Goal: Task Accomplishment & Management: Use online tool/utility

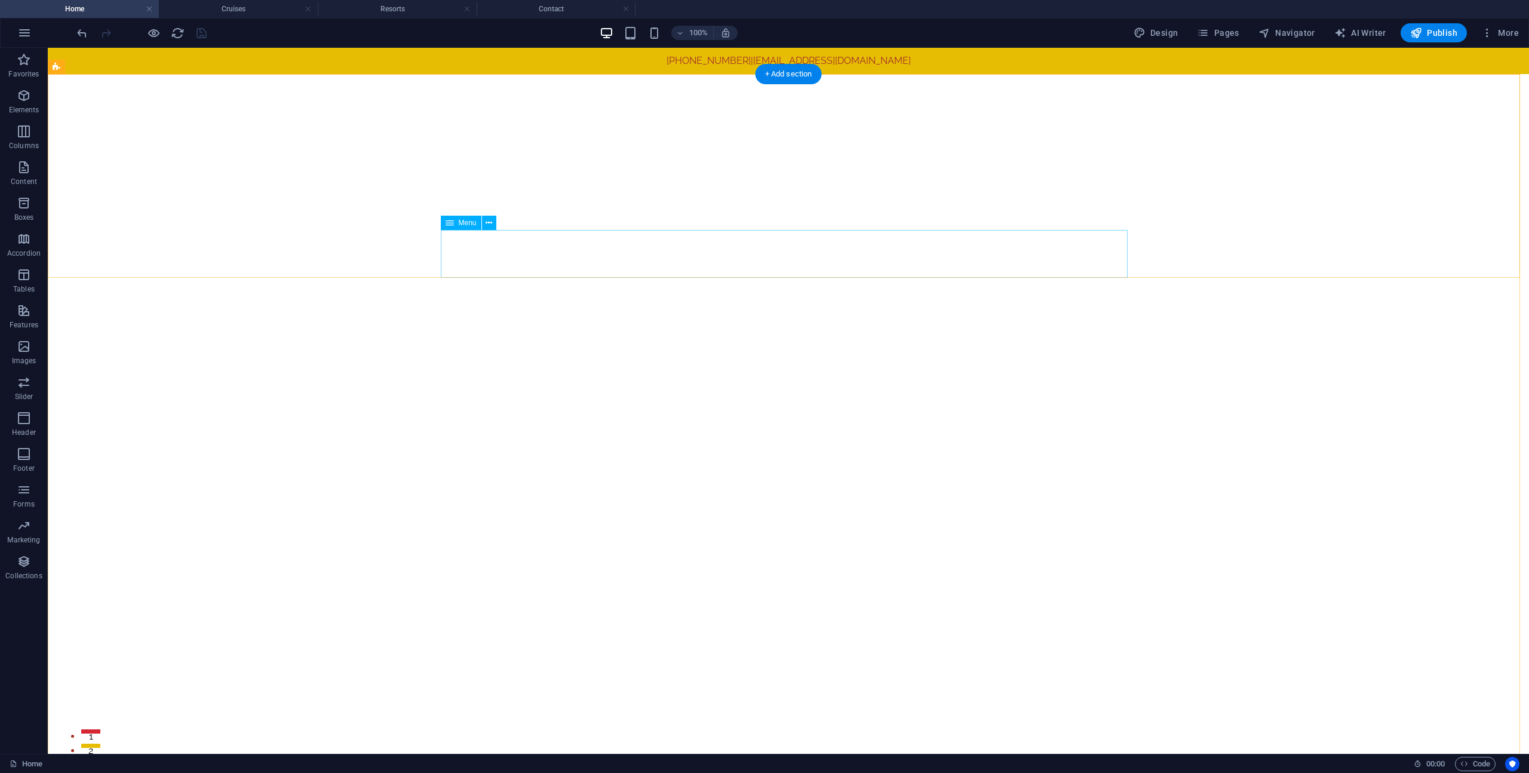
click at [1226, 33] on span "Pages" at bounding box center [1218, 33] width 42 height 12
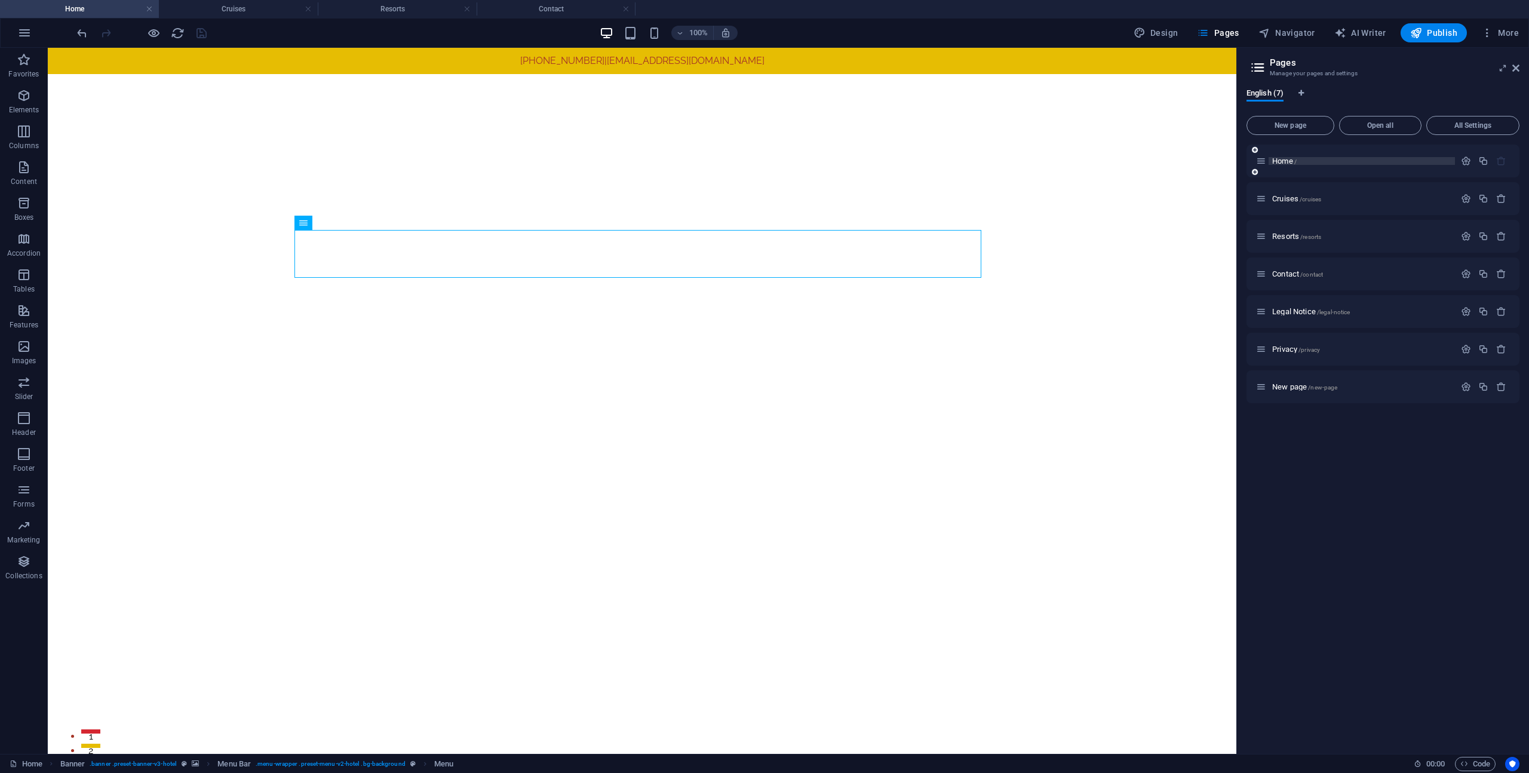
click at [1280, 161] on span "Home /" at bounding box center [1285, 161] width 24 height 9
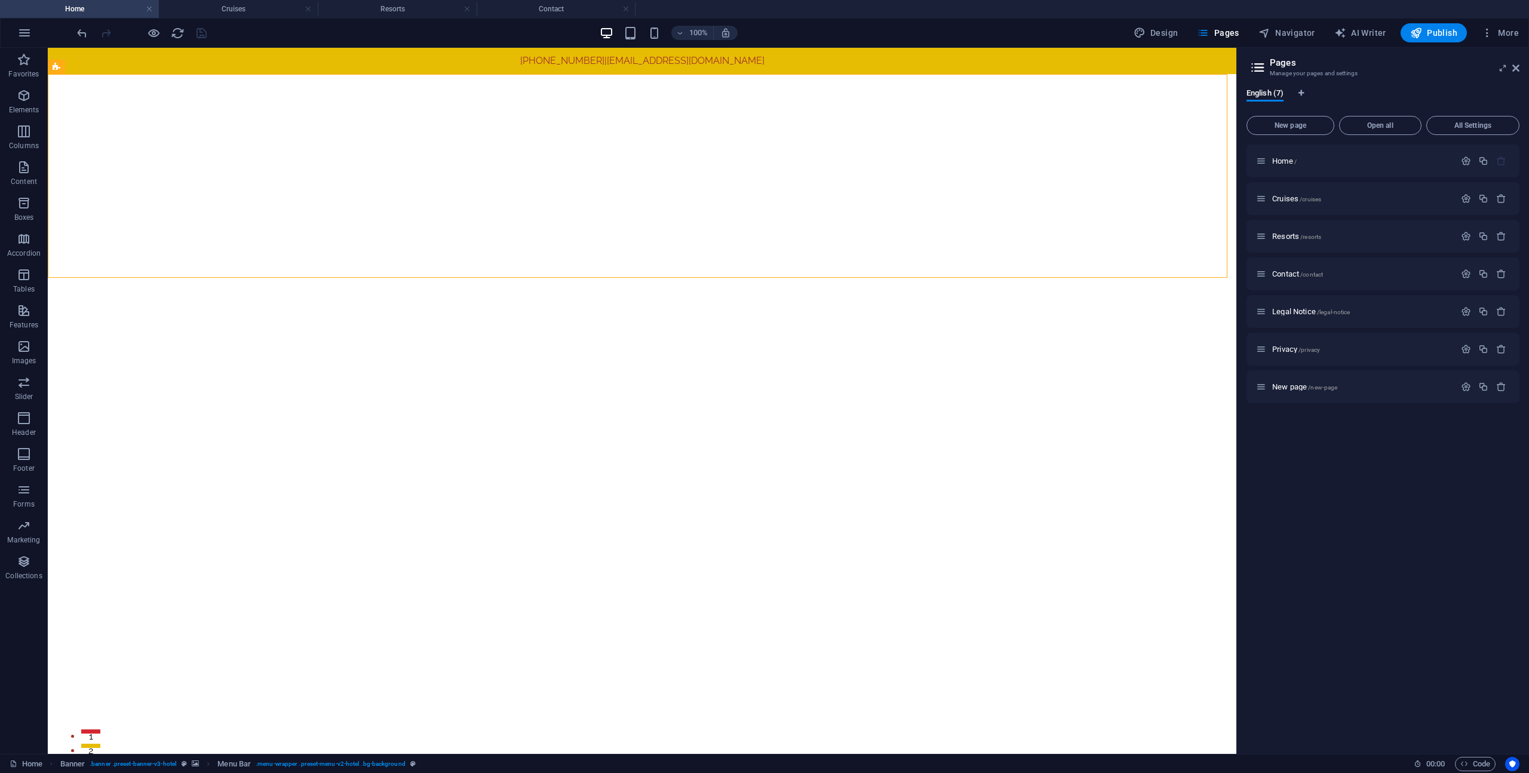
click at [1520, 73] on aside "Pages Manage your pages and settings English (7) New page Open all All Settings…" at bounding box center [1383, 401] width 293 height 706
click at [1515, 63] on header "Pages Manage your pages and settings" at bounding box center [1384, 63] width 271 height 31
click at [1522, 67] on aside "Pages Manage your pages and settings English (7) New page Open all All Settings…" at bounding box center [1383, 401] width 293 height 706
drag, startPoint x: 1518, startPoint y: 68, endPoint x: 1470, endPoint y: 20, distance: 67.2
click at [1518, 68] on icon at bounding box center [1516, 68] width 7 height 10
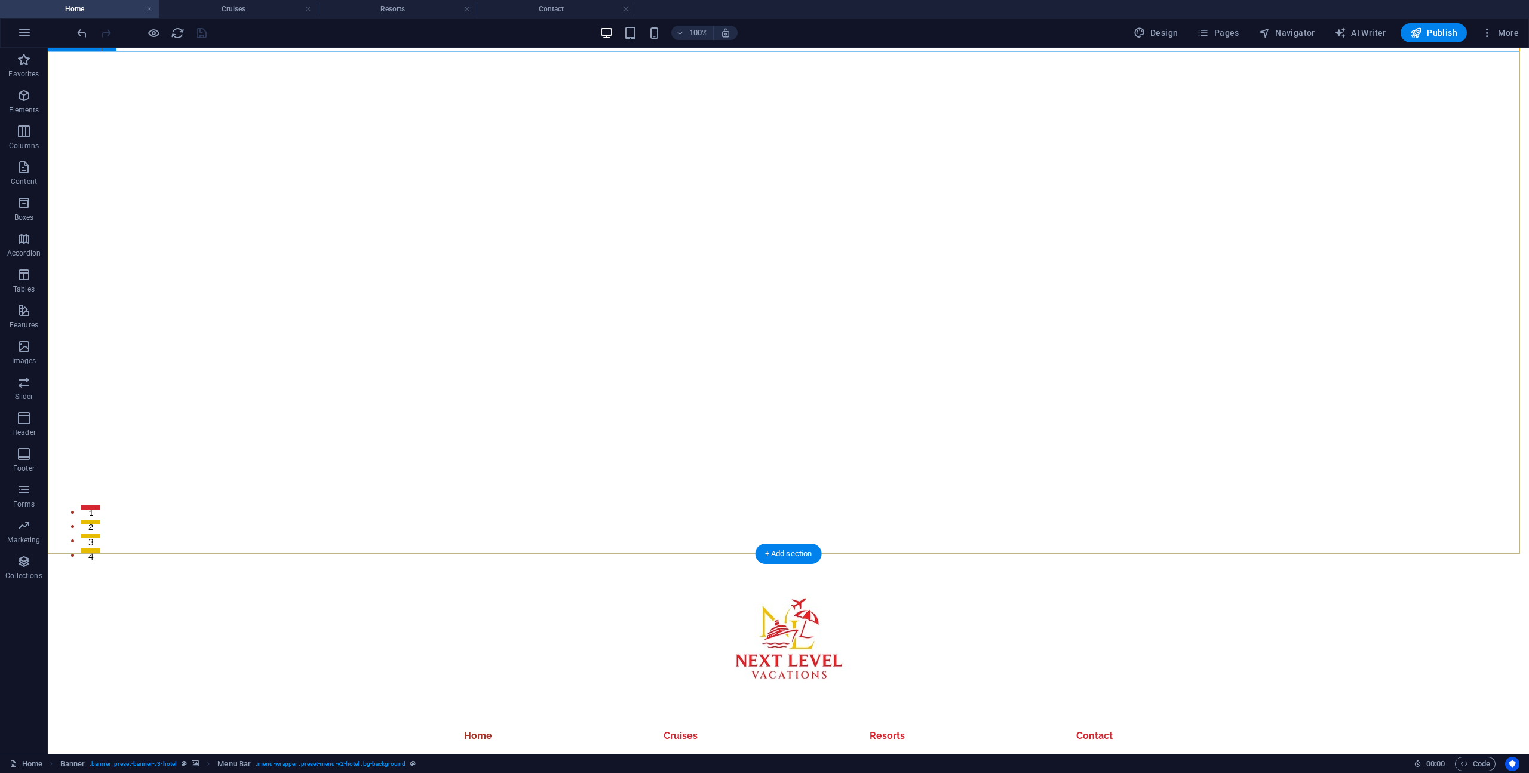
scroll to position [226, 0]
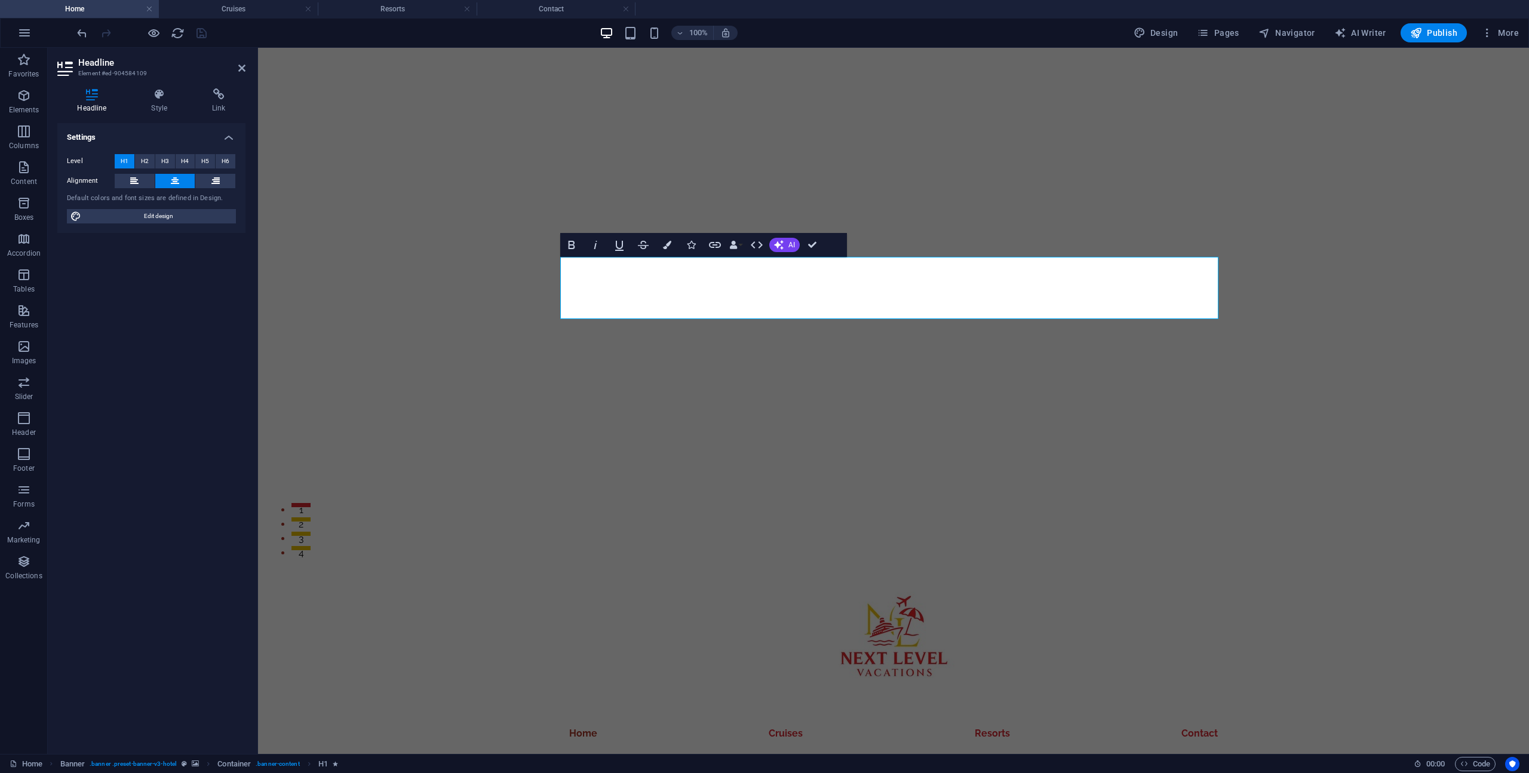
click at [136, 281] on div "Settings Level H1 H2 H3 H4 H5 H6 Alignment Default colors and font sizes are de…" at bounding box center [151, 433] width 188 height 621
click at [174, 100] on icon at bounding box center [159, 94] width 56 height 12
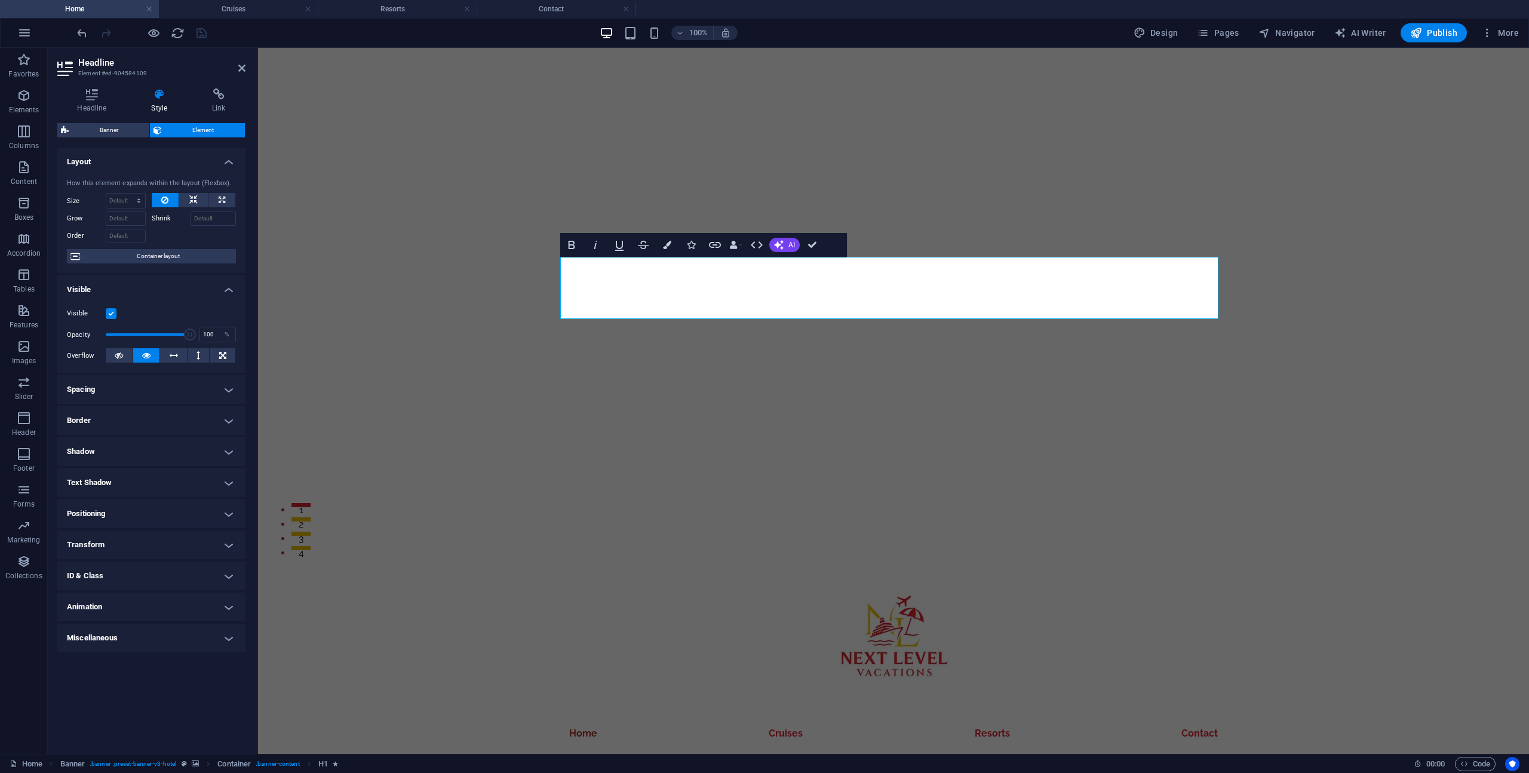
click at [154, 450] on h4 "Shadow" at bounding box center [151, 451] width 188 height 29
click at [159, 476] on button "Outside" at bounding box center [172, 475] width 45 height 14
type input "2"
type input "4"
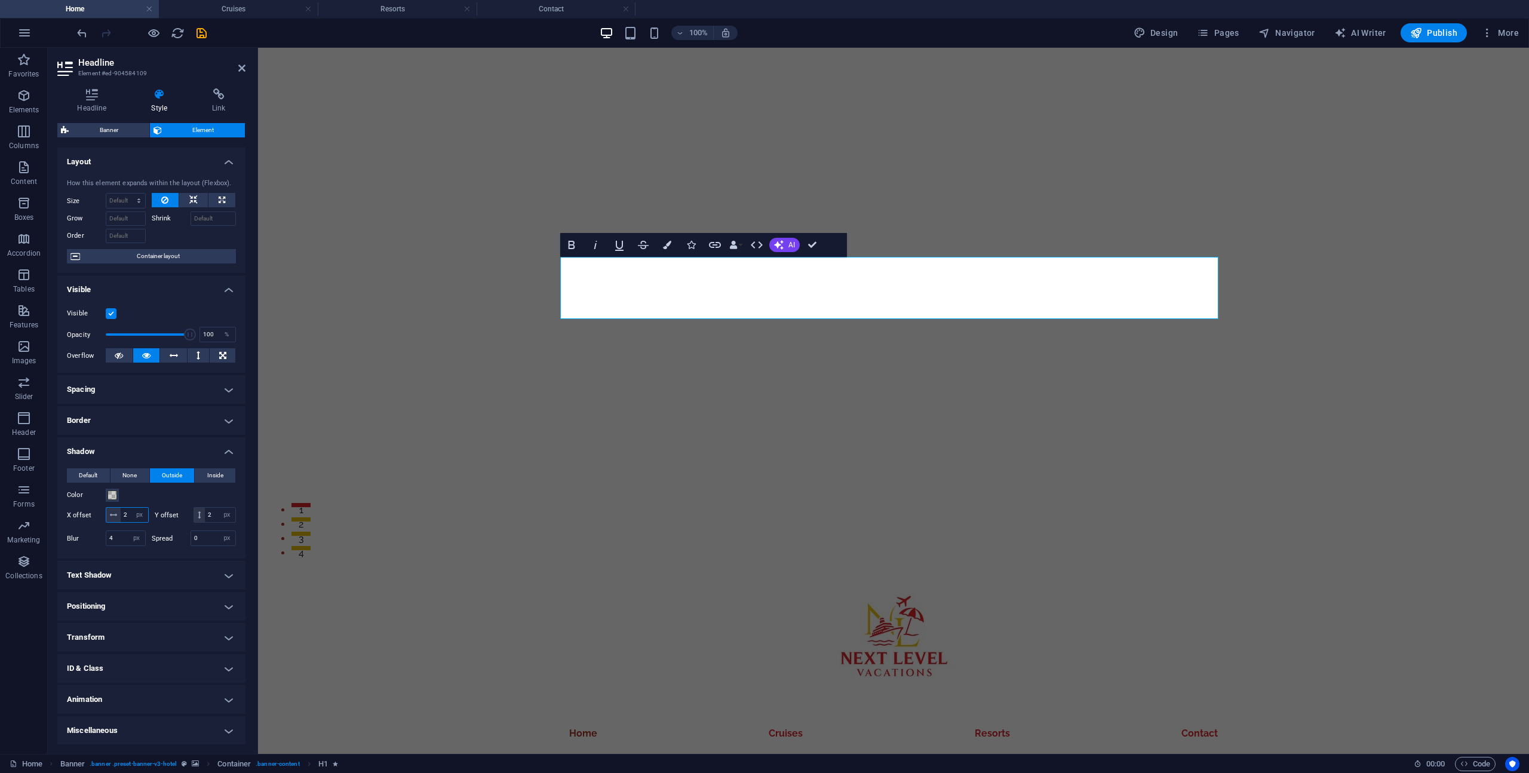
click at [144, 516] on input "2" at bounding box center [134, 515] width 27 height 14
type input "4"
click at [205, 522] on input "2" at bounding box center [220, 515] width 30 height 14
type input "4"
click at [175, 489] on div "Color" at bounding box center [151, 495] width 169 height 14
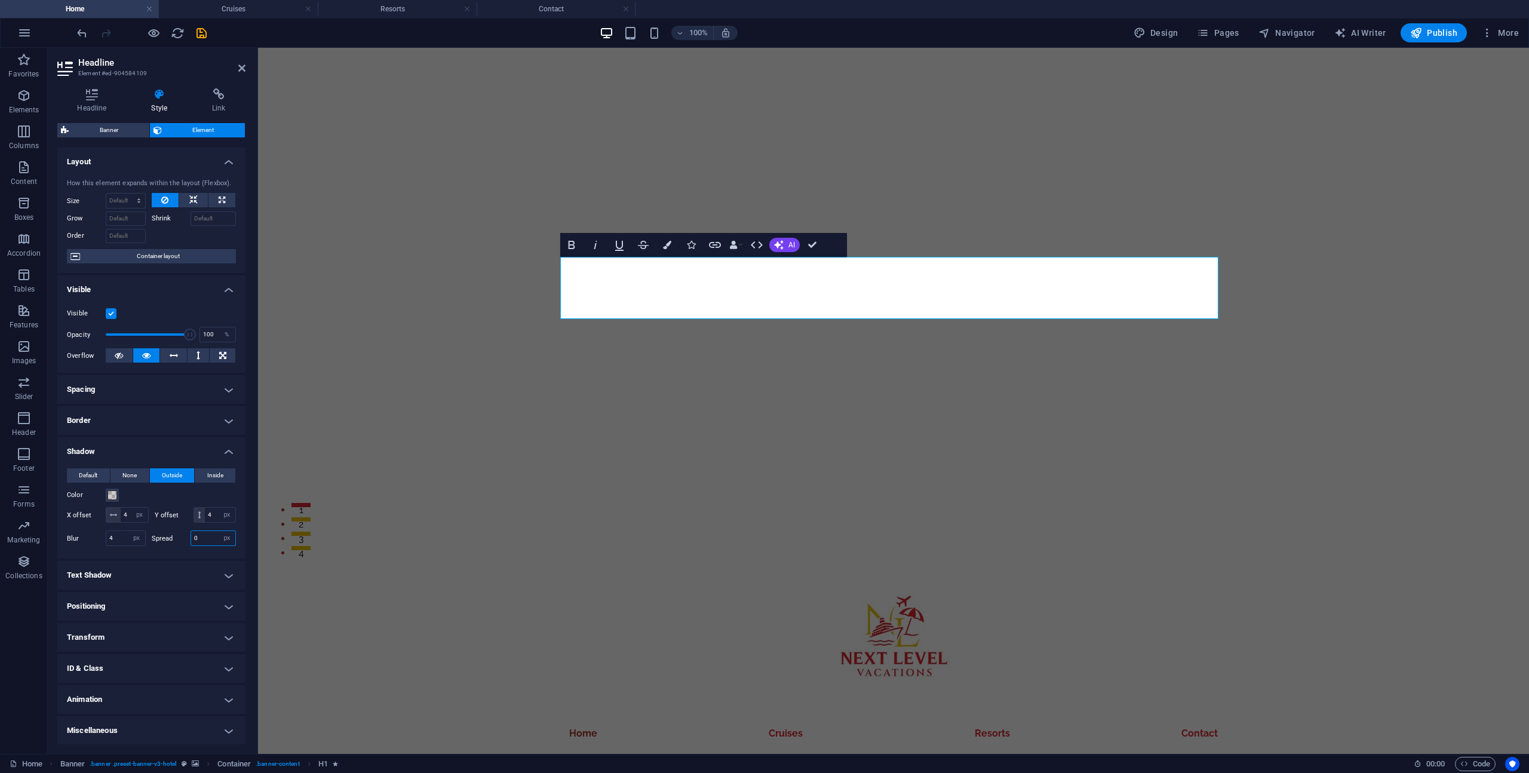
click at [211, 545] on input "0" at bounding box center [213, 538] width 45 height 14
type input "2"
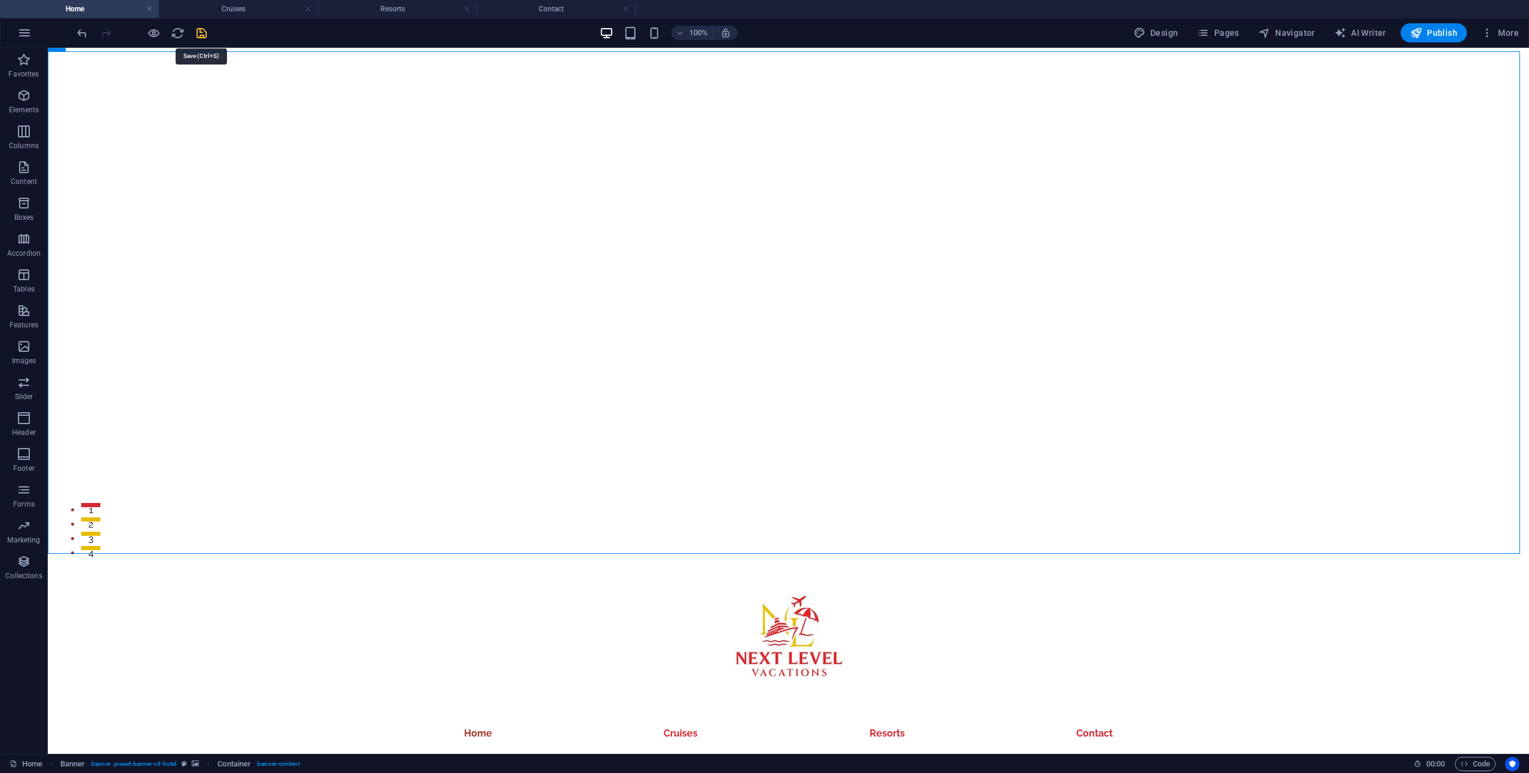
click at [206, 32] on icon "save" at bounding box center [202, 33] width 14 height 14
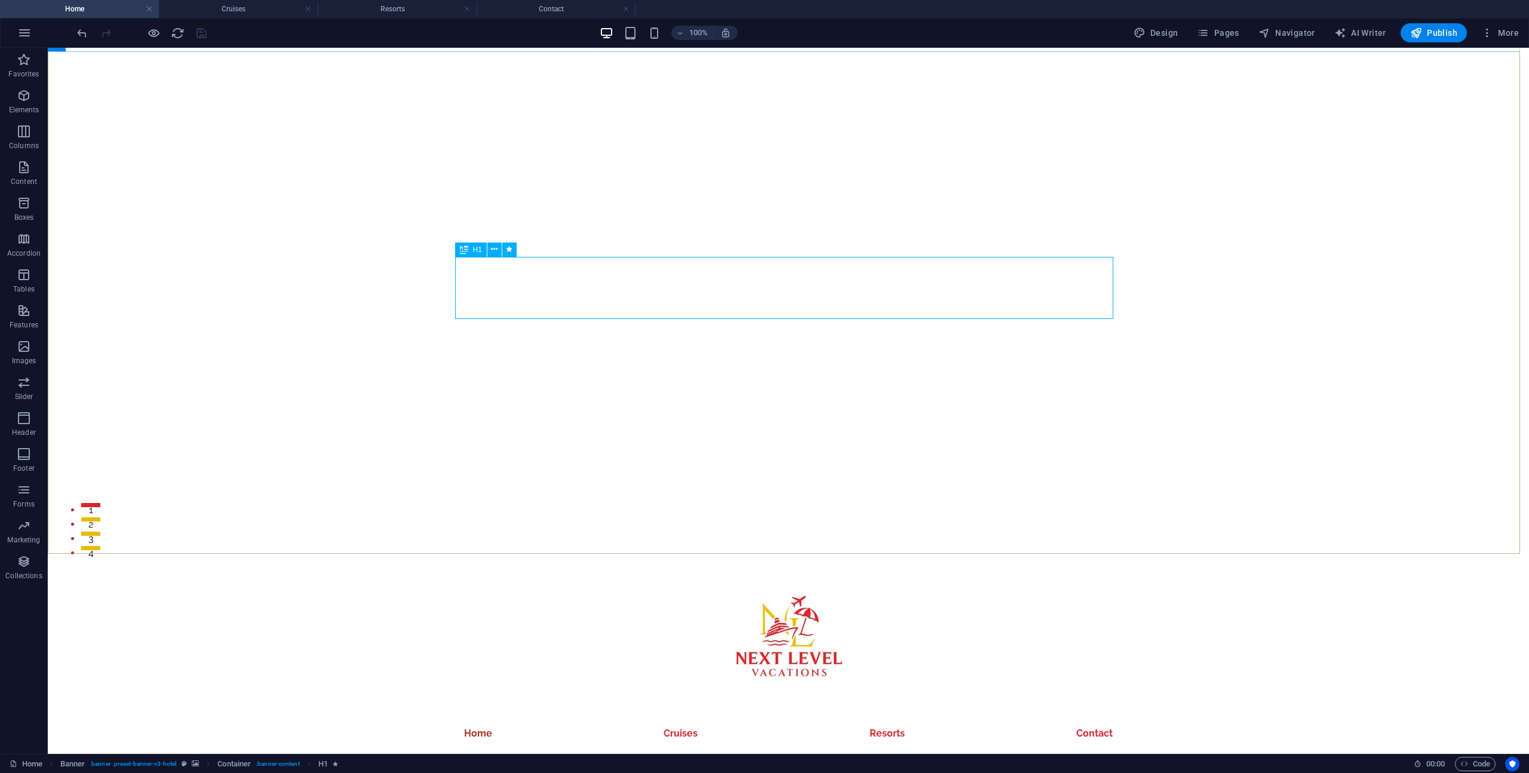
click at [476, 253] on span "H1" at bounding box center [477, 249] width 9 height 7
select select "px"
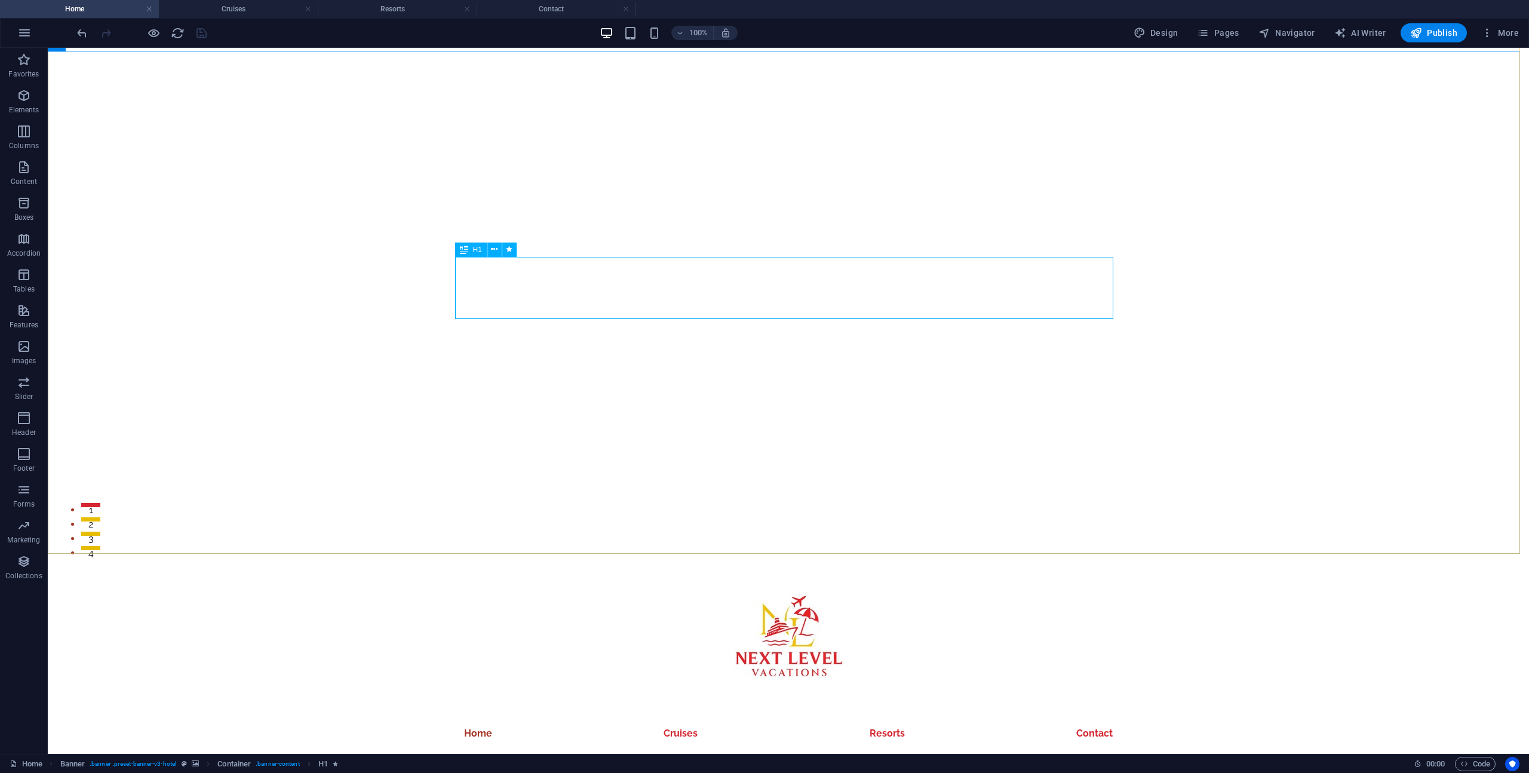
select select "px"
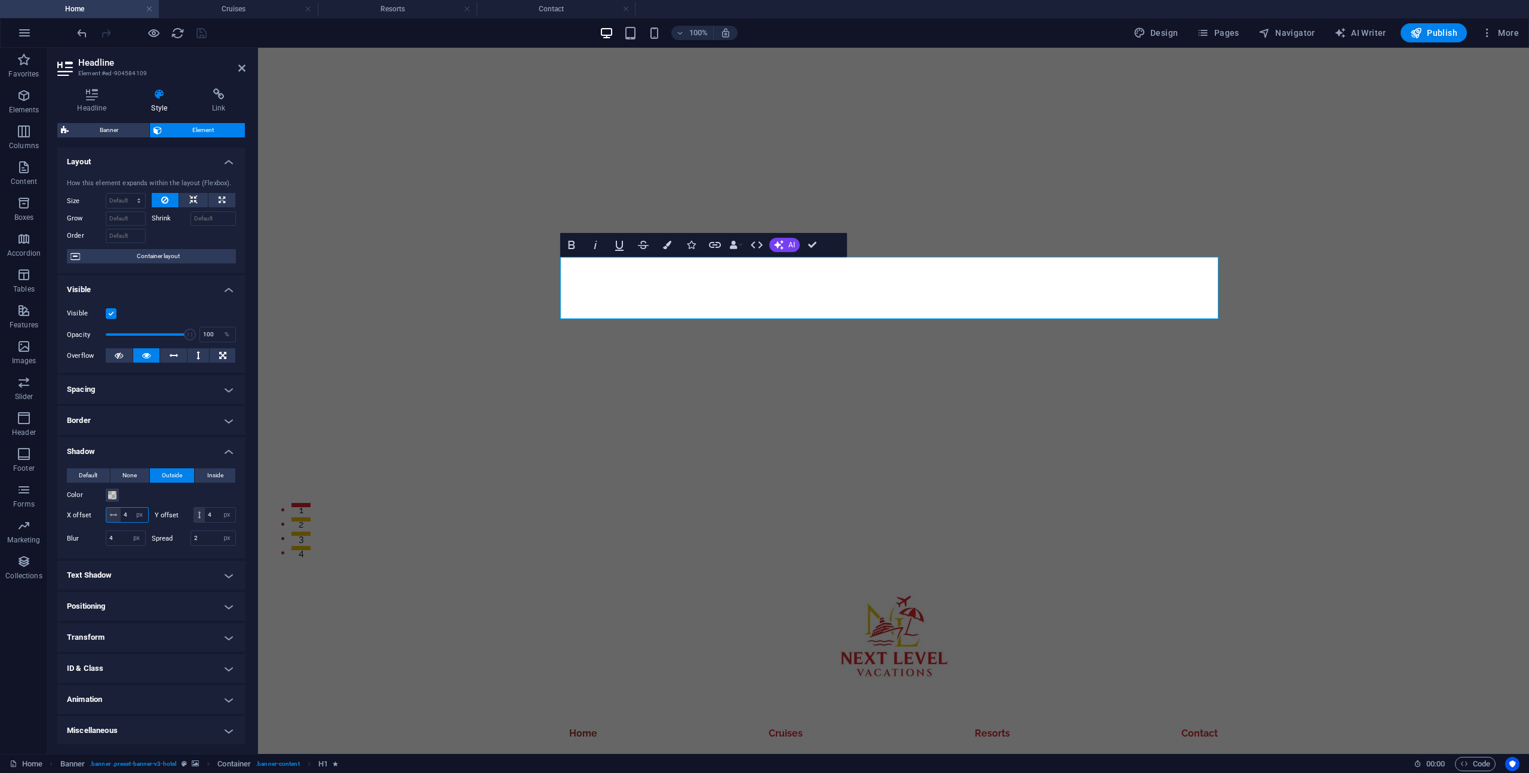
click at [133, 516] on input "4" at bounding box center [134, 515] width 27 height 14
type input "0"
click at [205, 522] on input "4" at bounding box center [220, 515] width 30 height 14
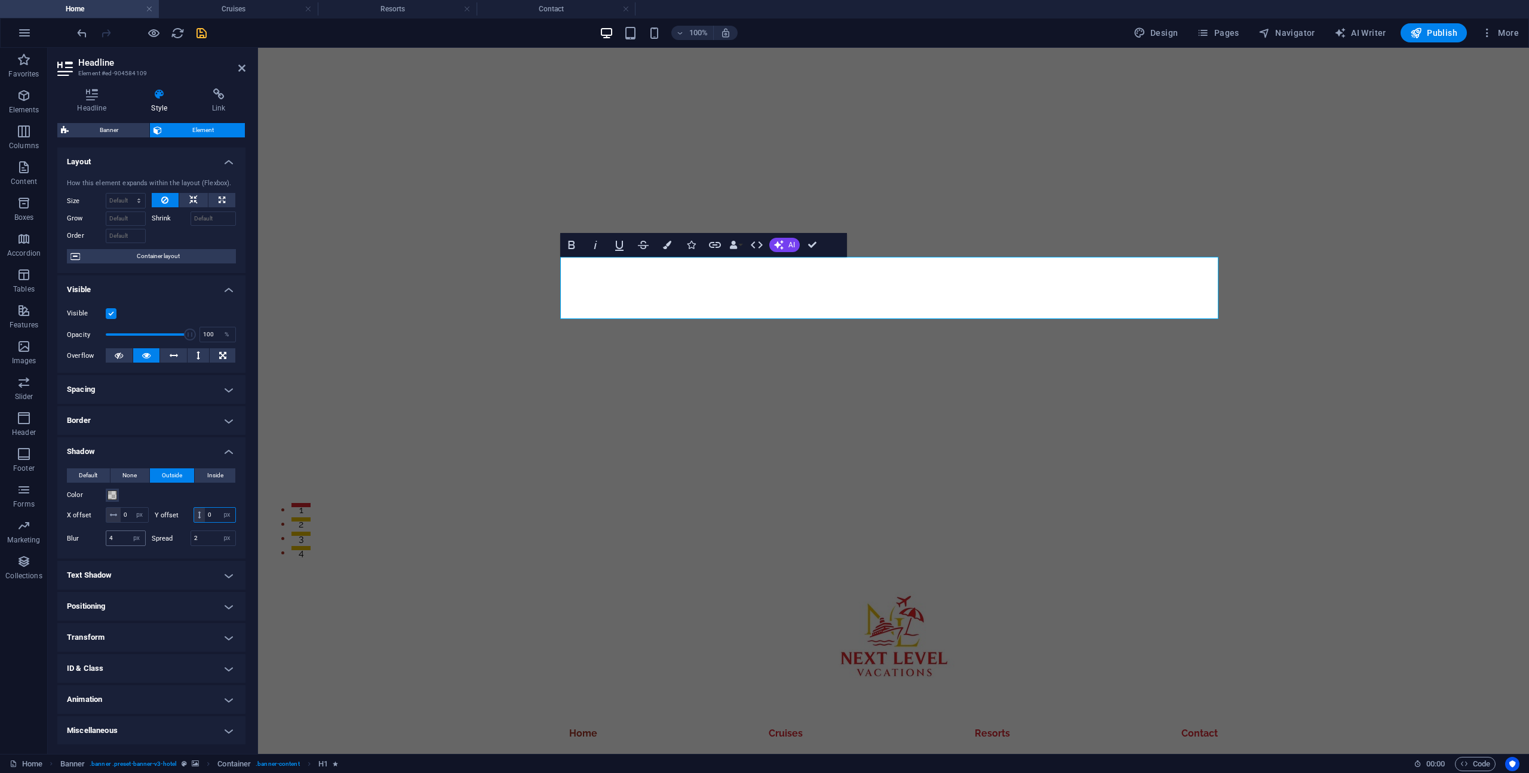
type input "0"
click at [121, 545] on input "4" at bounding box center [125, 538] width 39 height 14
type input "0"
click at [191, 545] on input "2" at bounding box center [213, 538] width 45 height 14
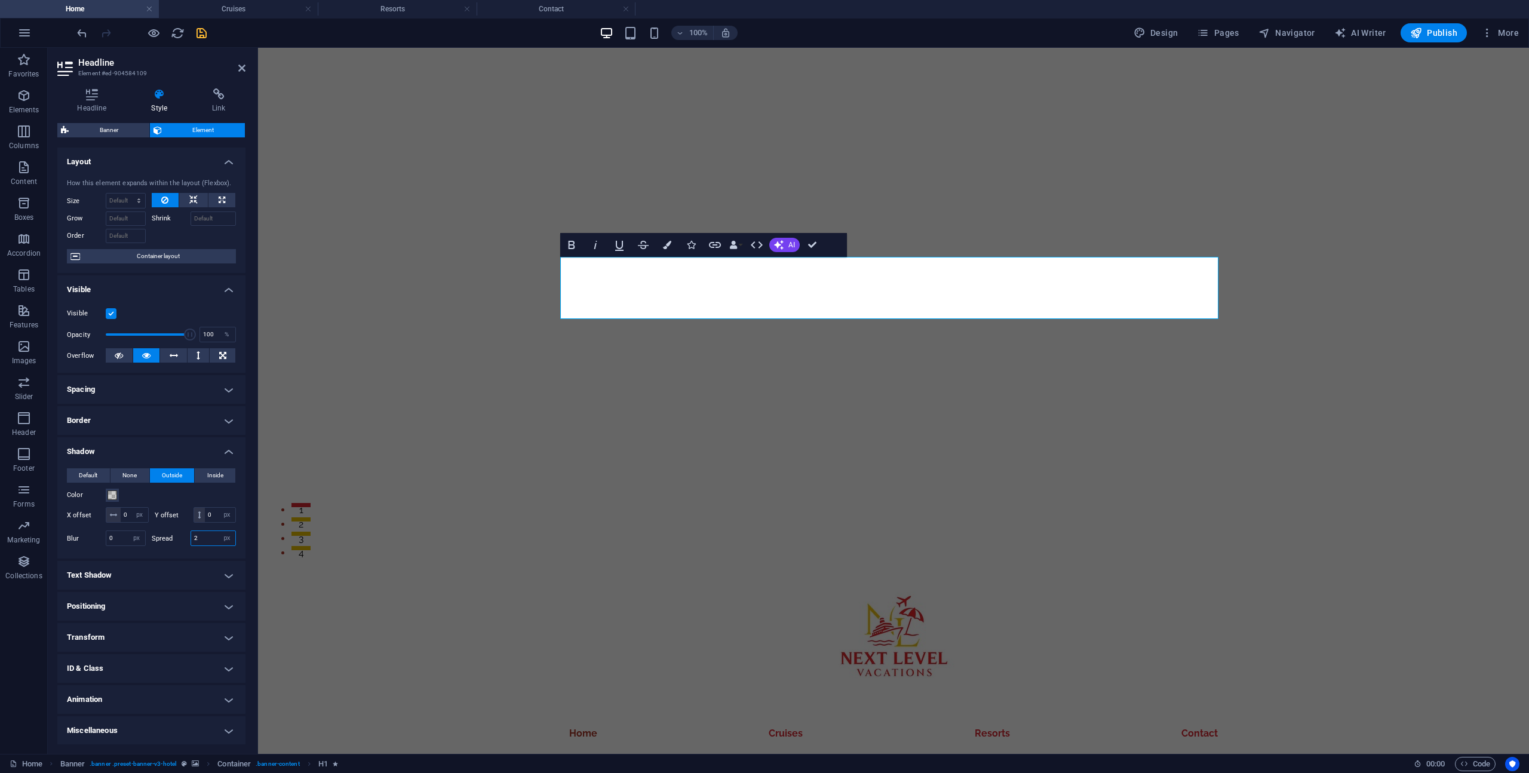
click at [191, 545] on input "2" at bounding box center [213, 538] width 45 height 14
type input "0"
click at [142, 692] on div "Layout How this element expands within the layout (Flexbox). Size Default auto …" at bounding box center [151, 446] width 188 height 597
click at [75, 94] on icon at bounding box center [91, 94] width 69 height 12
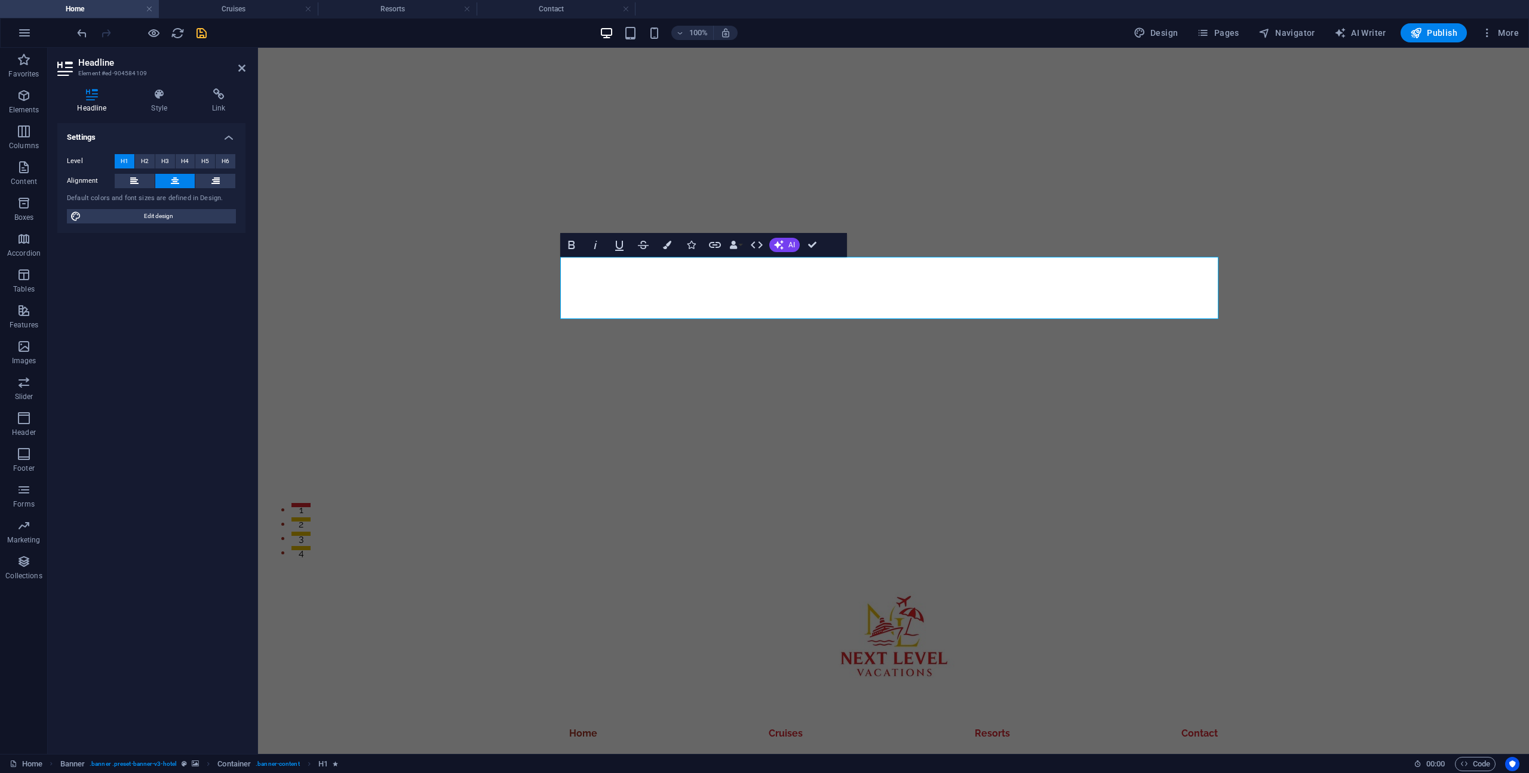
click at [154, 334] on div "Settings Level H1 H2 H3 H4 H5 H6 Alignment Default colors and font sizes are de…" at bounding box center [151, 433] width 188 height 621
click at [159, 452] on div "Settings Level H1 H2 H3 H4 H5 H6 Alignment Default colors and font sizes are de…" at bounding box center [151, 433] width 188 height 621
click at [207, 32] on icon "save" at bounding box center [202, 33] width 14 height 14
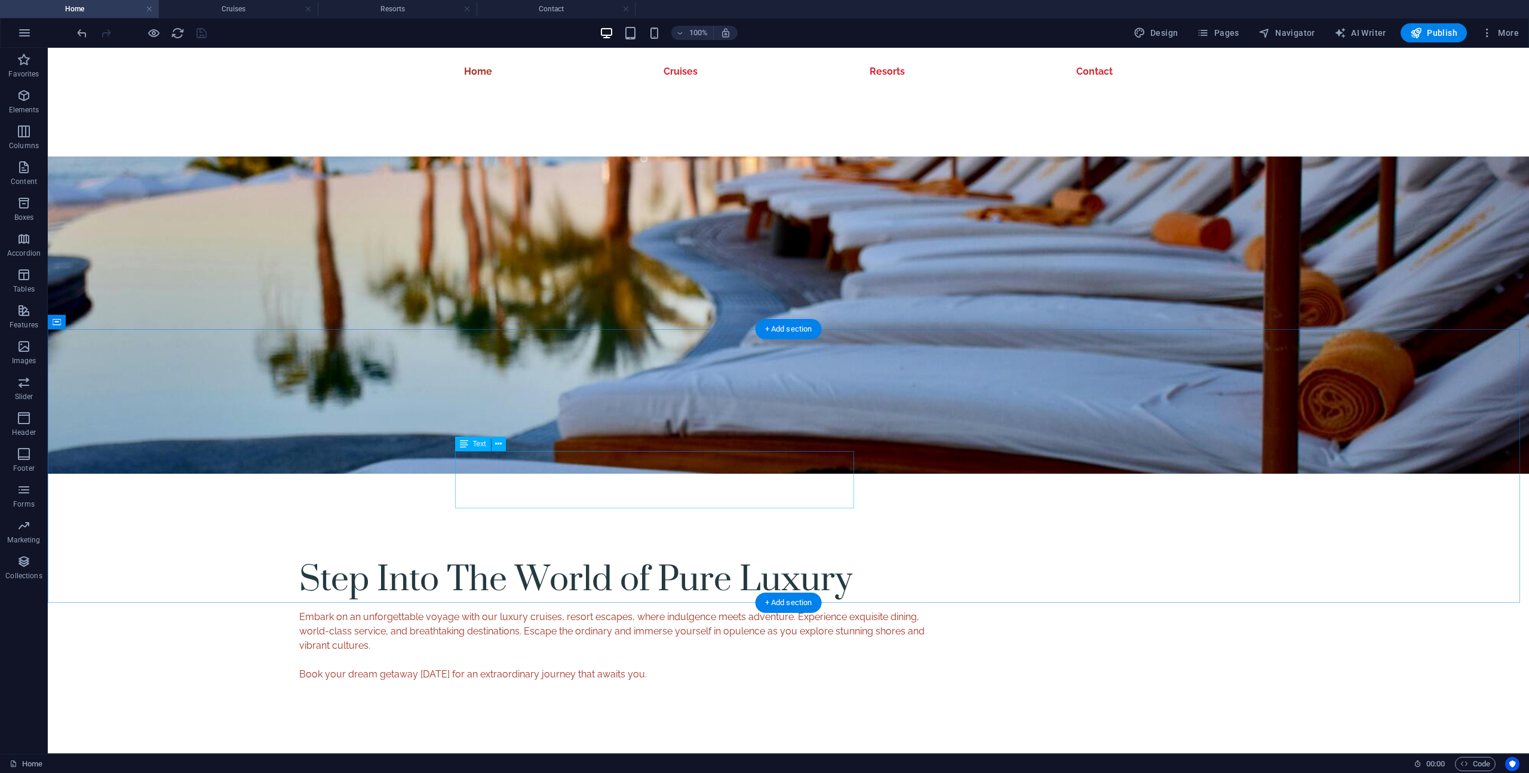
scroll to position [919, 0]
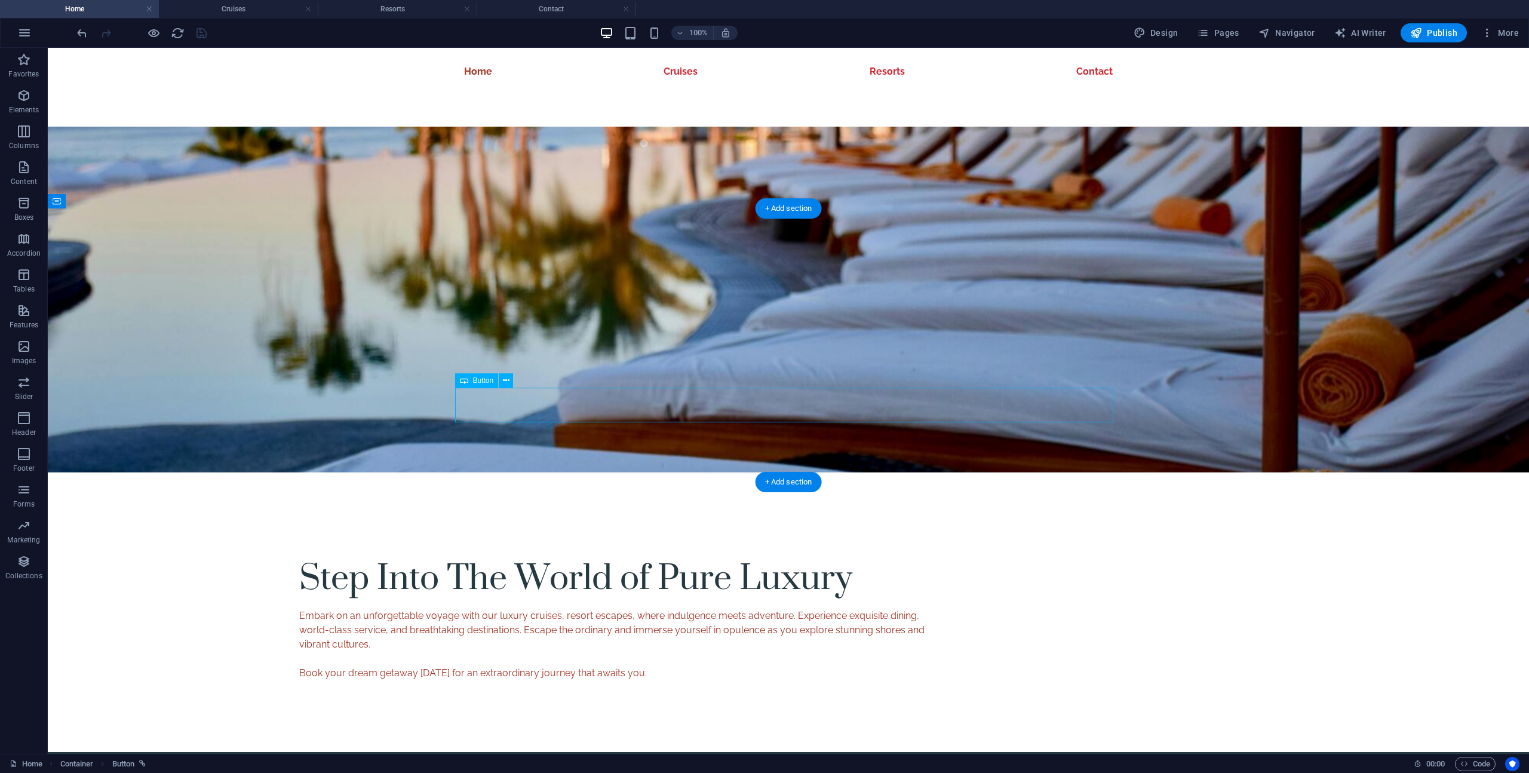
select select "1"
select select
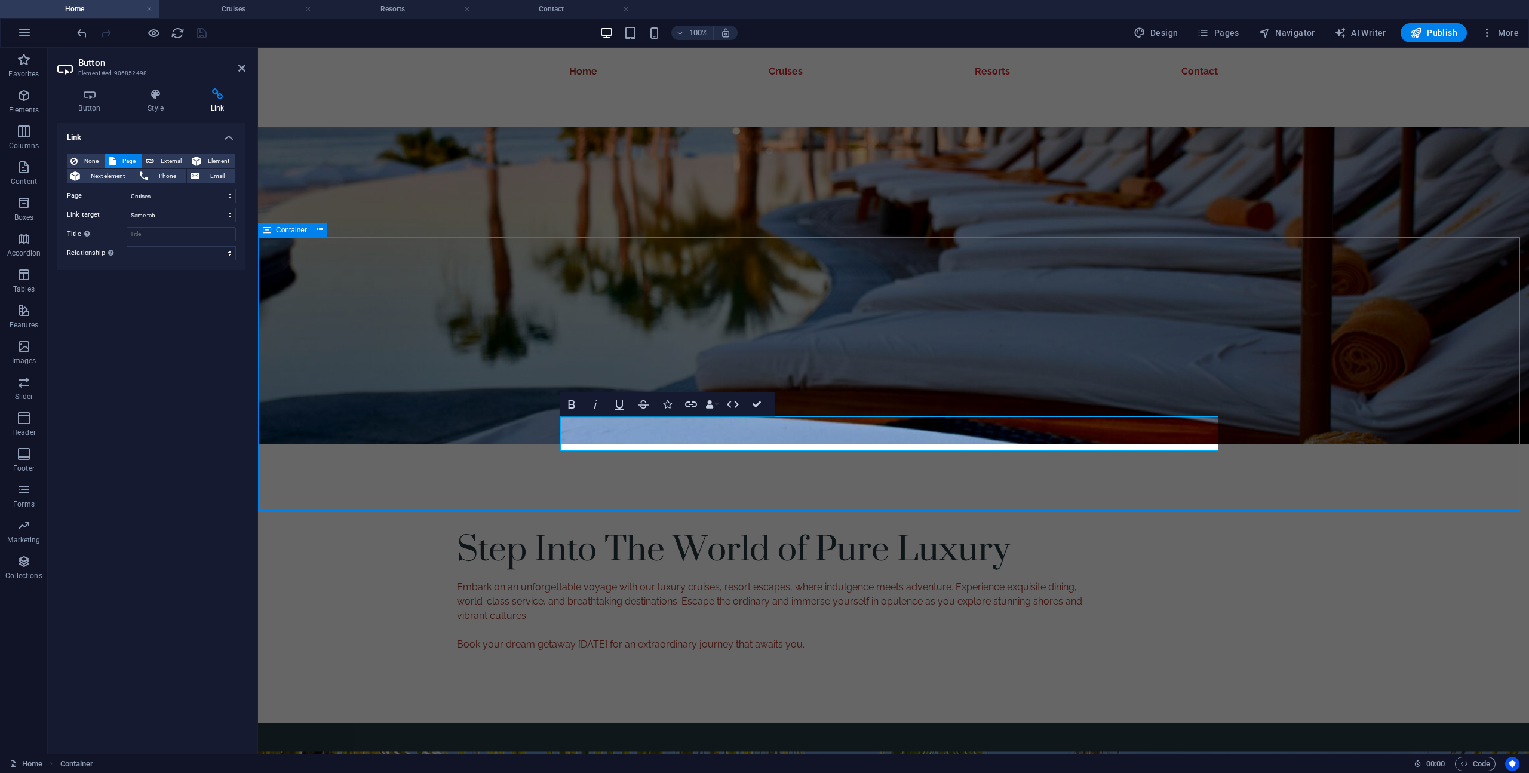
scroll to position [890, 0]
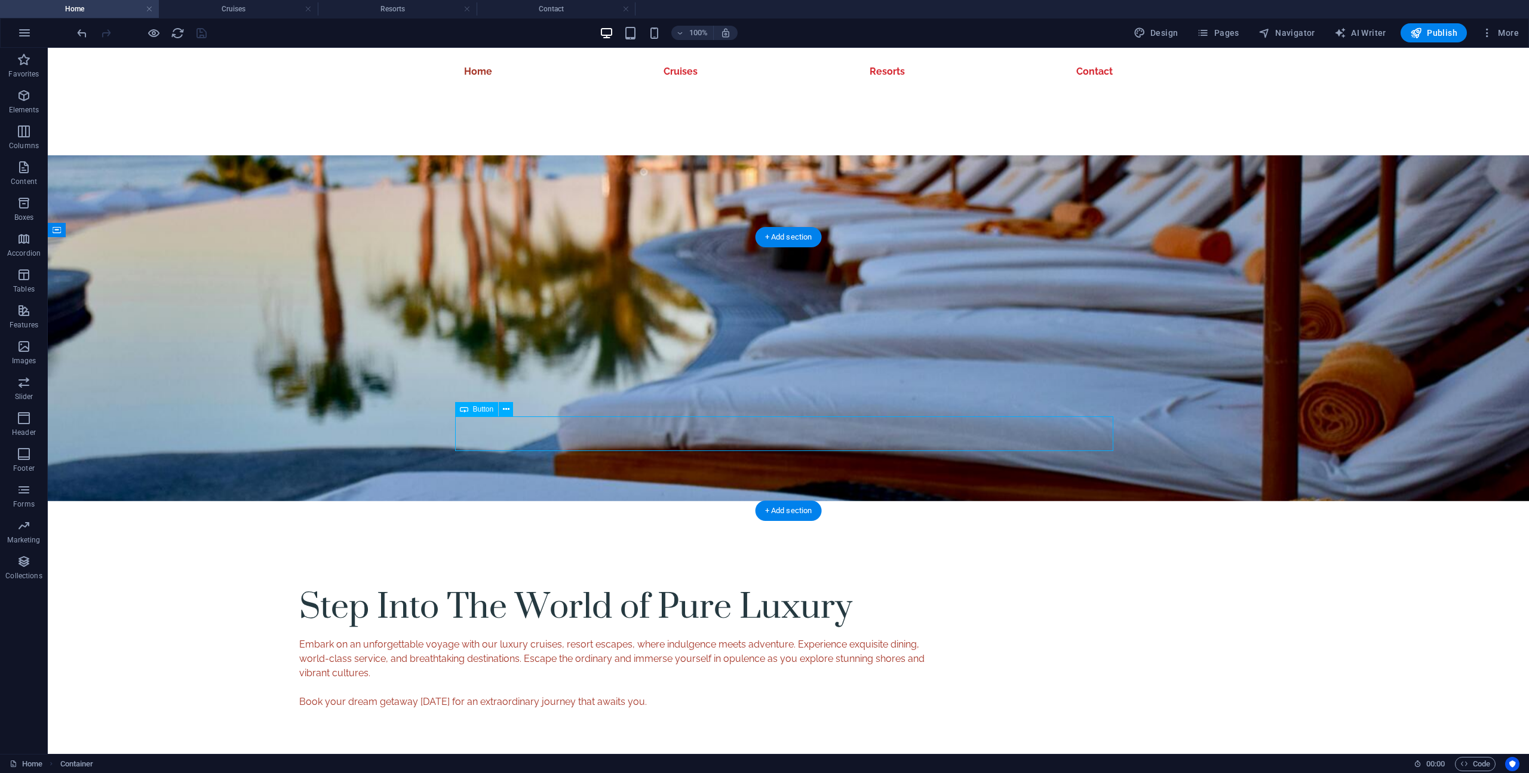
select select "1"
select select
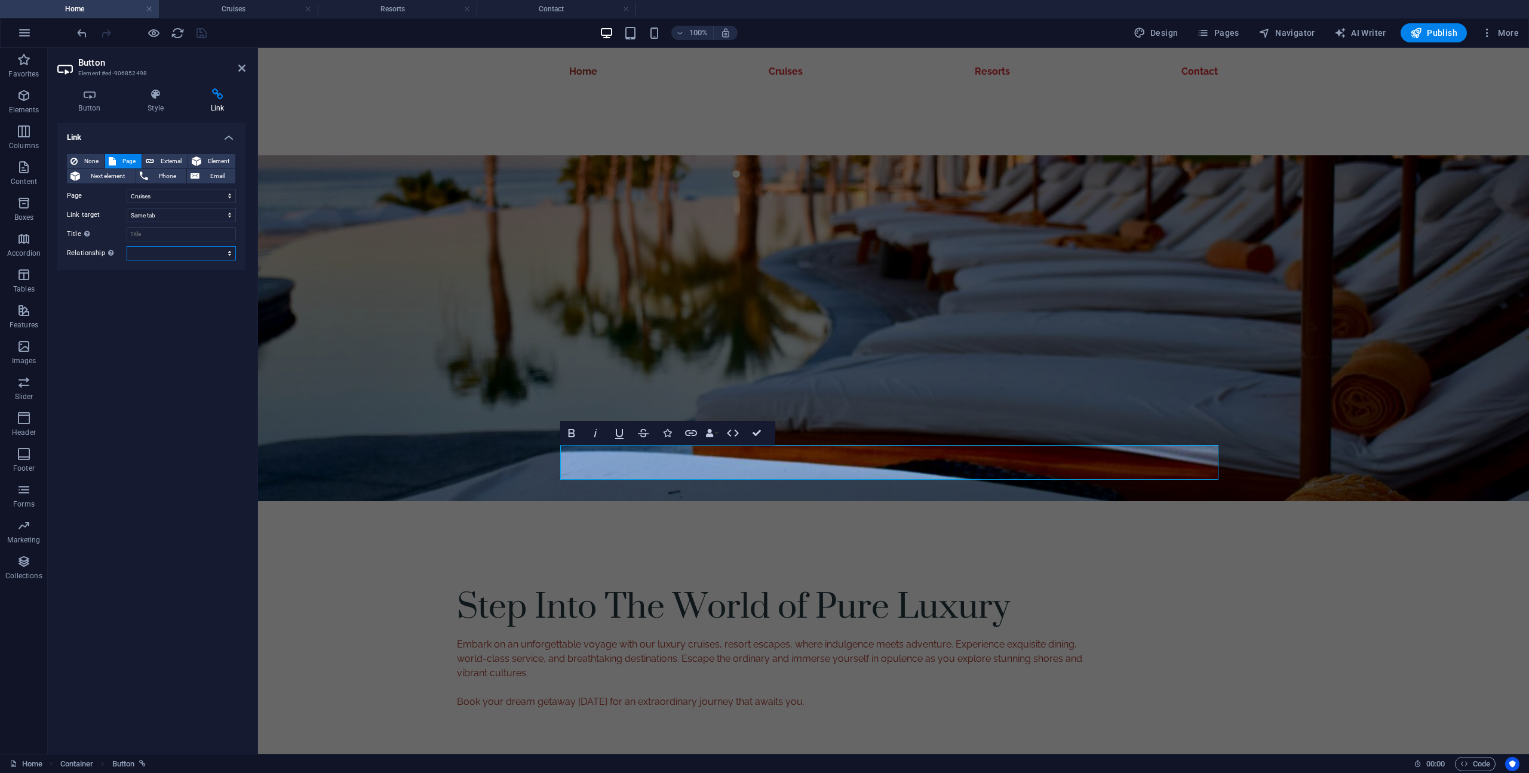
click at [155, 250] on select "alternate author bookmark external help license next nofollow noreferrer noopen…" at bounding box center [181, 253] width 109 height 14
click at [127, 246] on select "alternate author bookmark external help license next nofollow noreferrer noopen…" at bounding box center [181, 253] width 109 height 14
click at [155, 250] on select "alternate author bookmark external help license next nofollow noreferrer noopen…" at bounding box center [181, 253] width 109 height 14
click at [110, 260] on div "Sets the relationship of this link to the link target . For example, the value …" at bounding box center [147, 291] width 96 height 63
click at [127, 255] on select "alternate author bookmark external help license next nofollow noreferrer noopen…" at bounding box center [181, 253] width 109 height 14
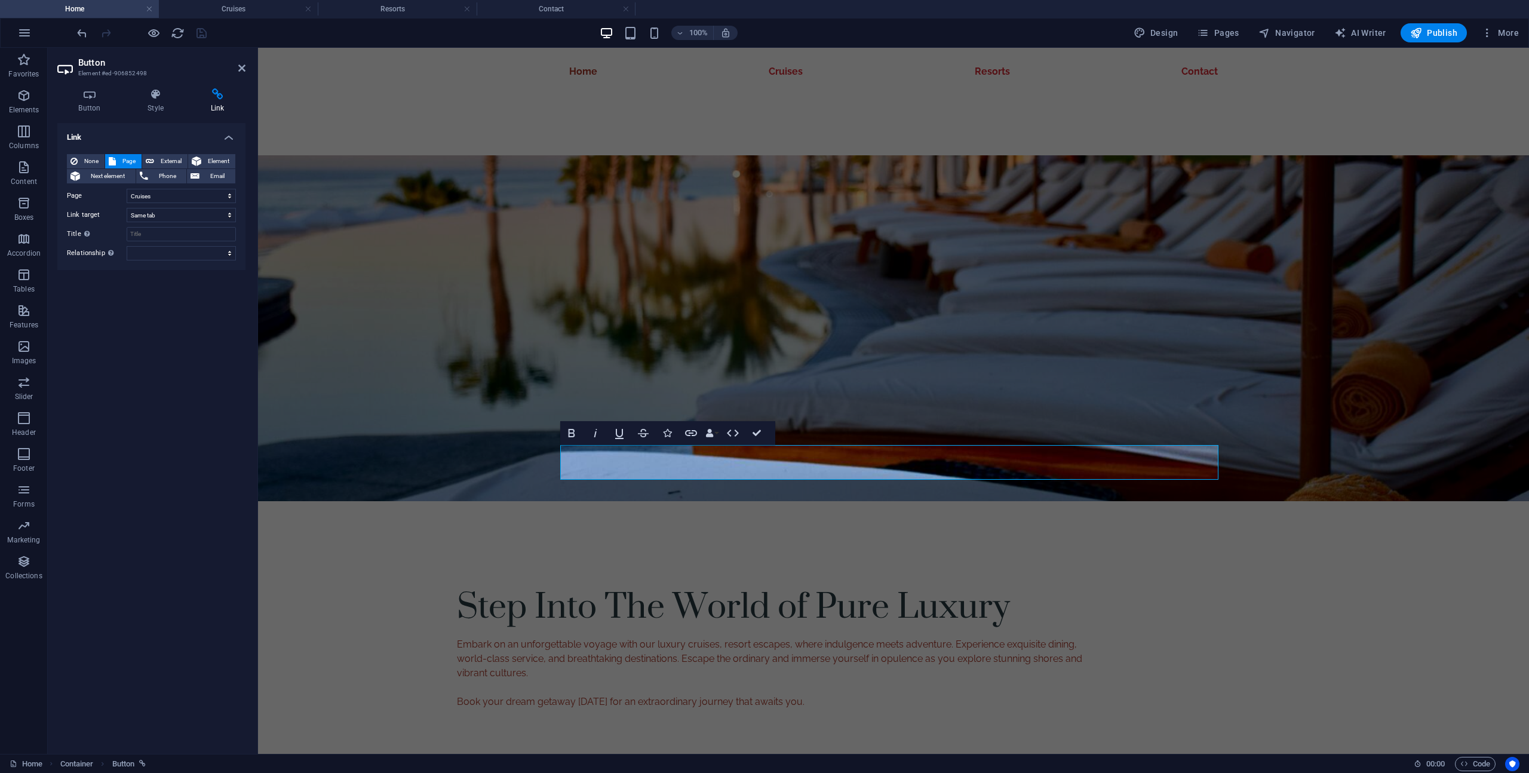
click at [206, 380] on div "Link None Page External Element Next element Phone Email Page Home Cruises Reso…" at bounding box center [151, 433] width 188 height 621
click at [174, 317] on div "Link None Page External Element Next element Phone Email Page Home Cruises Reso…" at bounding box center [151, 433] width 188 height 621
click at [259, 16] on li "Cruises" at bounding box center [238, 9] width 159 height 18
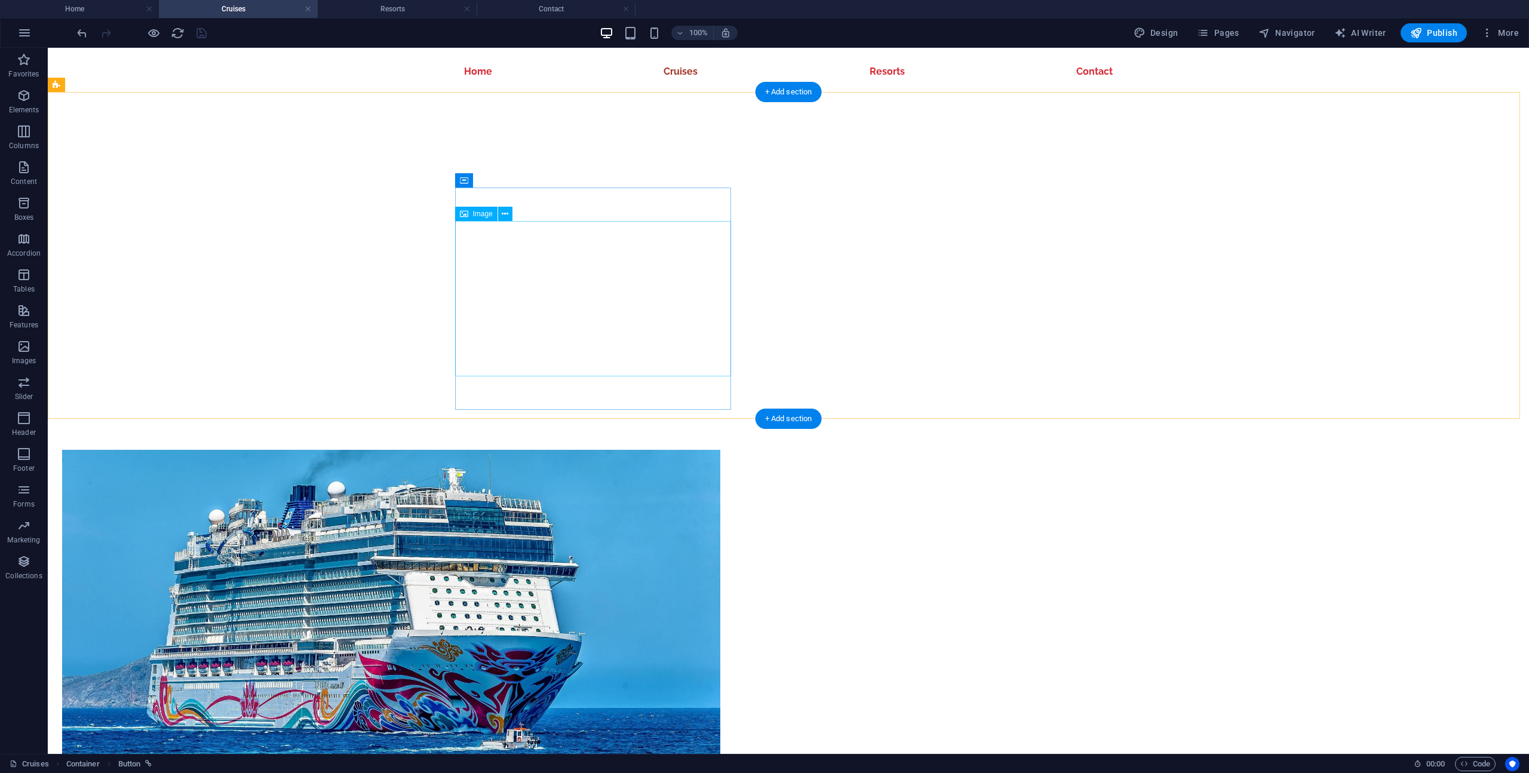
scroll to position [660, 0]
click at [707, 355] on div "8 Day 7 Night Discover the unparalleled experience of an 8-day, 7-night cruise …" at bounding box center [789, 698] width 1482 height 686
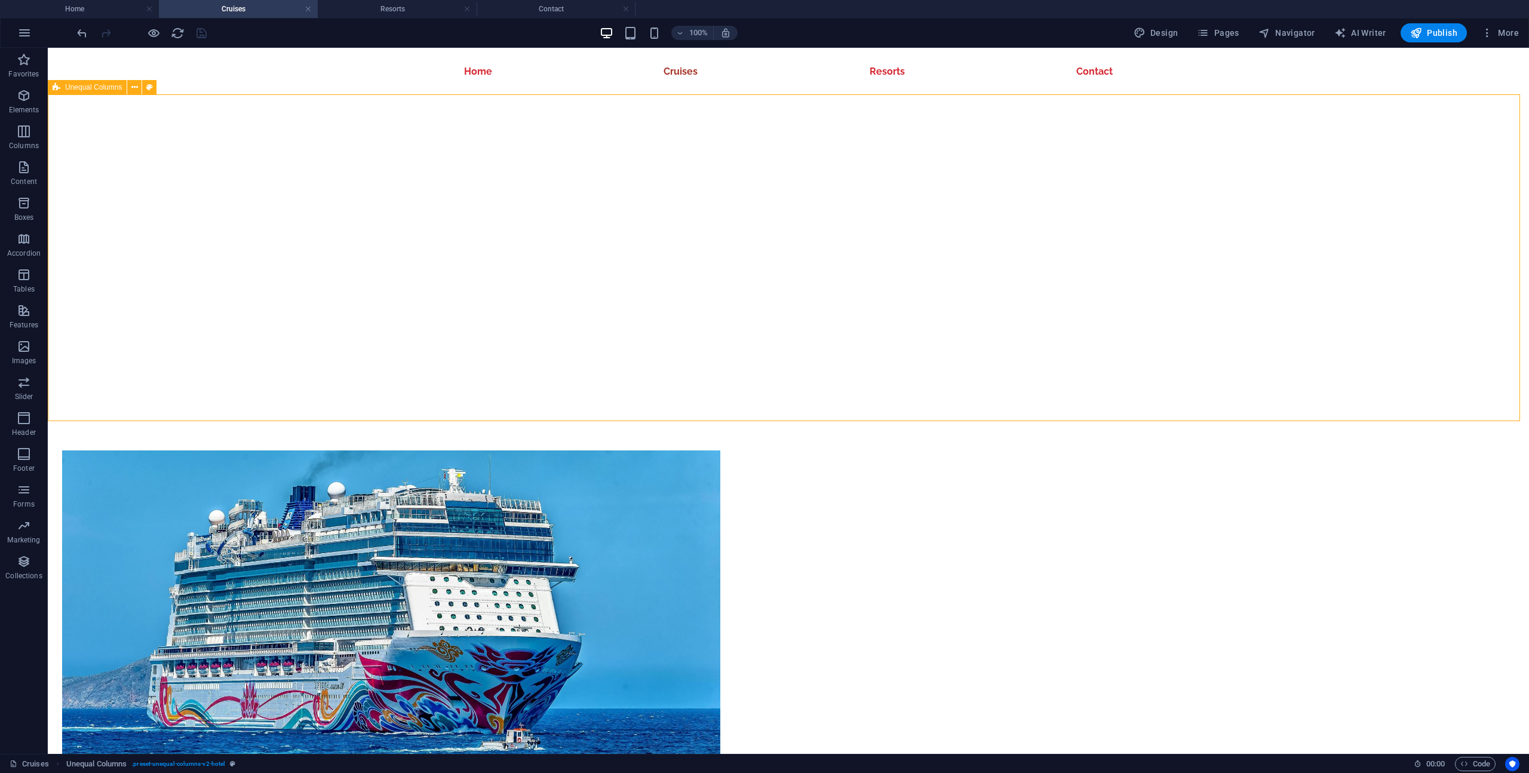
click at [102, 87] on span "Unequal Columns" at bounding box center [93, 87] width 57 height 7
click at [133, 88] on icon at bounding box center [134, 87] width 7 height 13
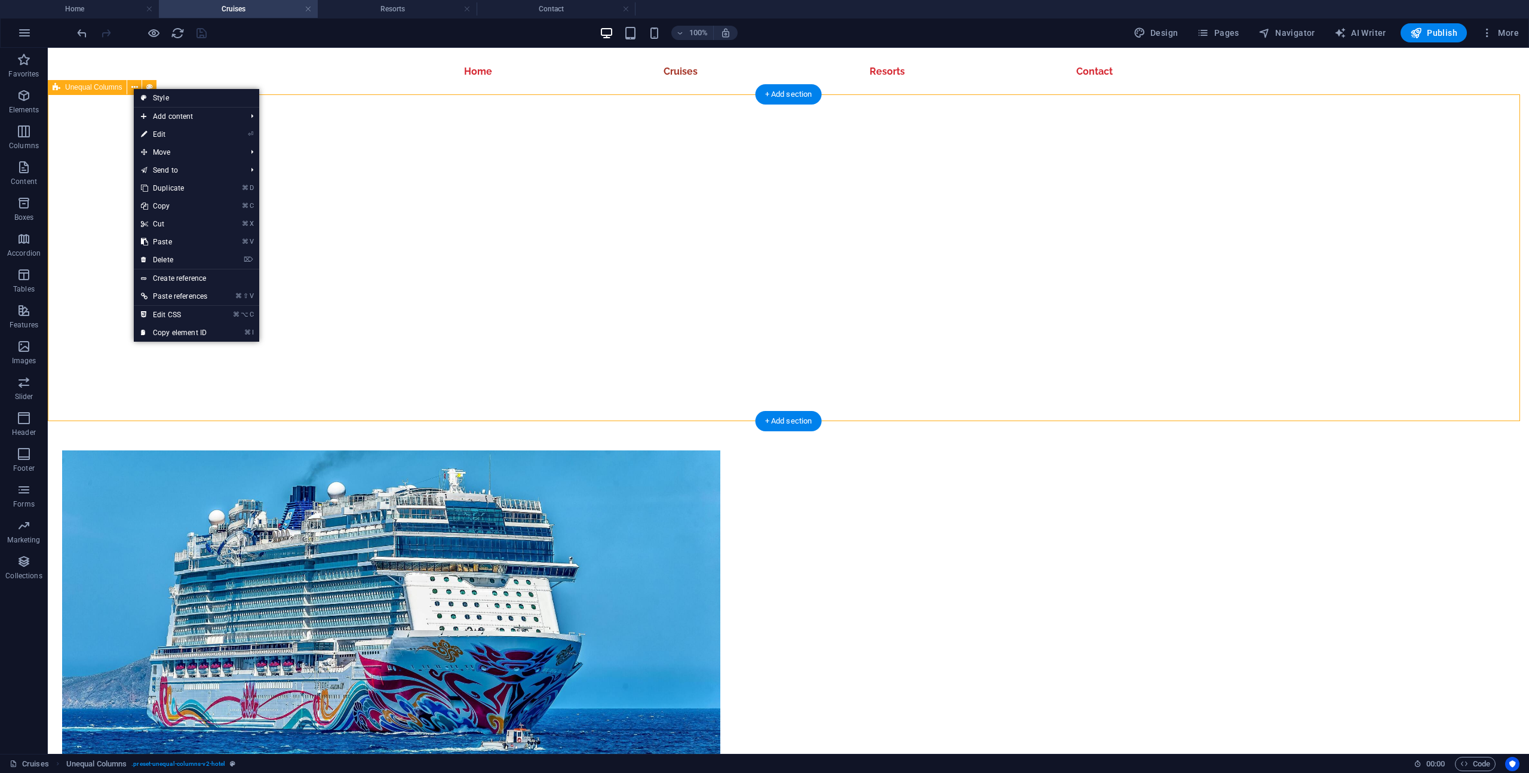
click at [111, 355] on div "8 Day 7 Night Discover the unparalleled experience of an 8-day, 7-night cruise …" at bounding box center [789, 698] width 1482 height 686
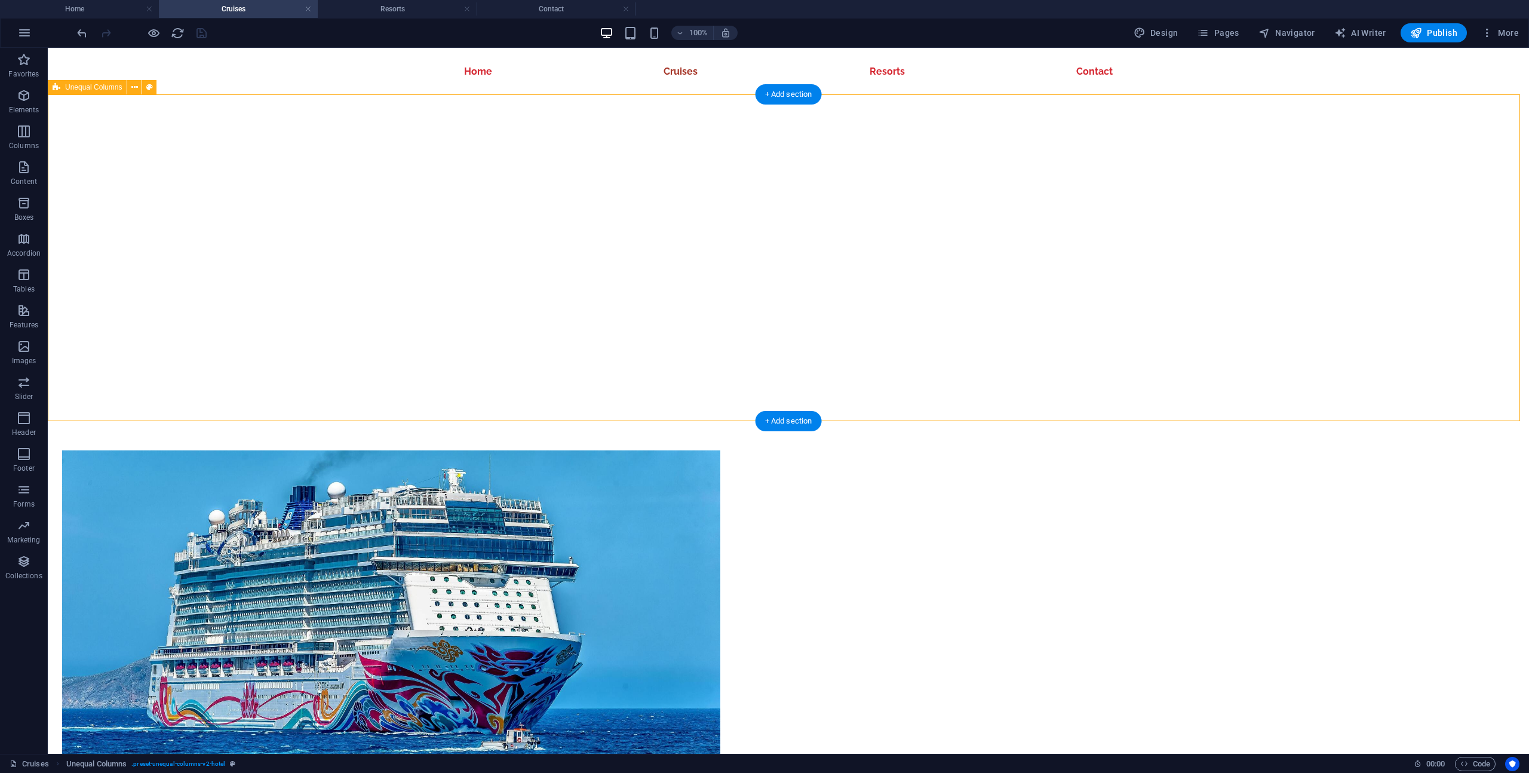
click at [114, 355] on div "8 Day 7 Night Discover the unparalleled experience of an 8-day, 7-night cruise …" at bounding box center [789, 698] width 1482 height 686
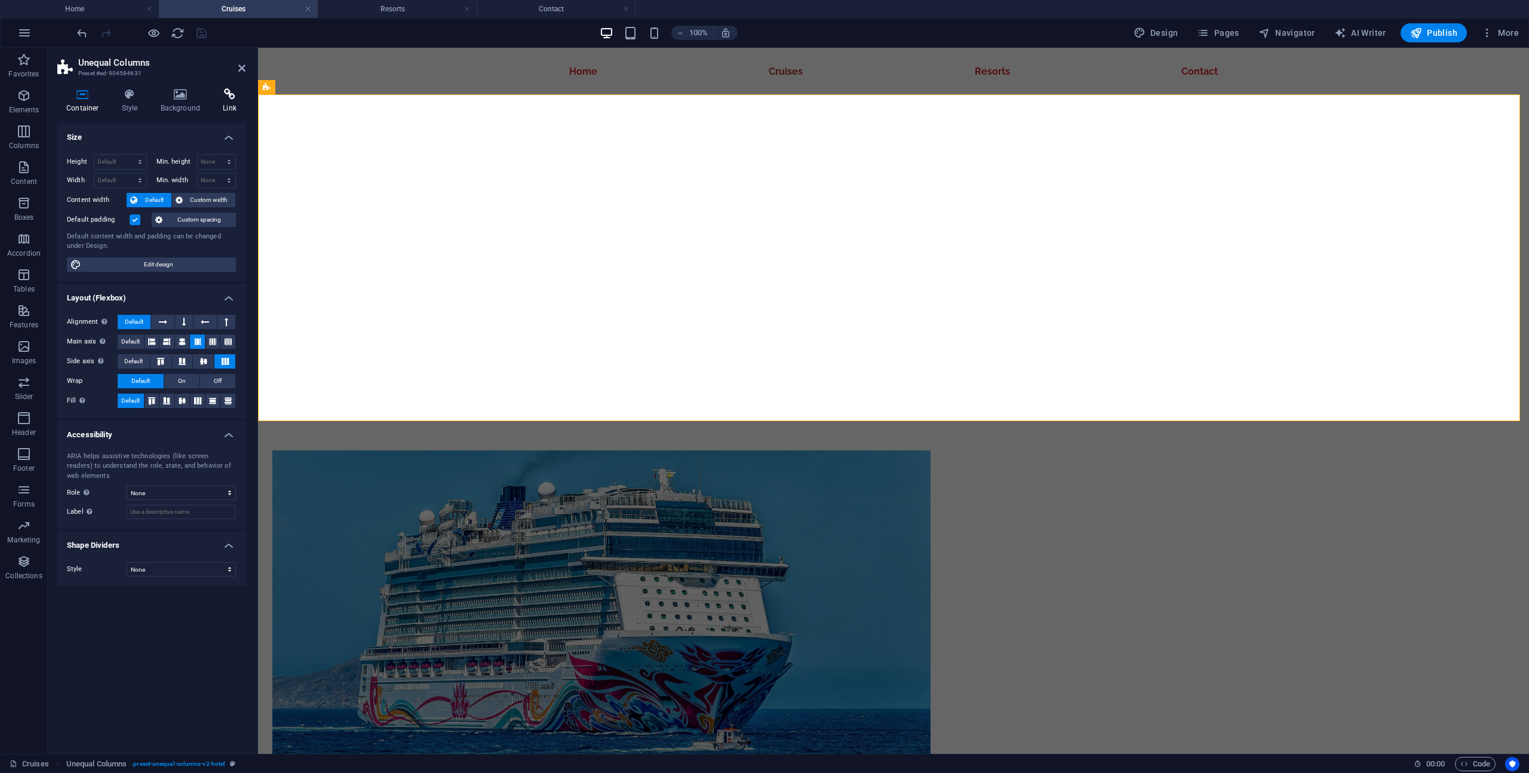
click at [235, 96] on icon at bounding box center [230, 94] width 32 height 12
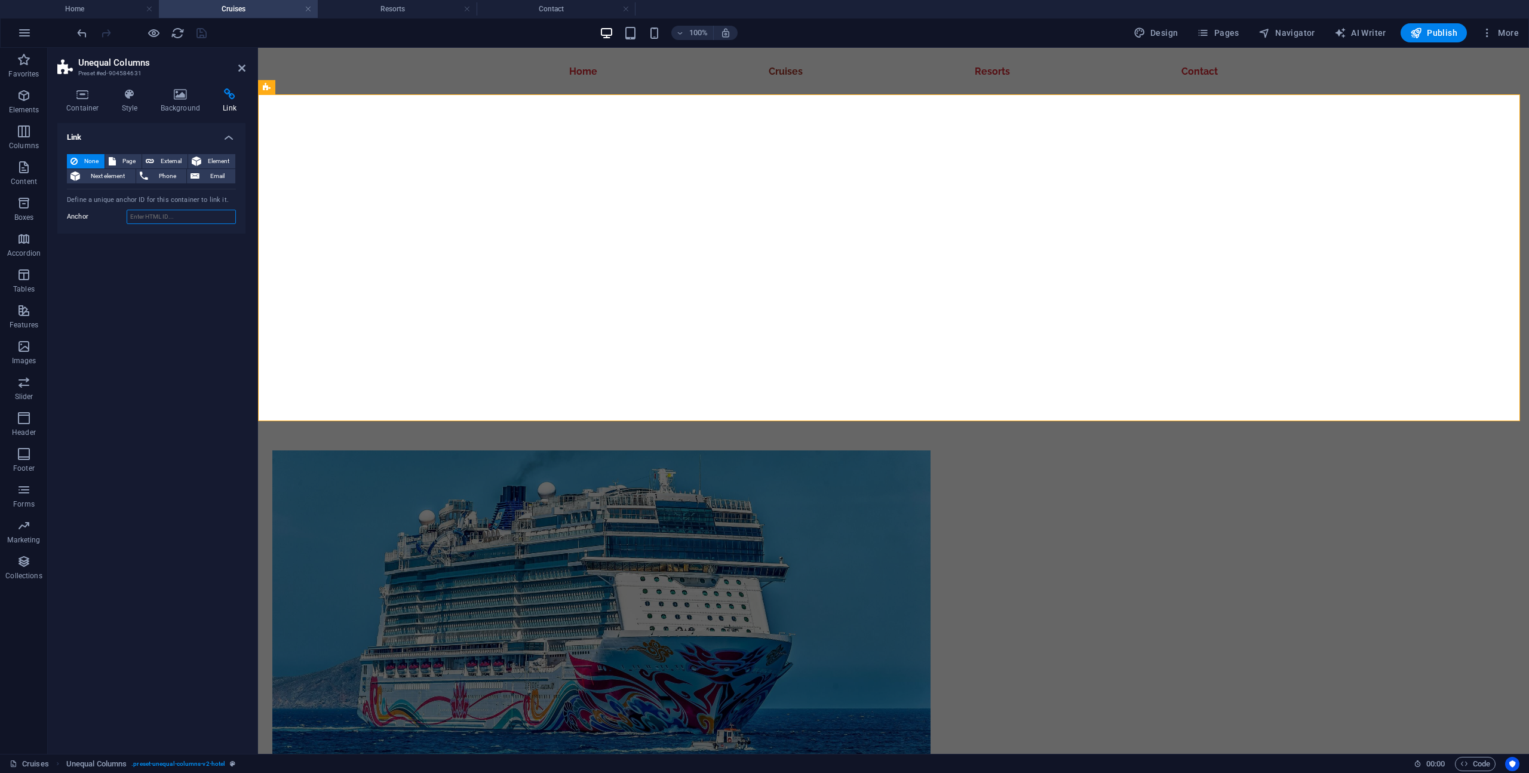
click at [204, 214] on input "Anchor" at bounding box center [181, 217] width 109 height 14
type input "cruises"
click at [135, 321] on div "Link None Page External Element Next element Phone Email Page Home Cruises Reso…" at bounding box center [151, 433] width 188 height 621
click at [151, 304] on div "Link None Page External Element Next element Phone Email Page Home Cruises Reso…" at bounding box center [151, 433] width 188 height 621
click at [136, 217] on input "cruises" at bounding box center [181, 217] width 109 height 14
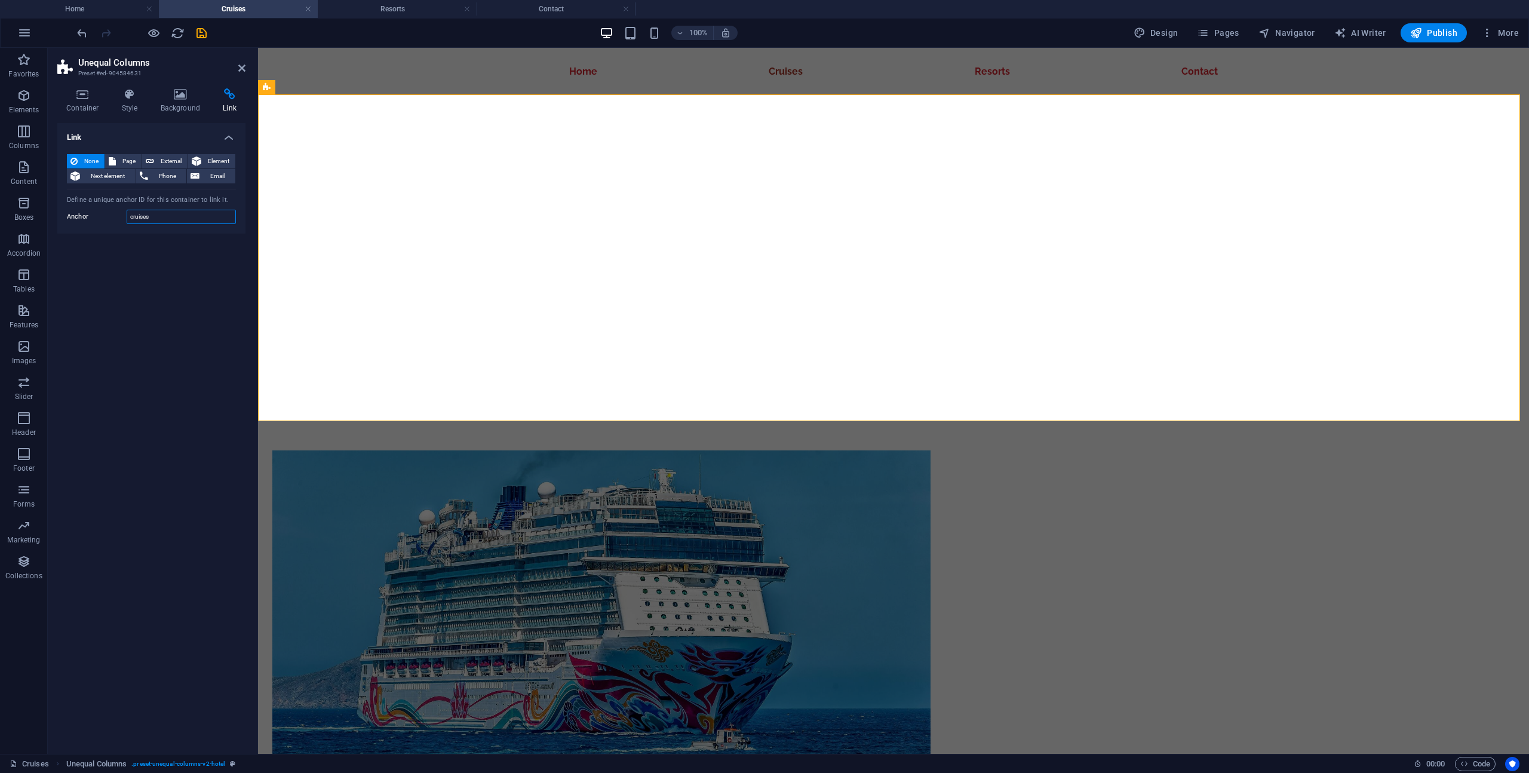
click at [136, 217] on input "cruises" at bounding box center [181, 217] width 109 height 14
click at [177, 336] on div "Link None Page External Element Next element Phone Email Page Home Cruises Reso…" at bounding box center [151, 433] width 188 height 621
click at [302, 355] on div "8 Day 7 Night Discover the unparalleled experience of an 8-day, 7-night cruise …" at bounding box center [893, 698] width 1271 height 686
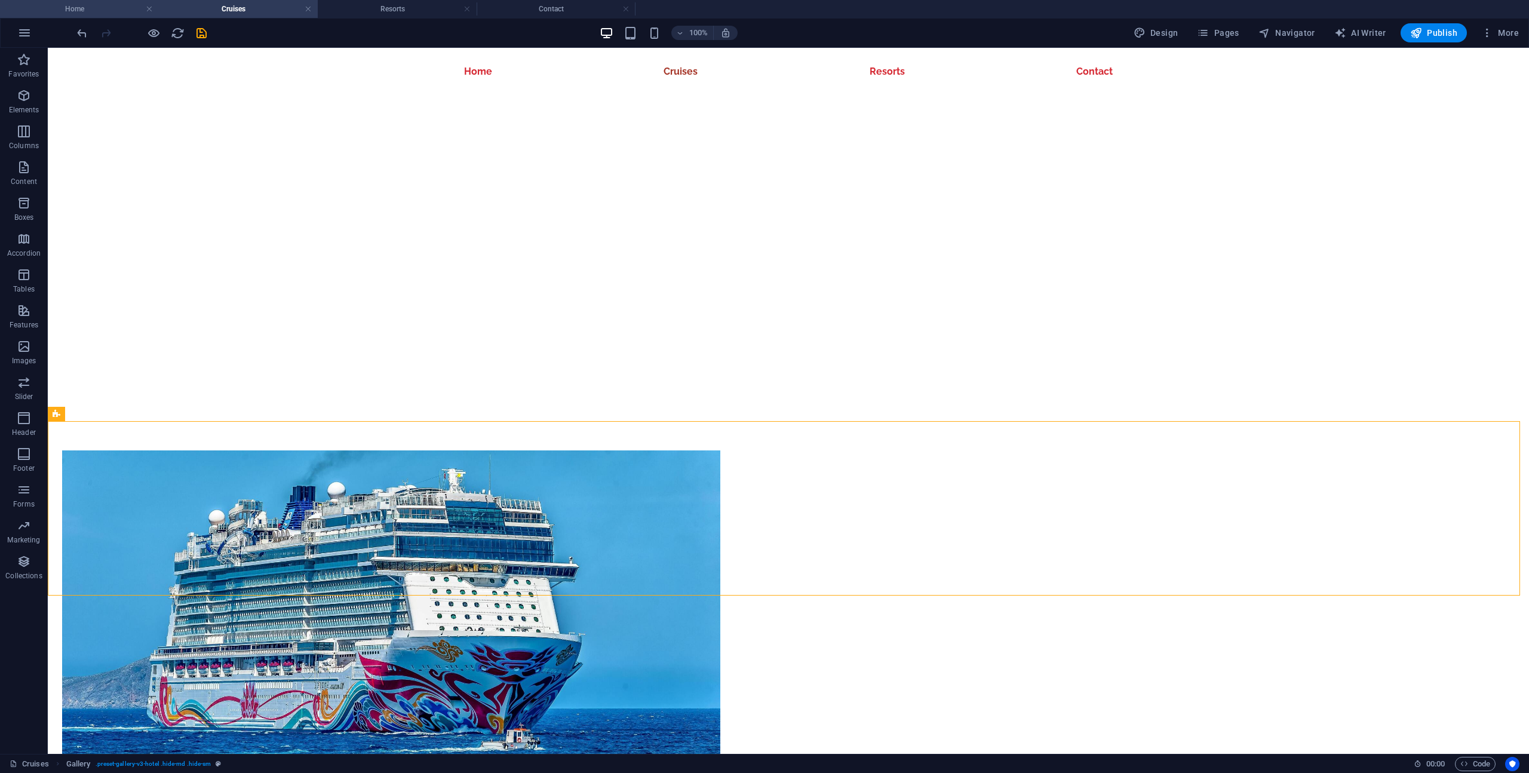
click at [121, 14] on h4 "Home" at bounding box center [79, 8] width 159 height 13
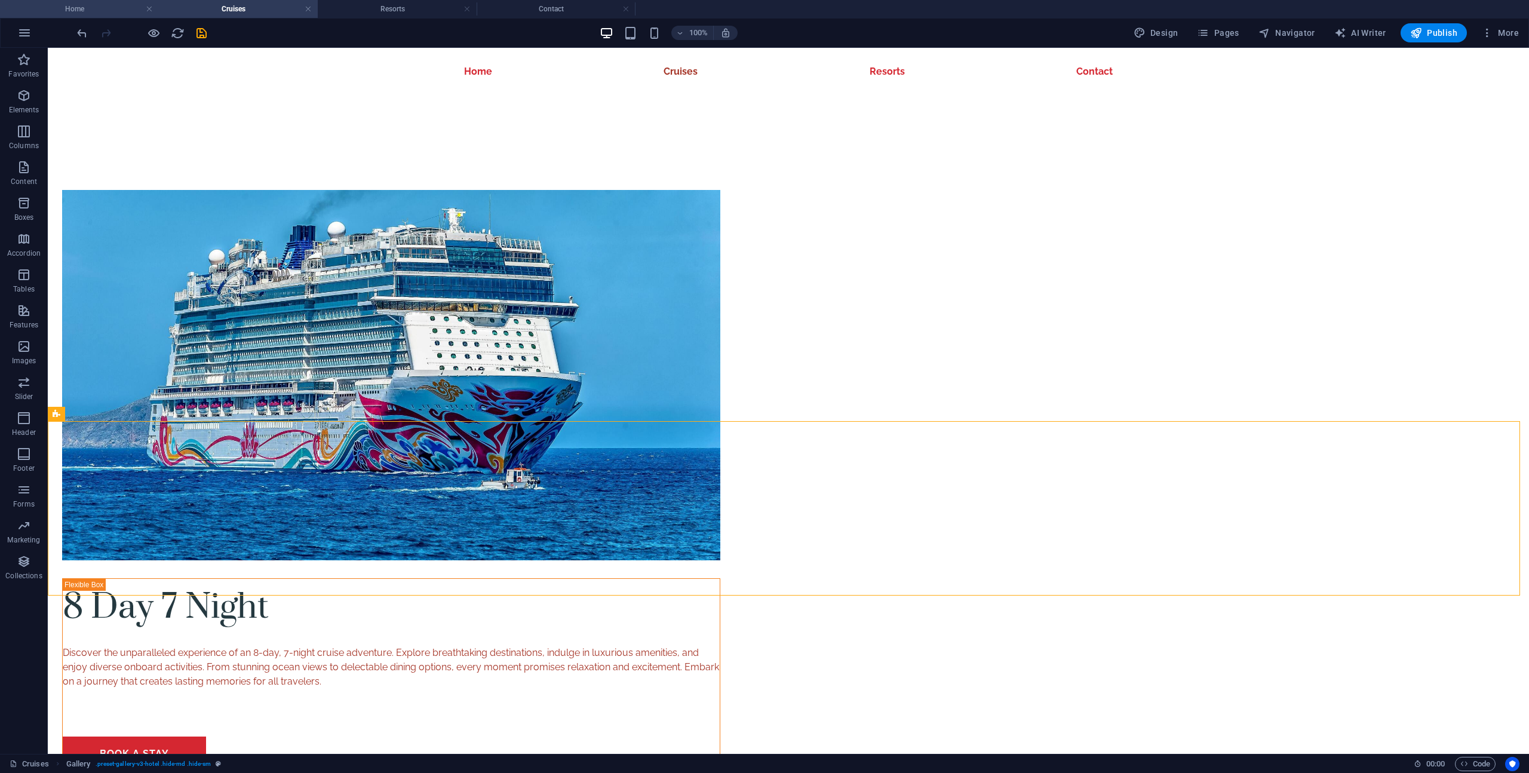
scroll to position [0, 0]
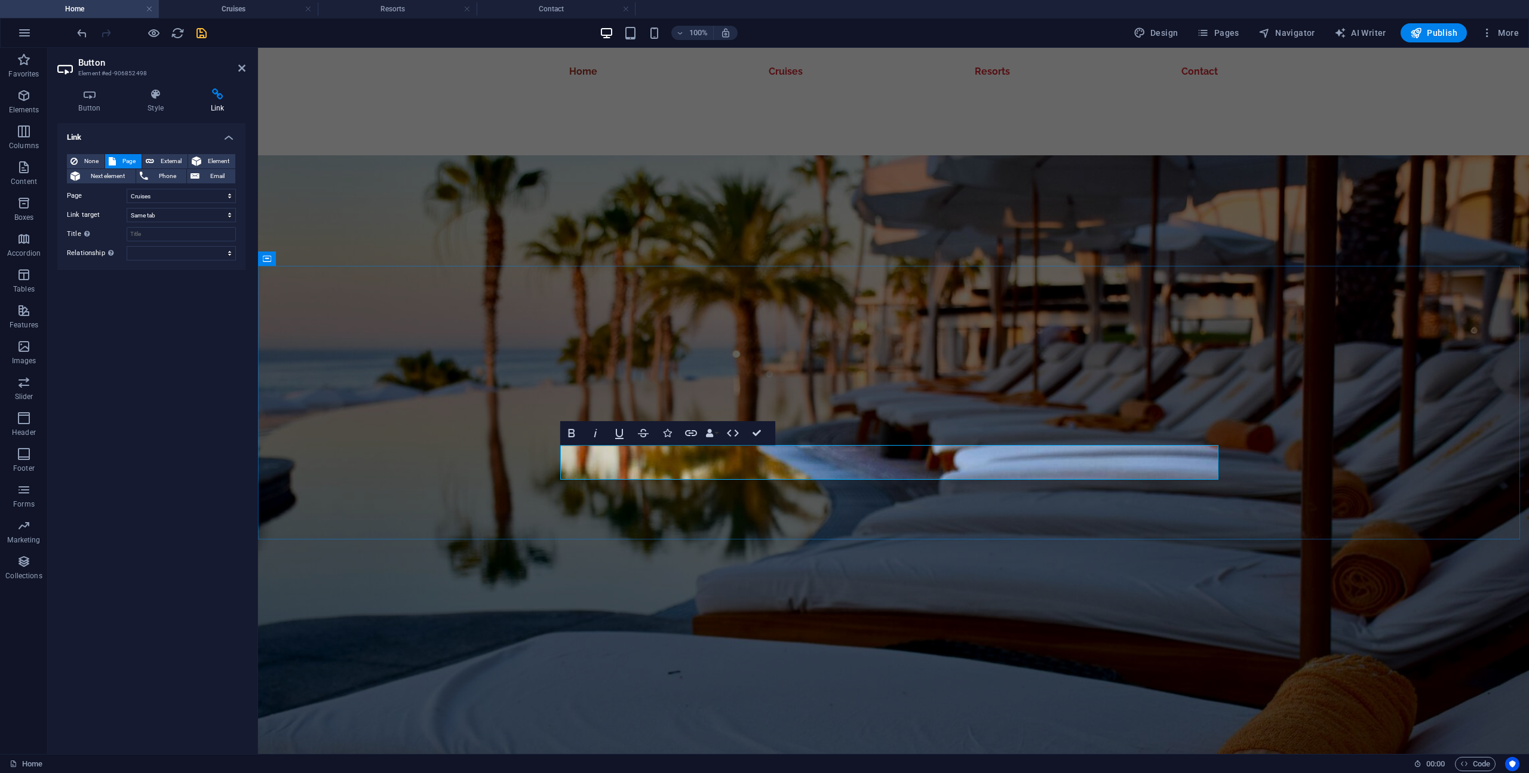
click at [203, 32] on icon "save" at bounding box center [202, 33] width 14 height 14
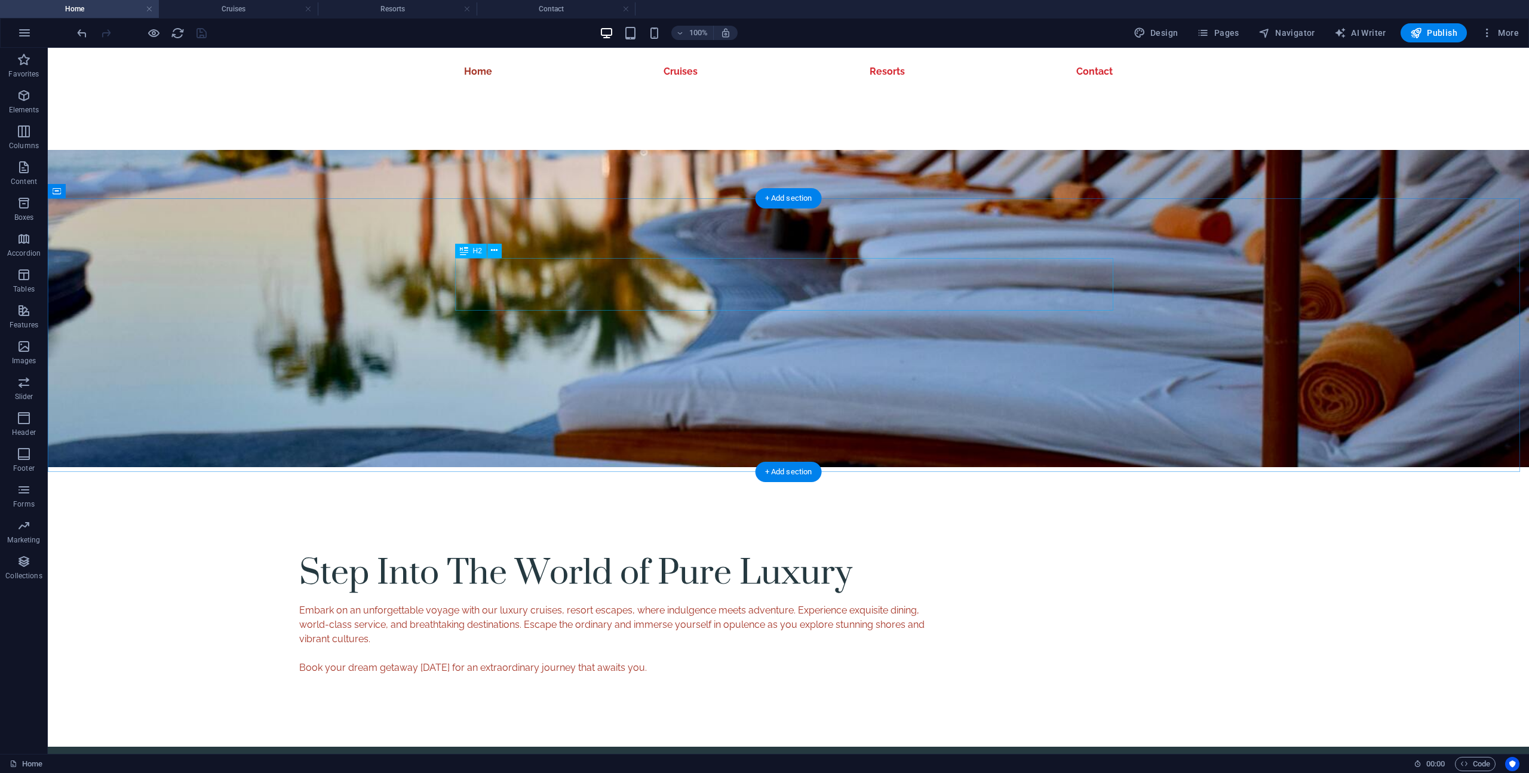
scroll to position [893, 0]
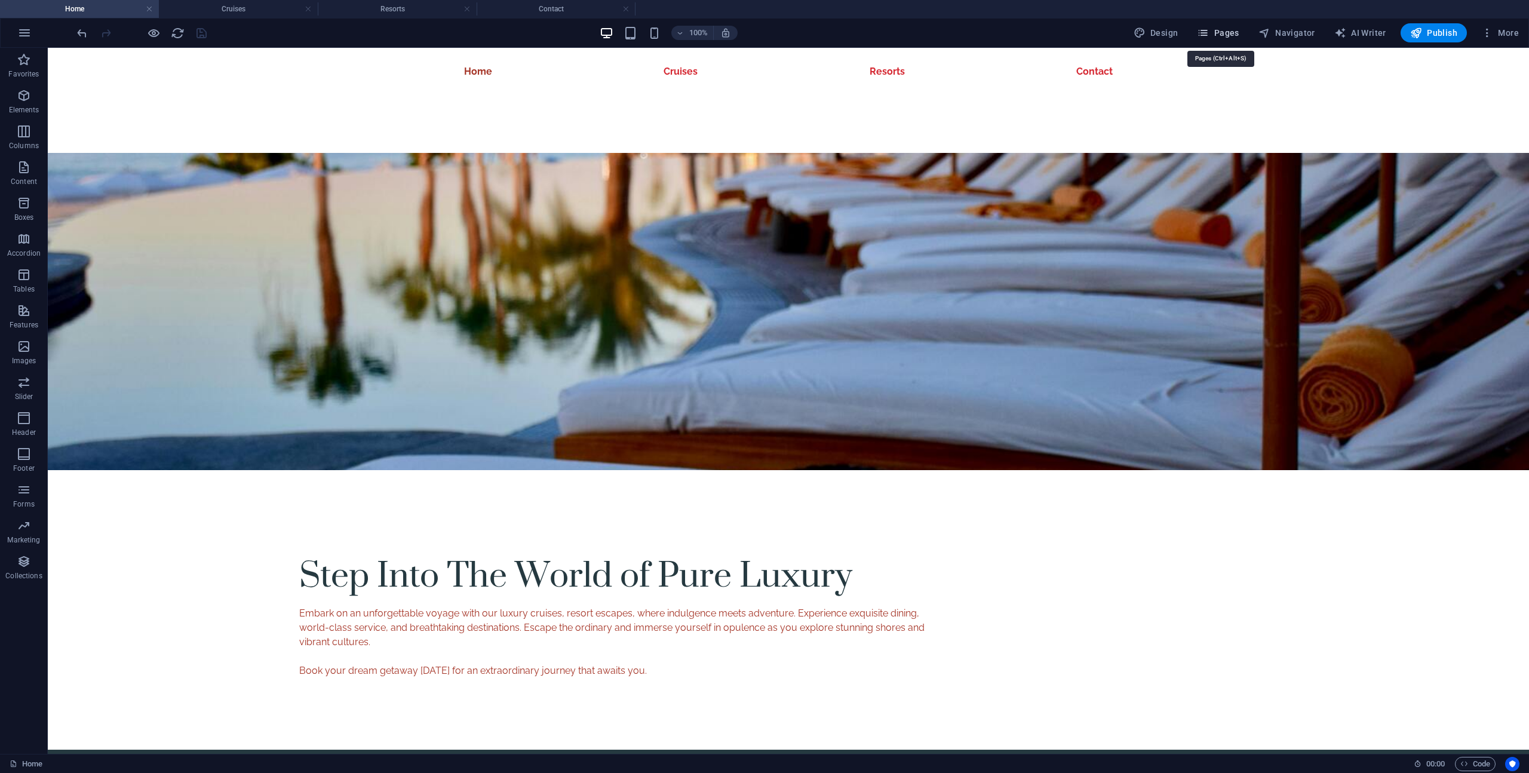
click at [1237, 37] on span "Pages" at bounding box center [1218, 33] width 42 height 12
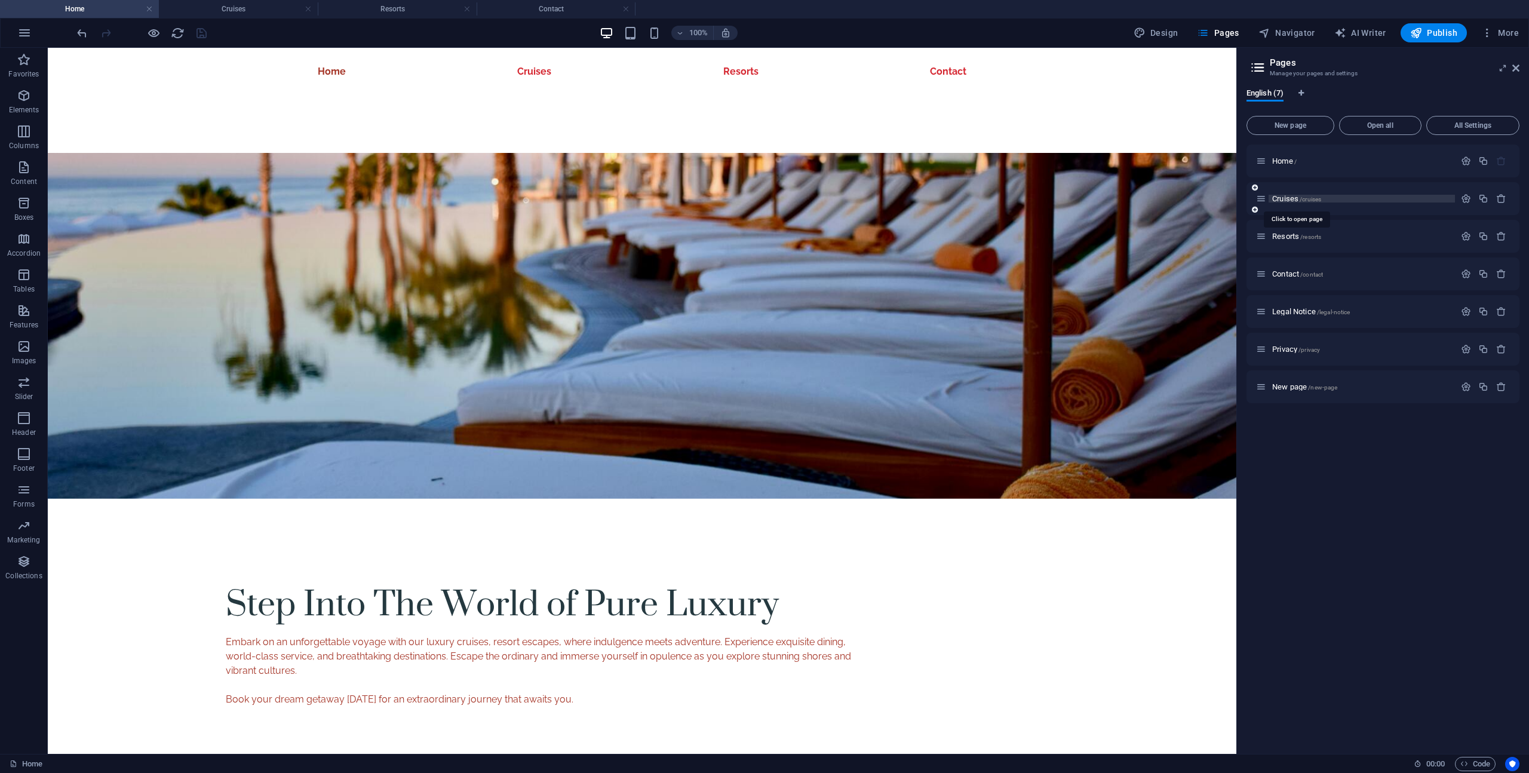
click at [1291, 198] on span "Cruises /cruises" at bounding box center [1297, 198] width 49 height 9
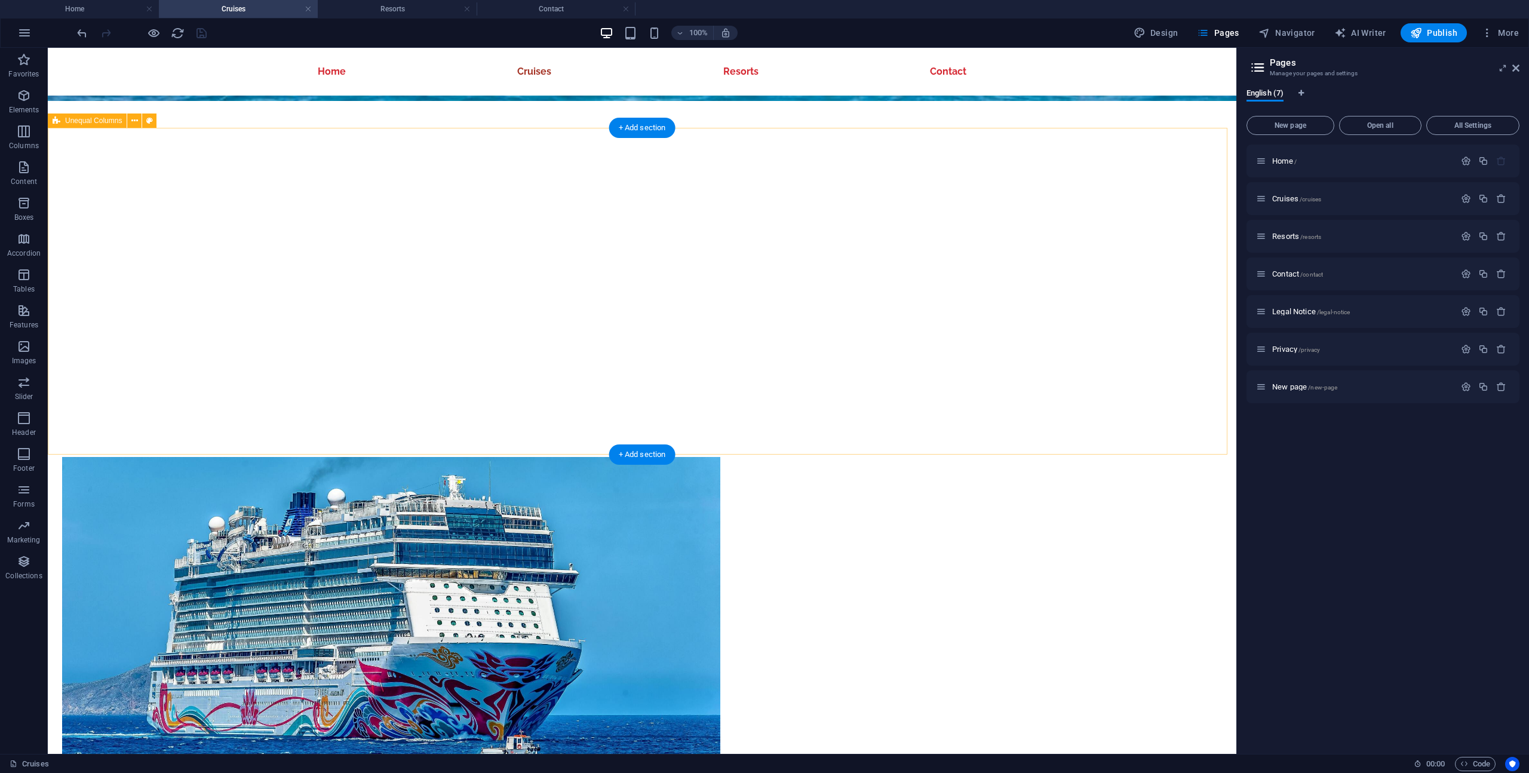
scroll to position [678, 0]
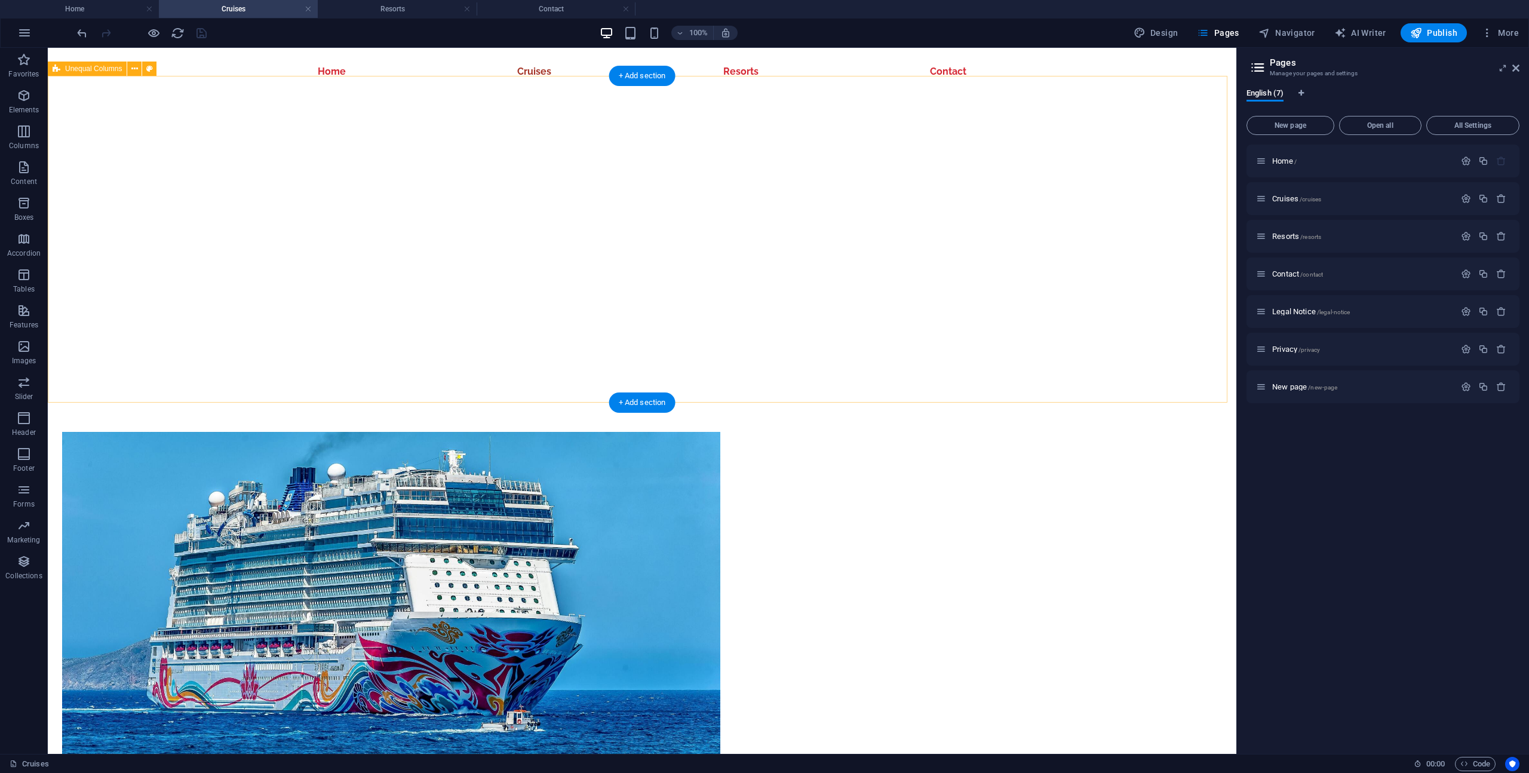
click at [523, 336] on div "8 Day 7 Night Discover the unparalleled experience of an 8-day, 7-night cruise …" at bounding box center [642, 679] width 1189 height 686
click at [93, 336] on div "8 Day 7 Night Discover the unparalleled experience of an 8-day, 7-night cruise …" at bounding box center [642, 679] width 1189 height 686
click at [126, 336] on div "8 Day 7 Night Discover the unparalleled experience of an 8-day, 7-night cruise …" at bounding box center [642, 679] width 1189 height 686
click at [113, 336] on div "8 Day 7 Night Discover the unparalleled experience of an 8-day, 7-night cruise …" at bounding box center [642, 679] width 1189 height 686
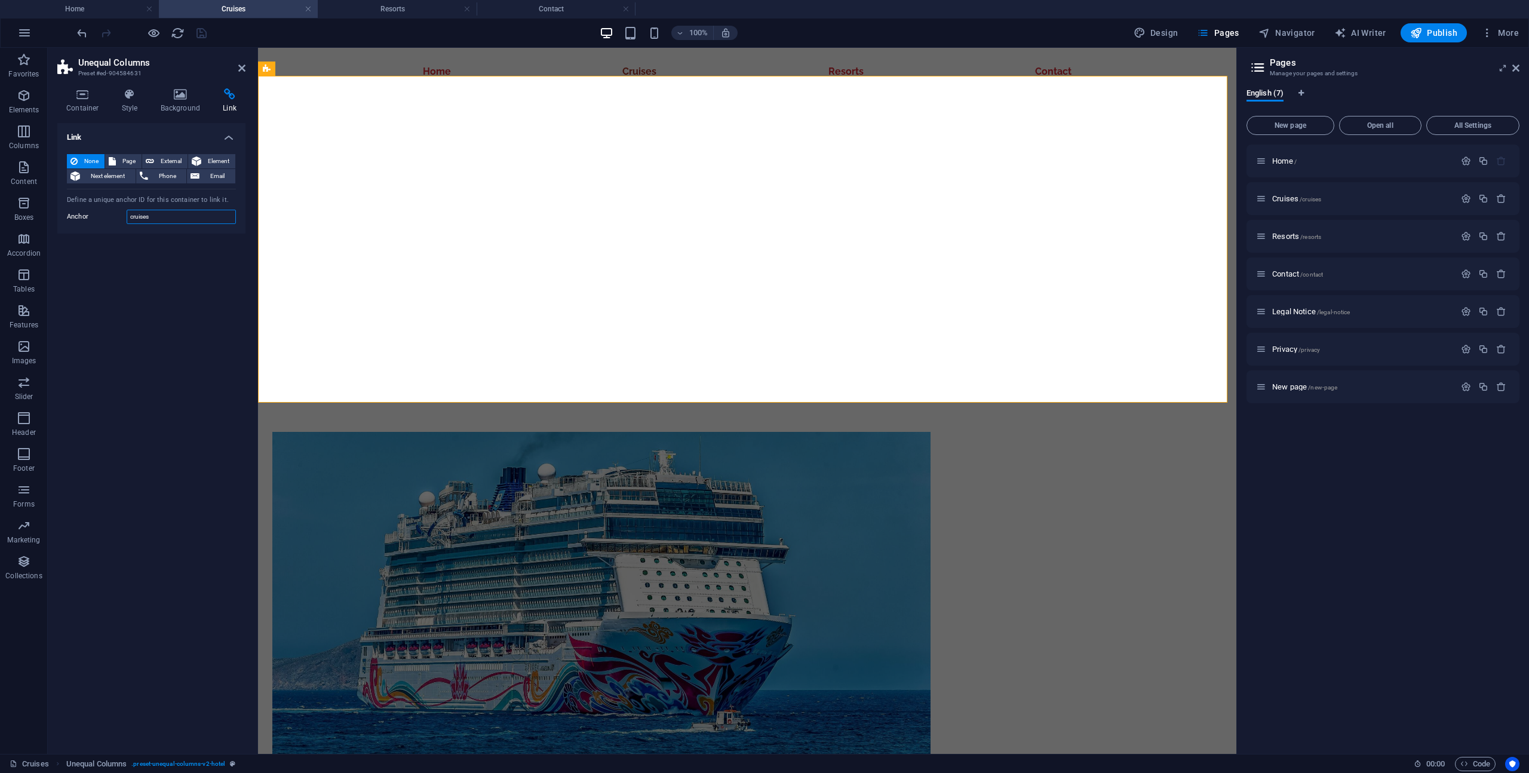
click at [152, 218] on input "cruises" at bounding box center [181, 217] width 109 height 14
click at [167, 219] on input "cruises" at bounding box center [181, 217] width 109 height 14
type input "8day"
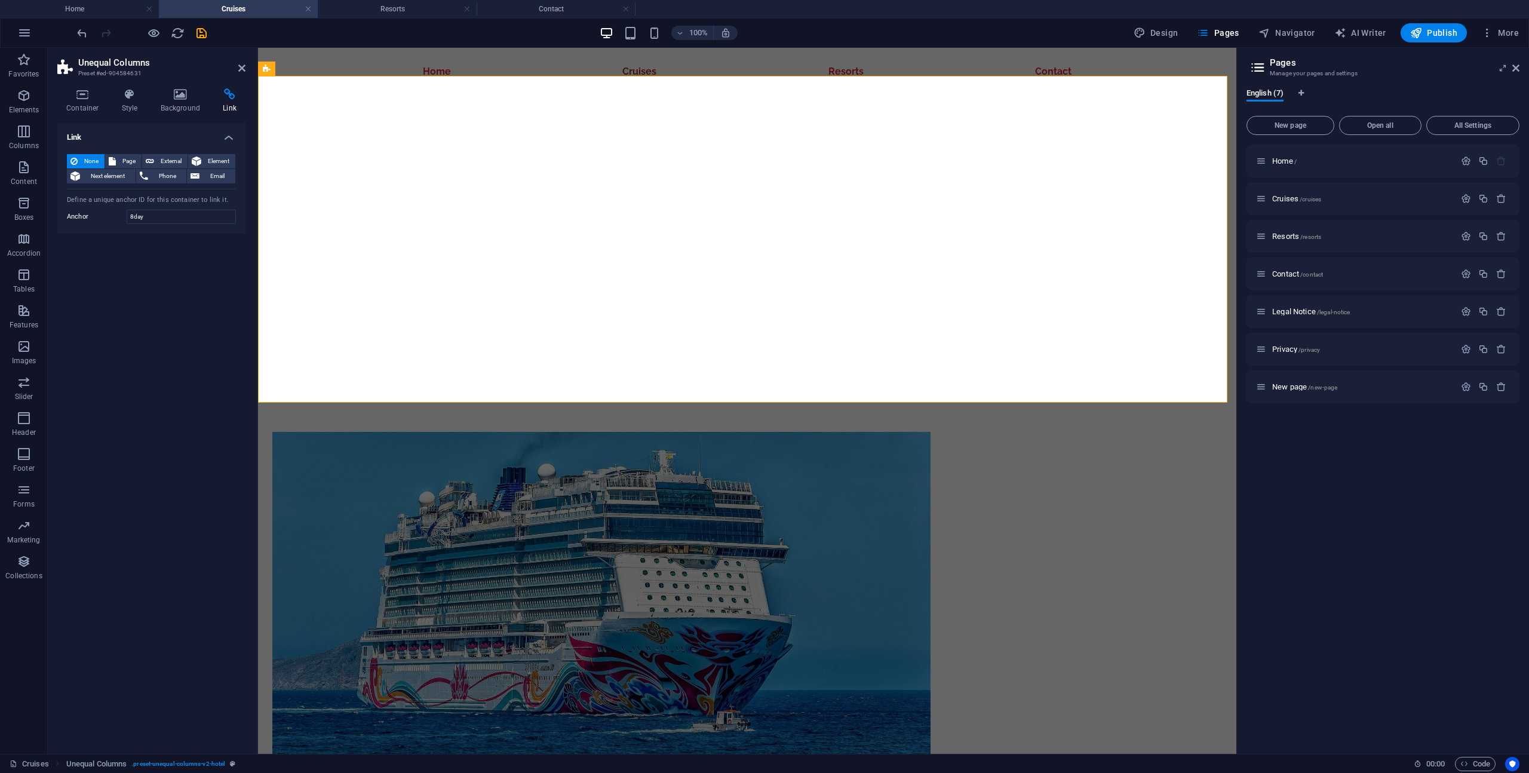
click at [198, 348] on div "Link None Page External Element Next element Phone Email Page Home Cruises Reso…" at bounding box center [151, 433] width 188 height 621
click at [161, 214] on input "8day" at bounding box center [181, 217] width 109 height 14
click at [201, 37] on icon "save" at bounding box center [202, 33] width 14 height 14
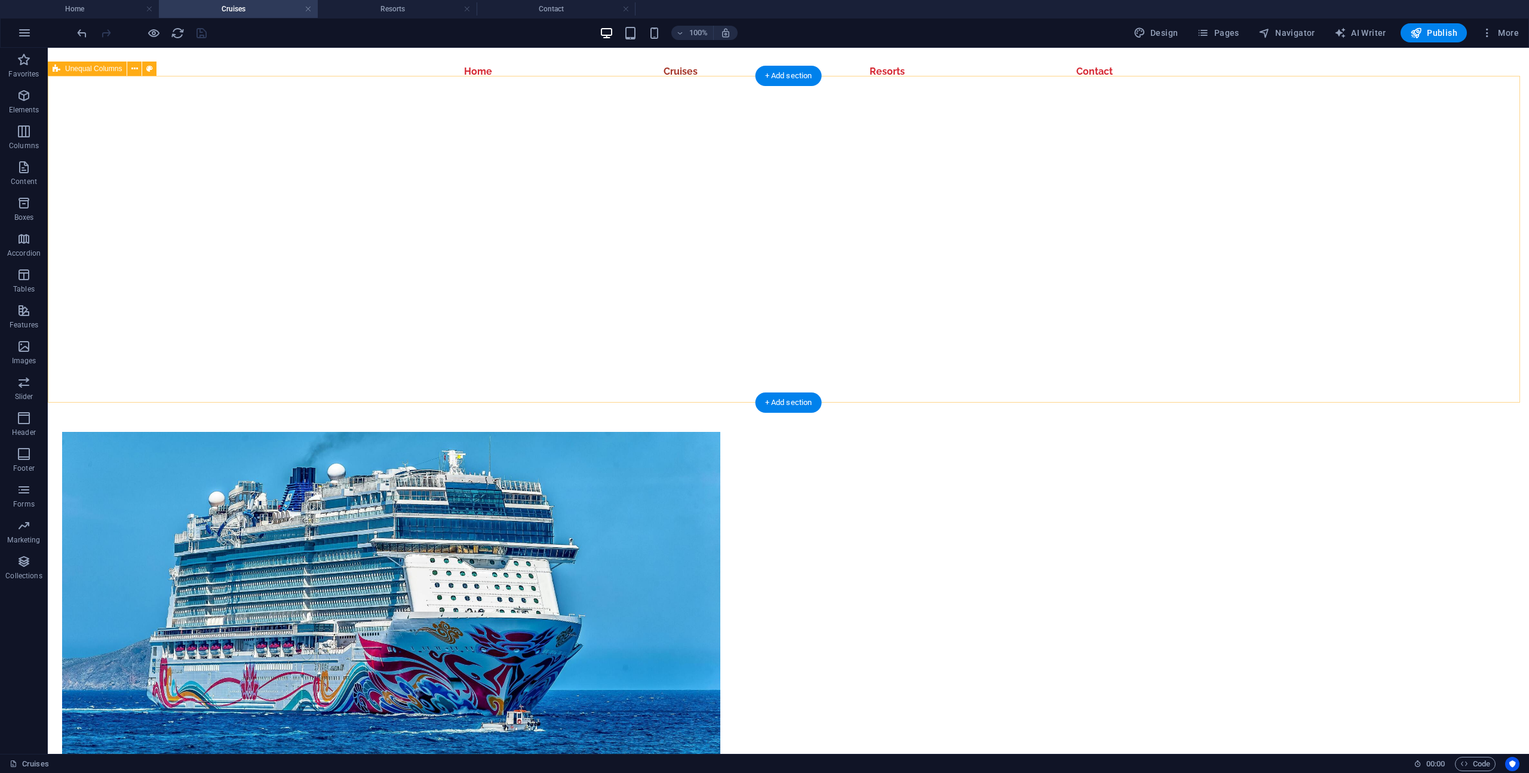
click at [319, 336] on div "8 Day 7 Night Discover the unparalleled experience of an 8-day, 7-night cruise …" at bounding box center [789, 679] width 1482 height 686
click at [531, 432] on figure at bounding box center [391, 617] width 658 height 370
click at [213, 336] on div "8 Day 7 Night Discover the unparalleled experience of an 8-day, 7-night cruise …" at bounding box center [789, 679] width 1482 height 686
click at [572, 432] on figure at bounding box center [391, 617] width 658 height 370
click at [348, 336] on div "8 Day 7 Night Discover the unparalleled experience of an 8-day, 7-night cruise …" at bounding box center [789, 679] width 1482 height 686
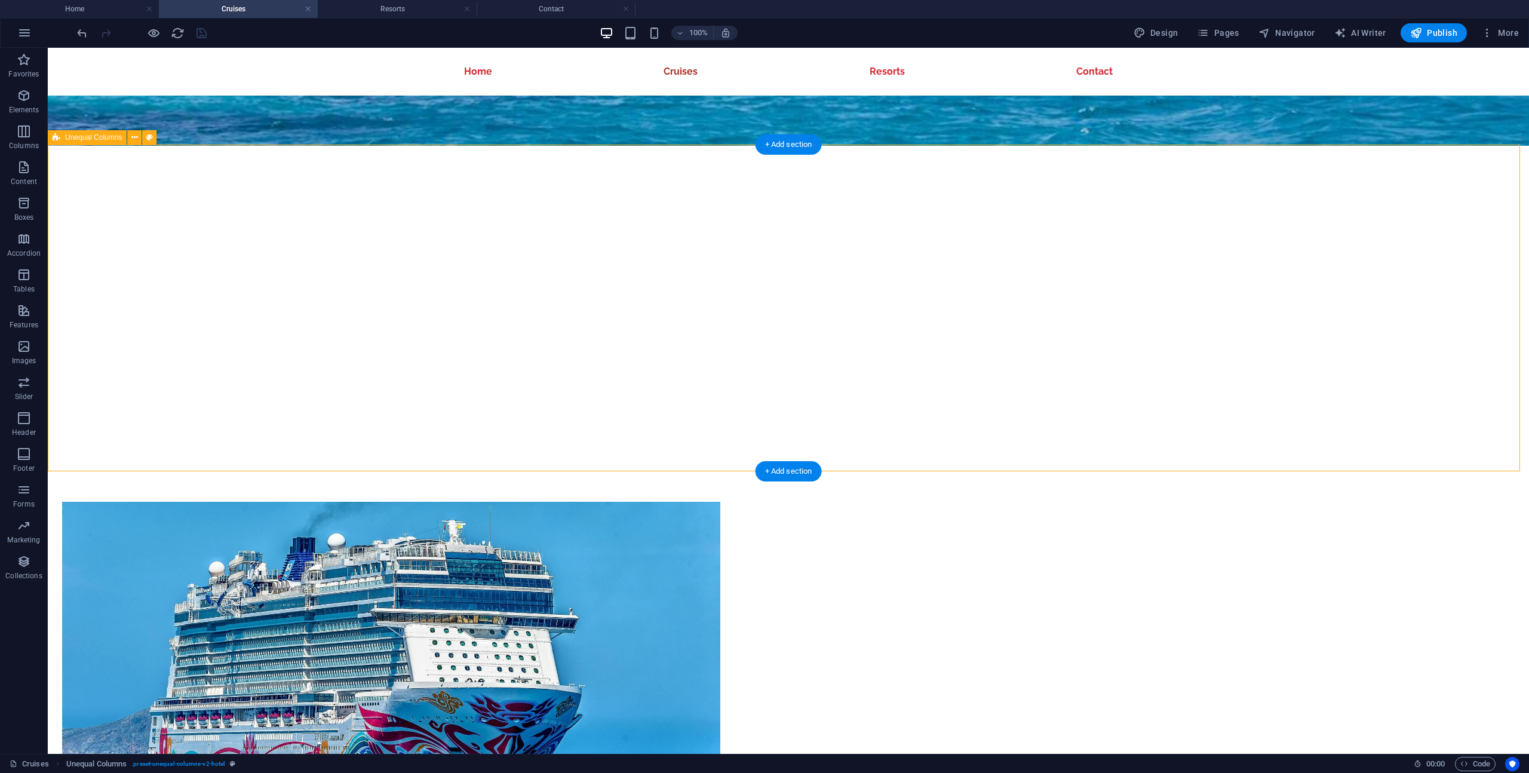
scroll to position [609, 0]
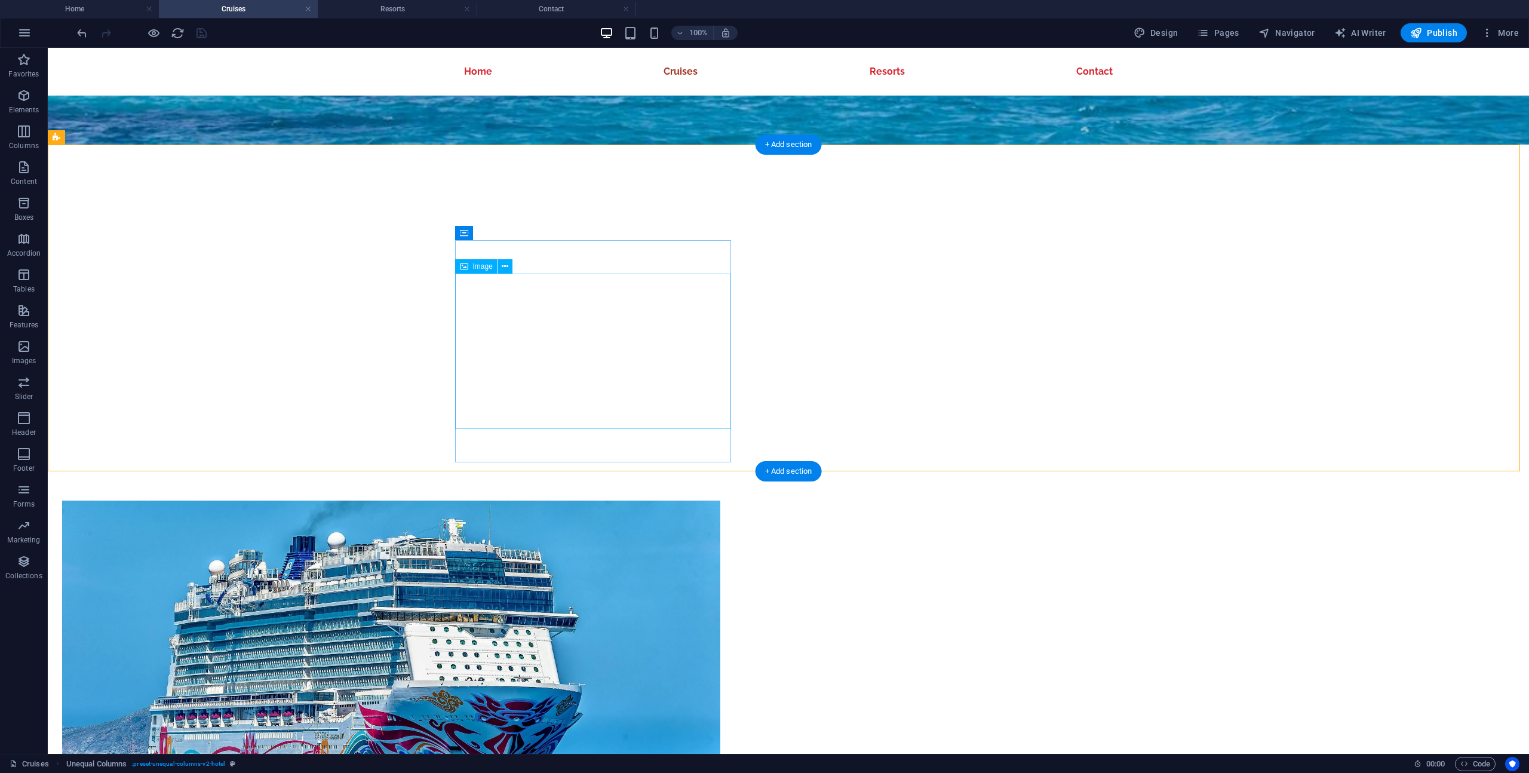
click at [532, 501] on figure at bounding box center [391, 686] width 658 height 370
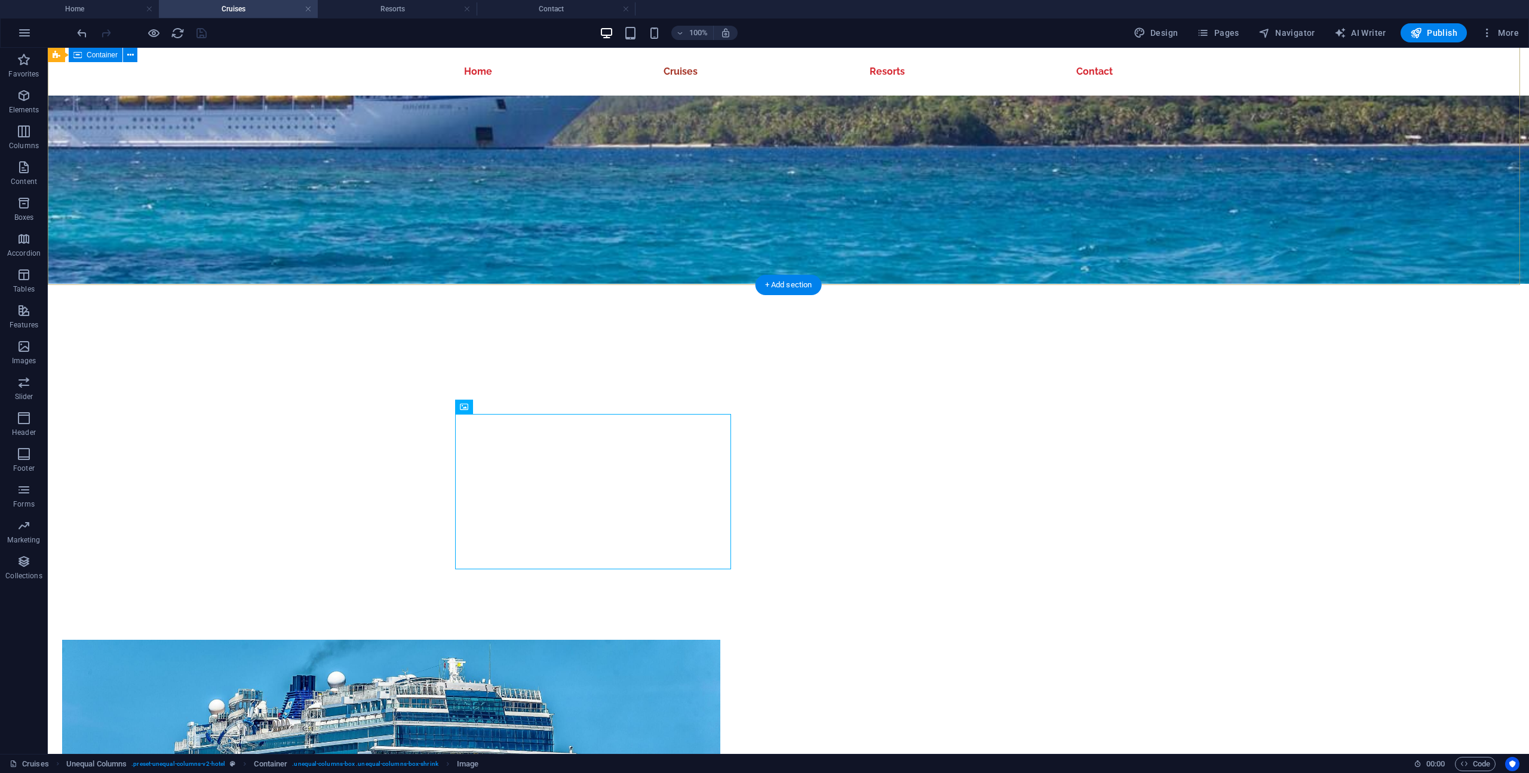
scroll to position [469, 0]
click at [470, 70] on nav "Home Cruises Resorts Contact" at bounding box center [788, 72] width 687 height 48
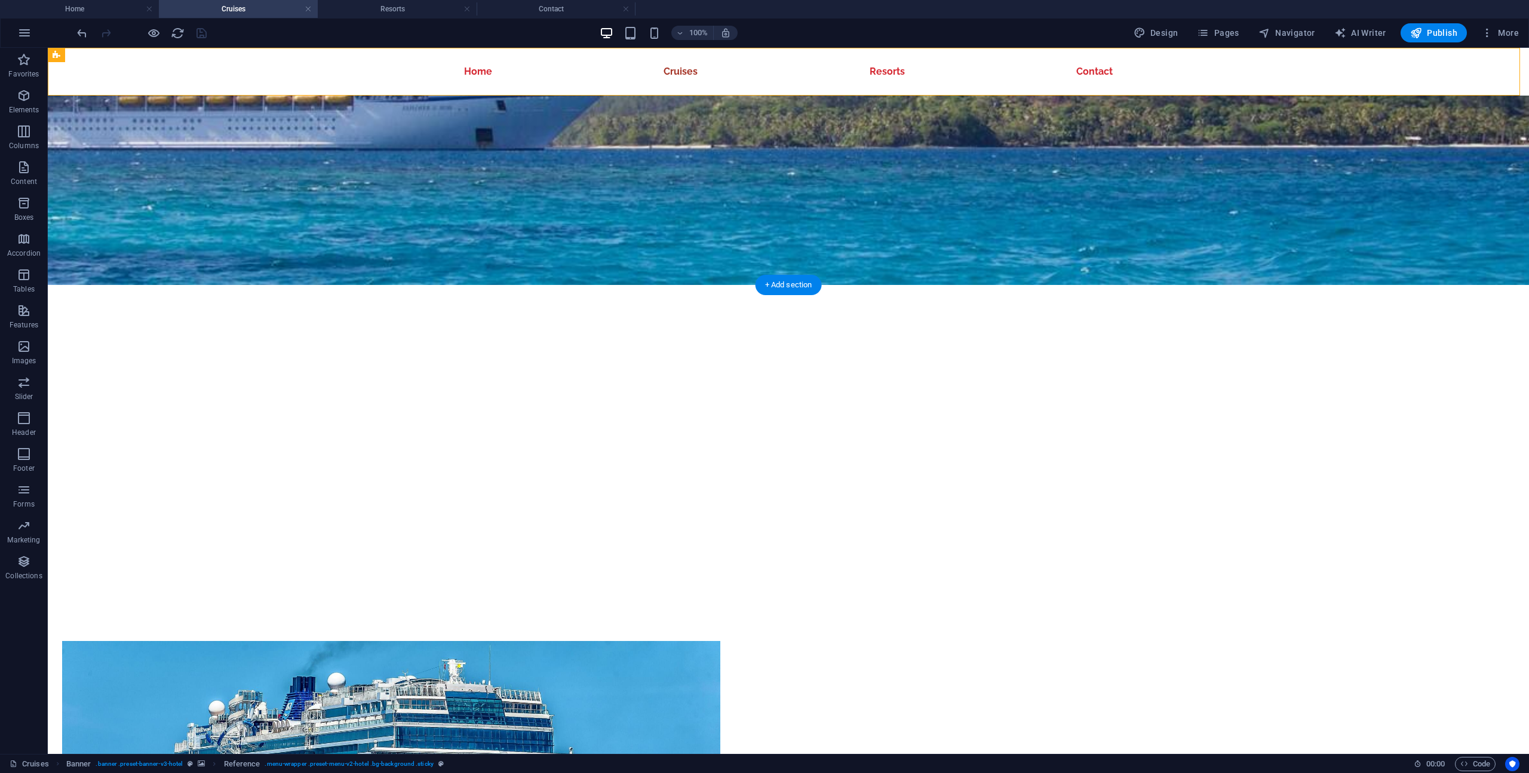
click at [470, 70] on nav "Home Cruises Resorts Contact" at bounding box center [788, 72] width 687 height 48
click at [260, 70] on div "Home Cruises Resorts Contact" at bounding box center [789, 72] width 1482 height 48
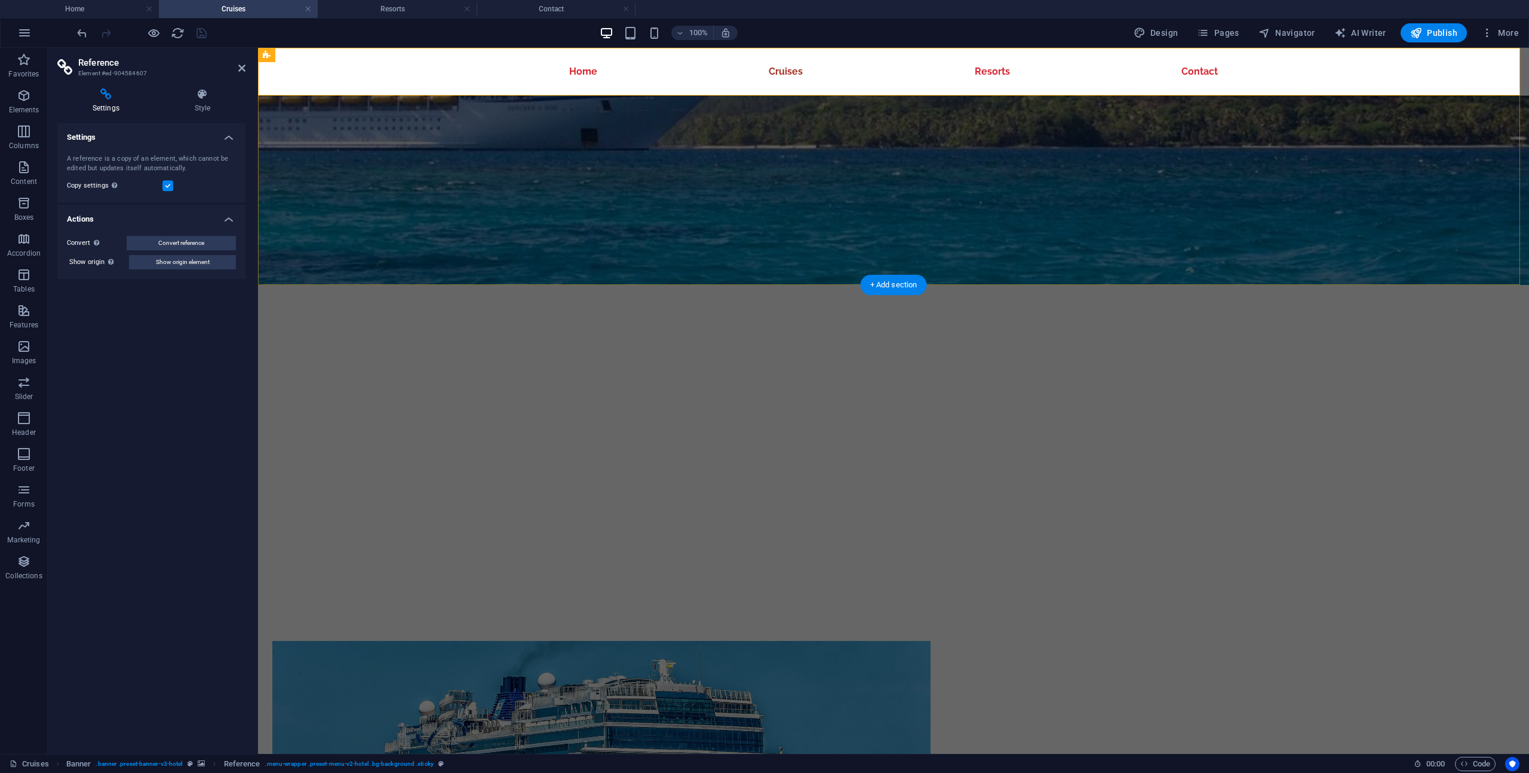
click at [470, 70] on div "Home Cruises Resorts Contact" at bounding box center [893, 72] width 1271 height 48
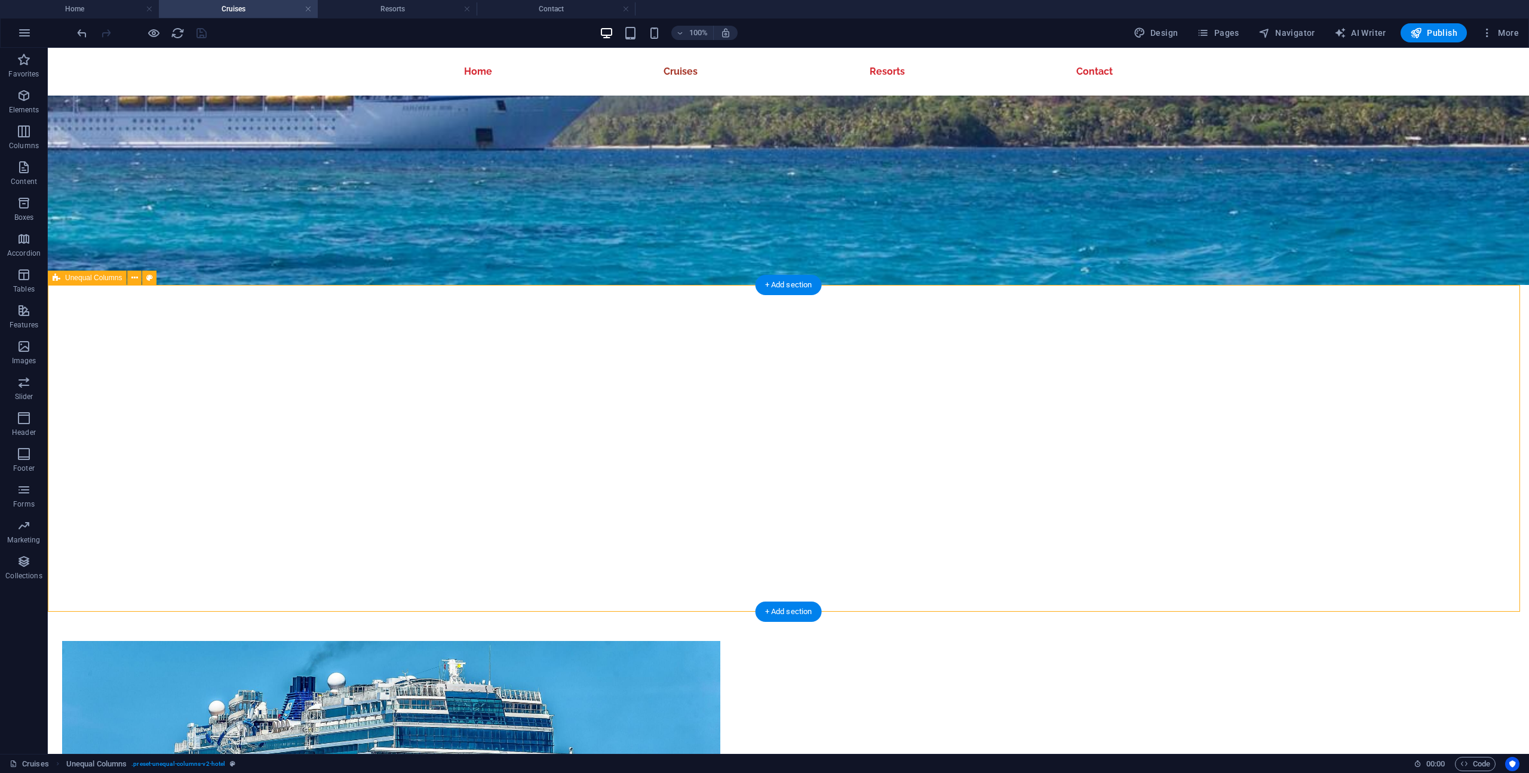
click at [1231, 34] on span "Pages" at bounding box center [1218, 33] width 42 height 12
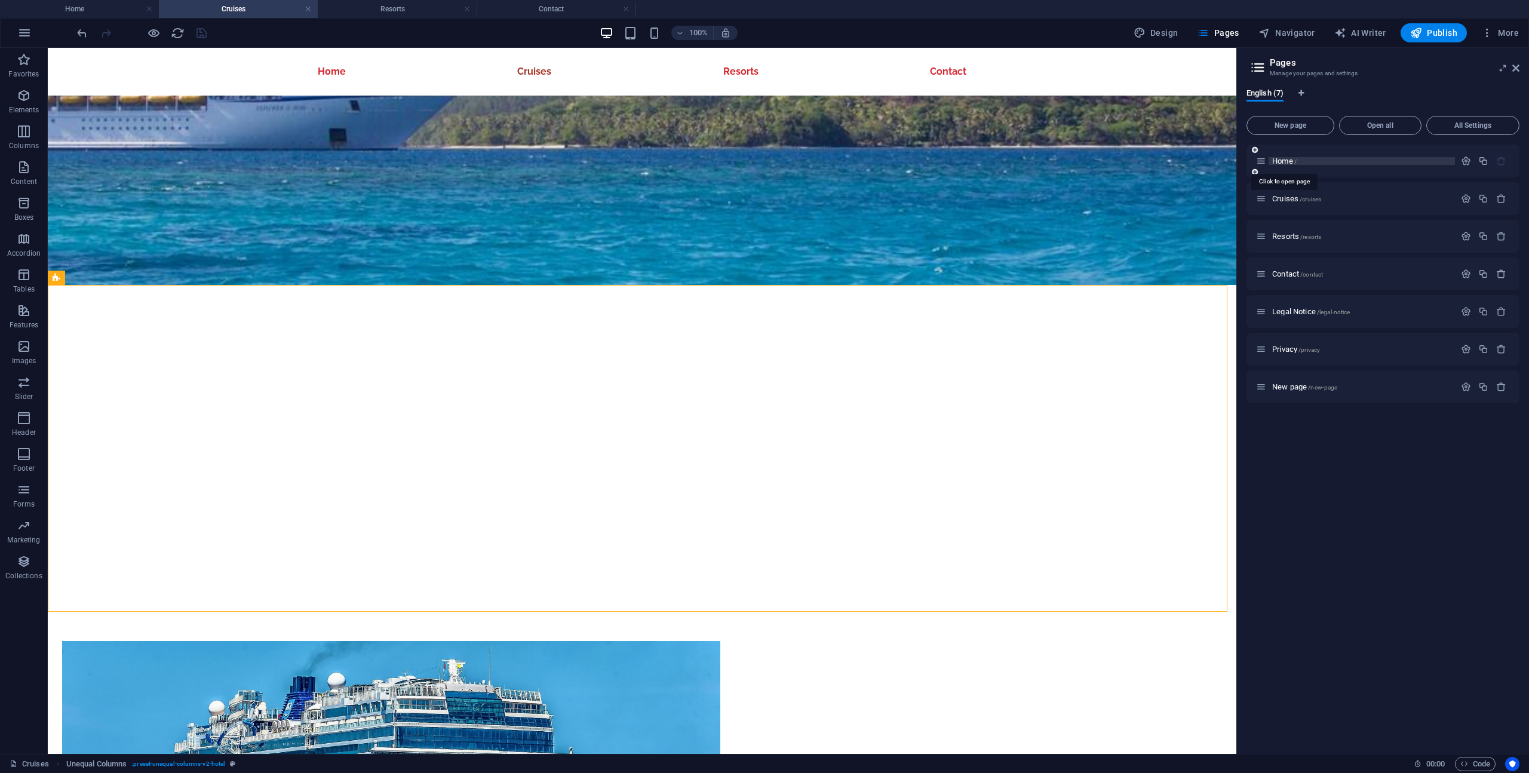
click at [1279, 161] on span "Home /" at bounding box center [1285, 161] width 24 height 9
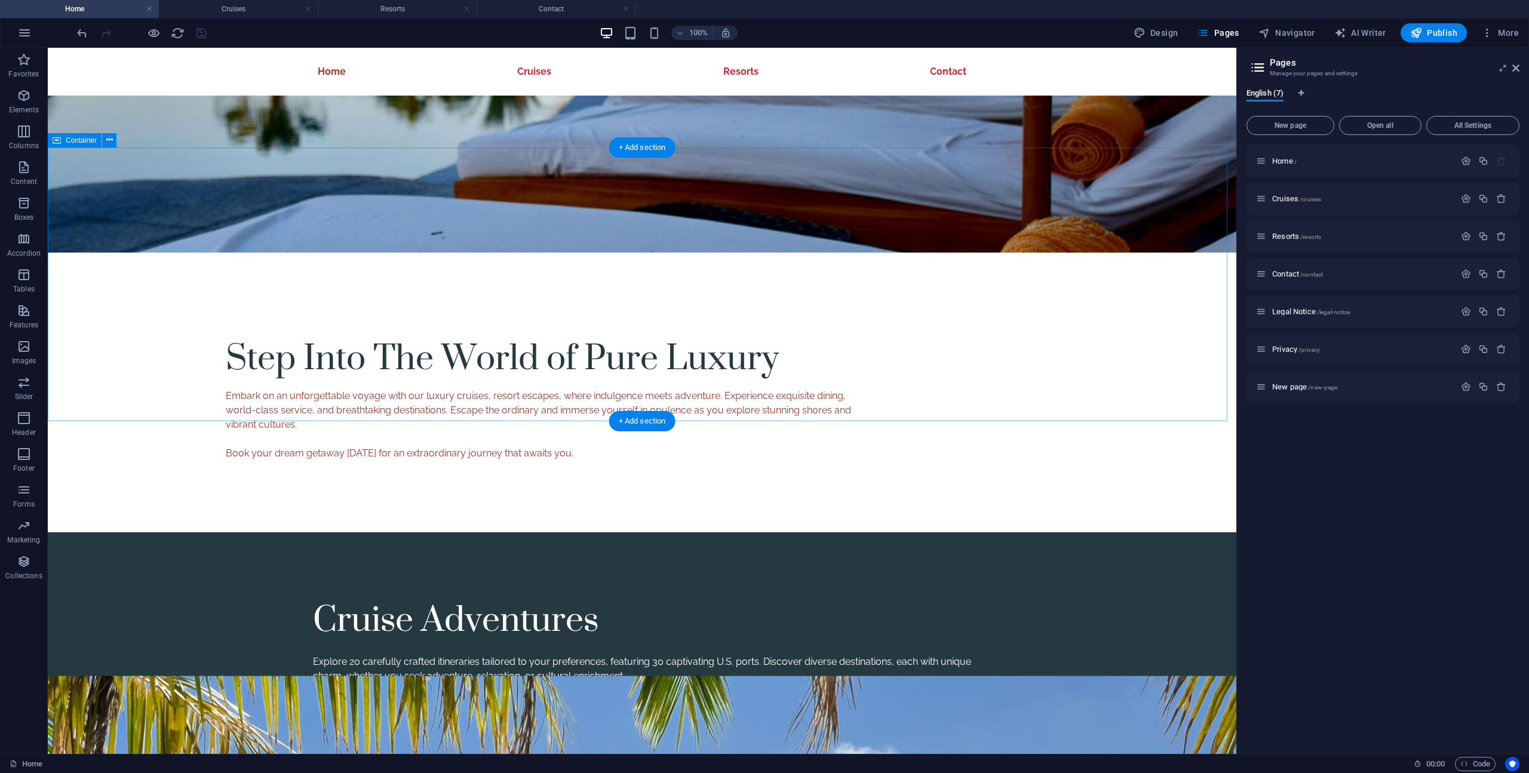
scroll to position [1151, 0]
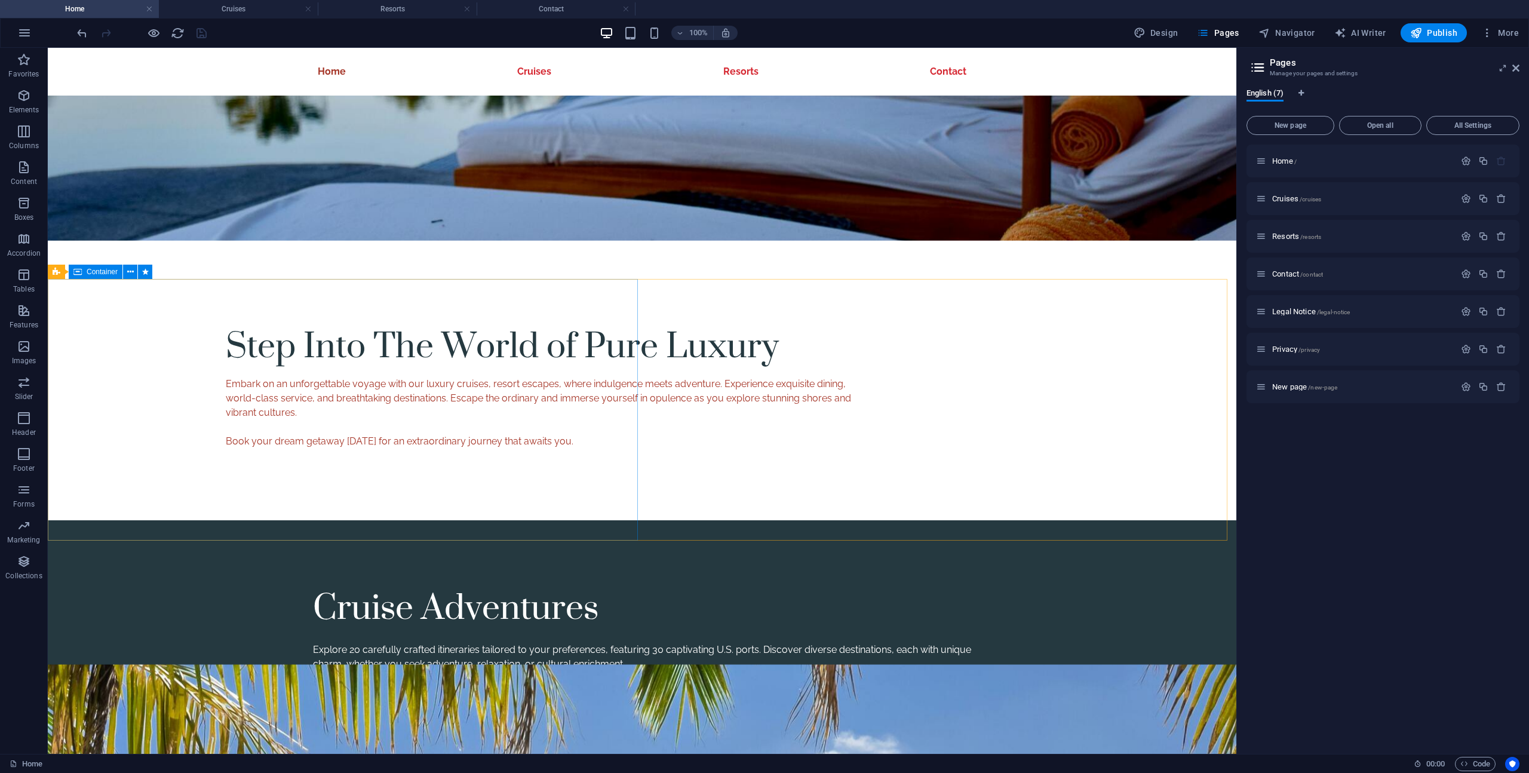
click at [107, 271] on span "Container" at bounding box center [102, 271] width 31 height 7
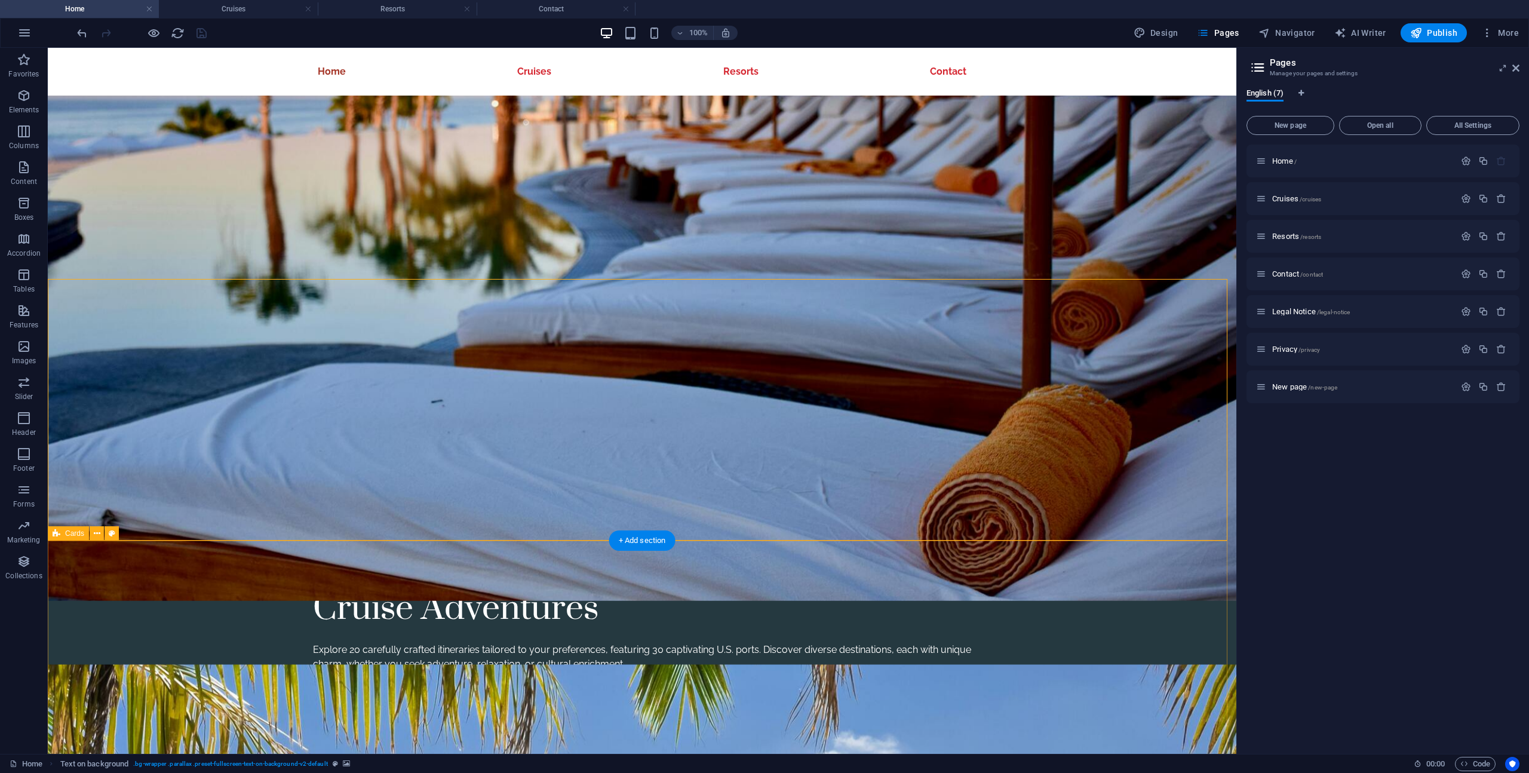
click at [252, 10] on h4 "Cruises" at bounding box center [238, 8] width 159 height 13
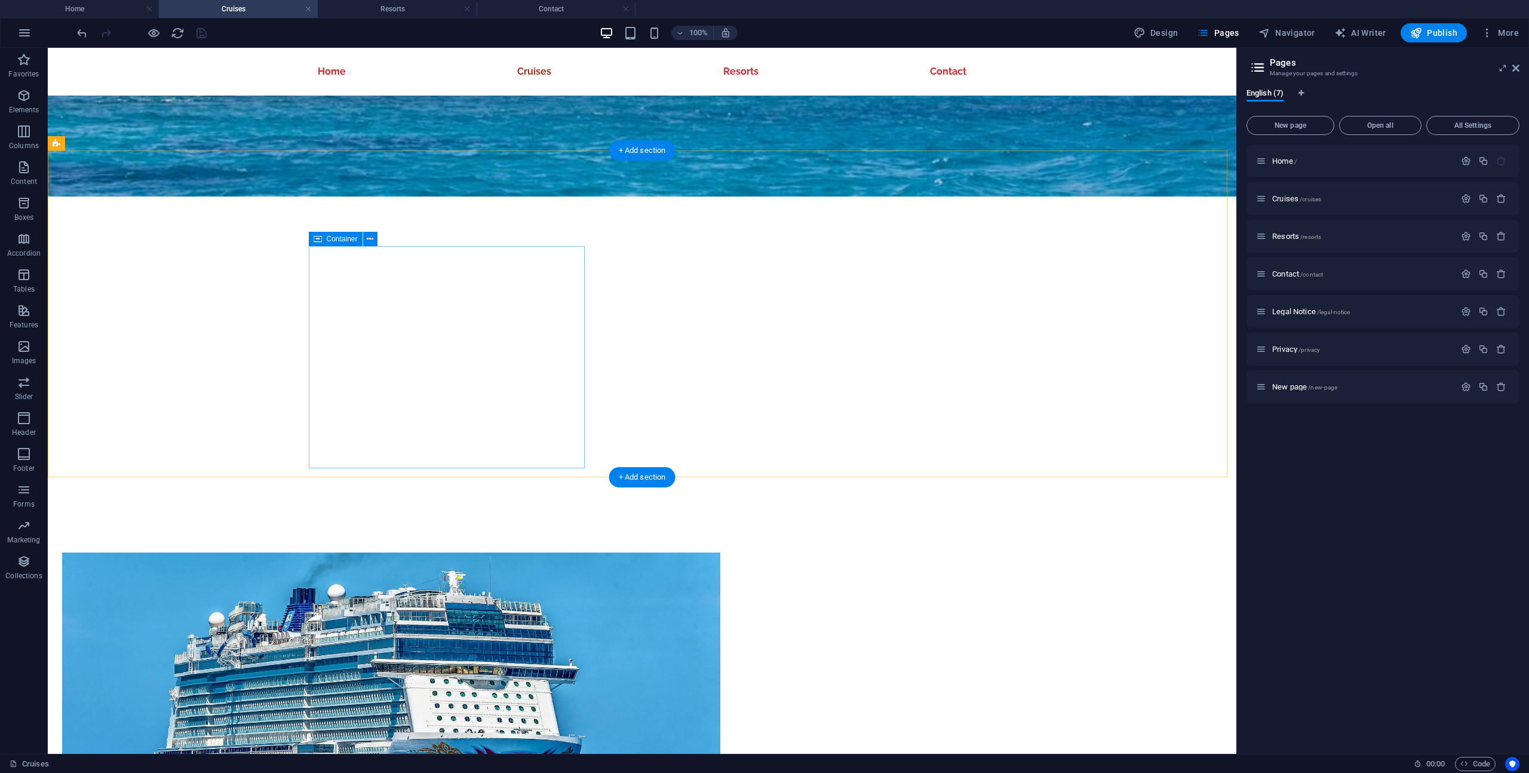
scroll to position [608, 0]
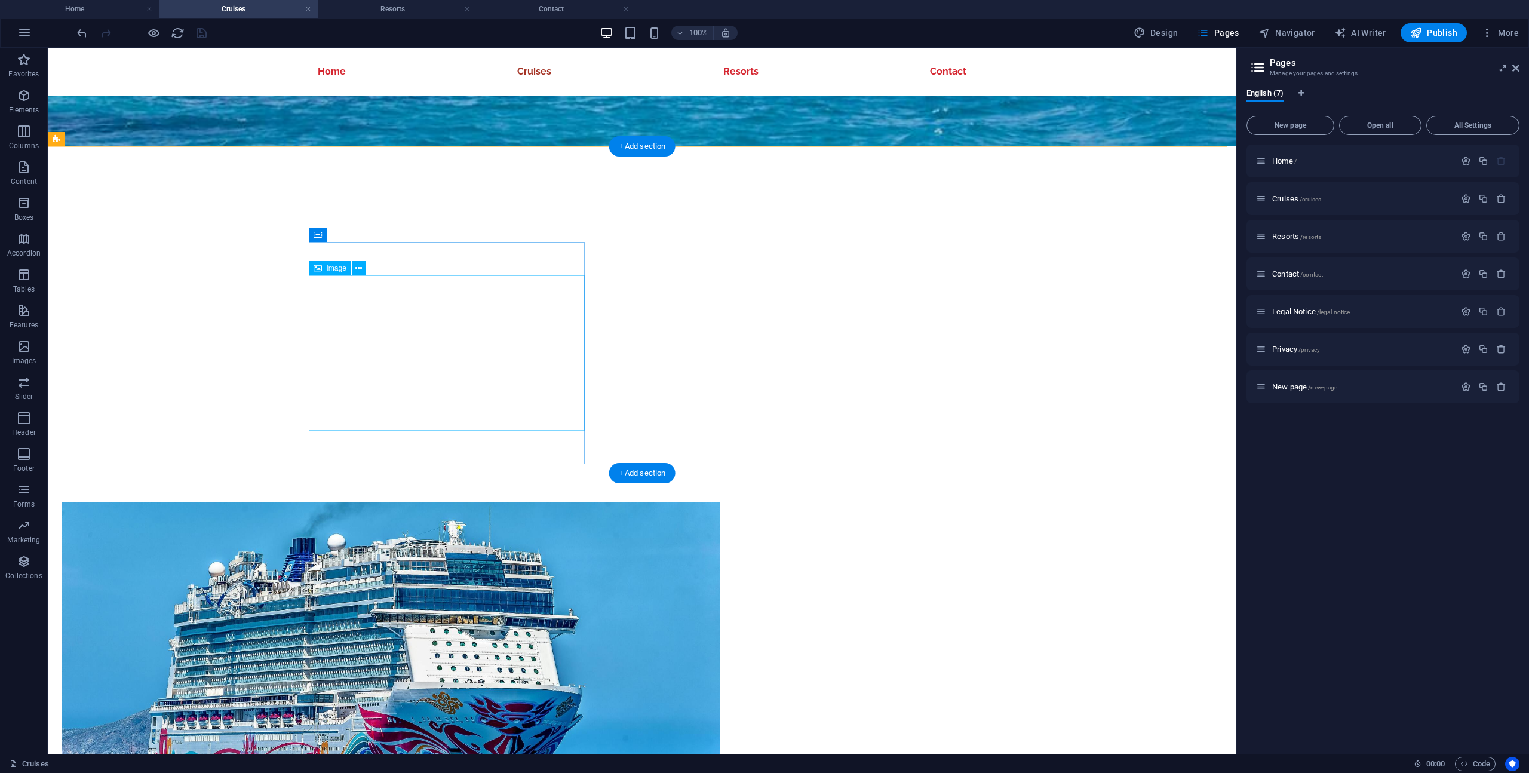
click at [415, 502] on figure at bounding box center [391, 687] width 658 height 370
click at [540, 407] on div "8 Day 7 Night Discover the unparalleled experience of an 8-day, 7-night cruise …" at bounding box center [642, 750] width 1189 height 686
click at [30, 170] on icon "button" at bounding box center [24, 167] width 14 height 14
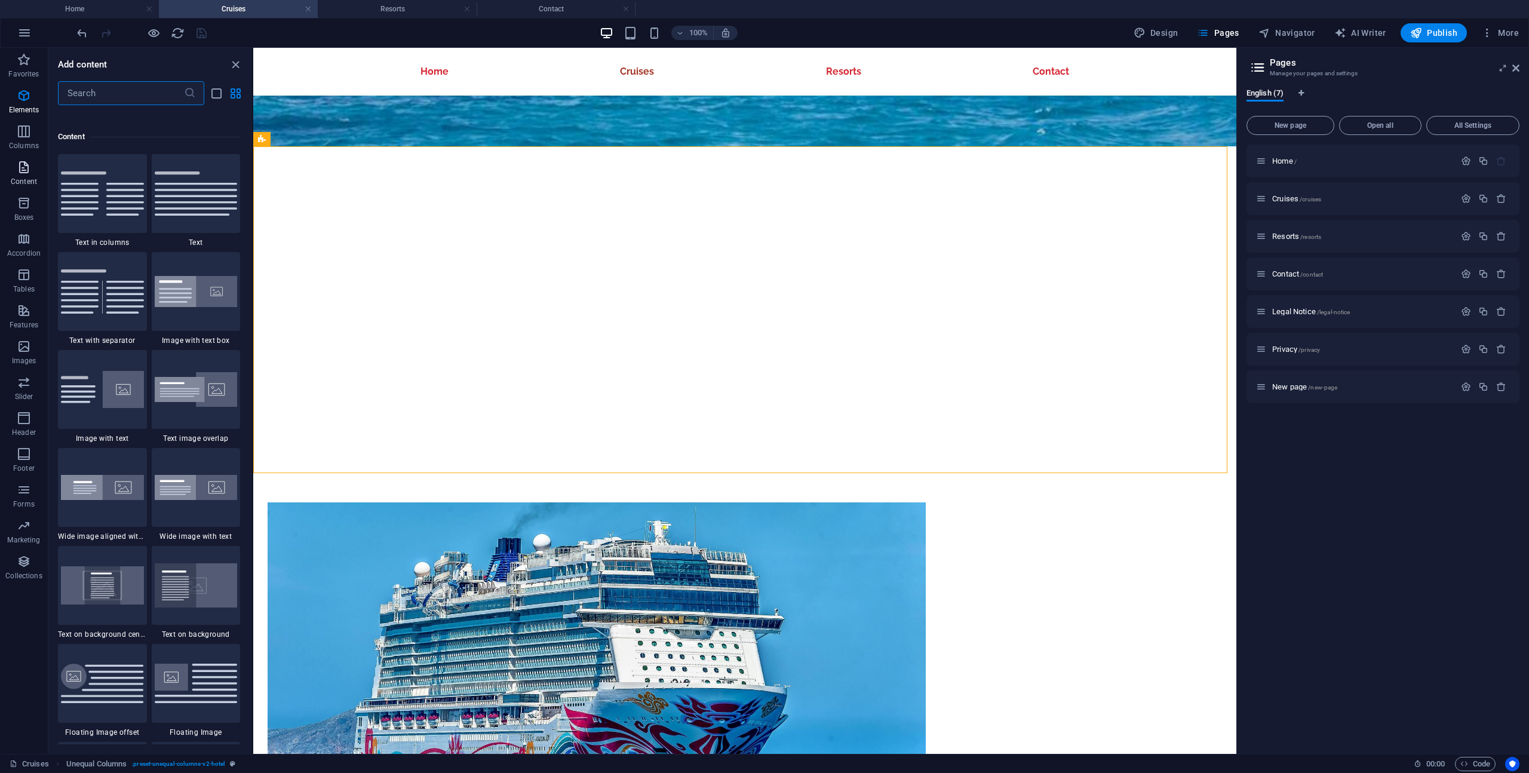
scroll to position [2188, 0]
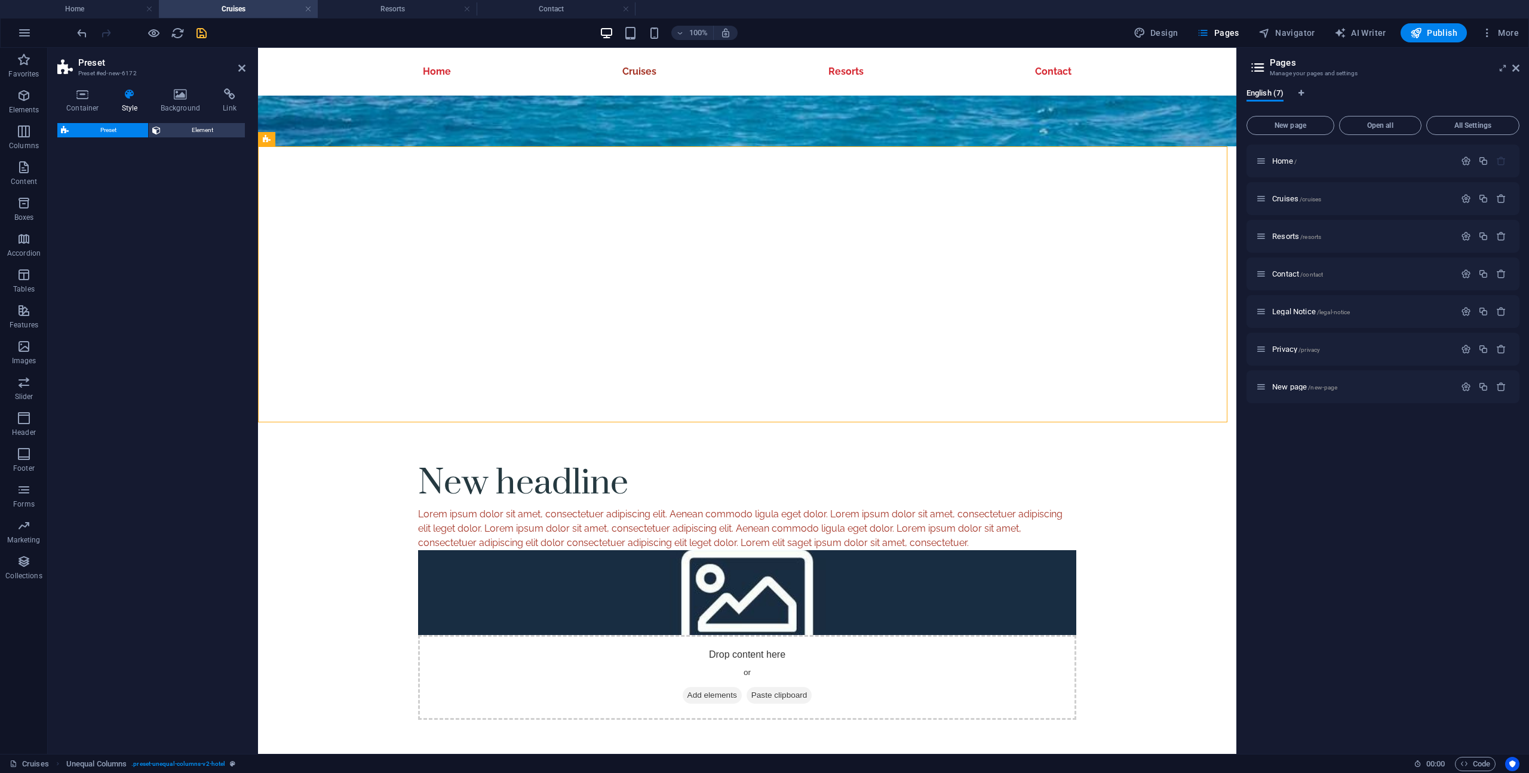
select select "rem"
select select "px"
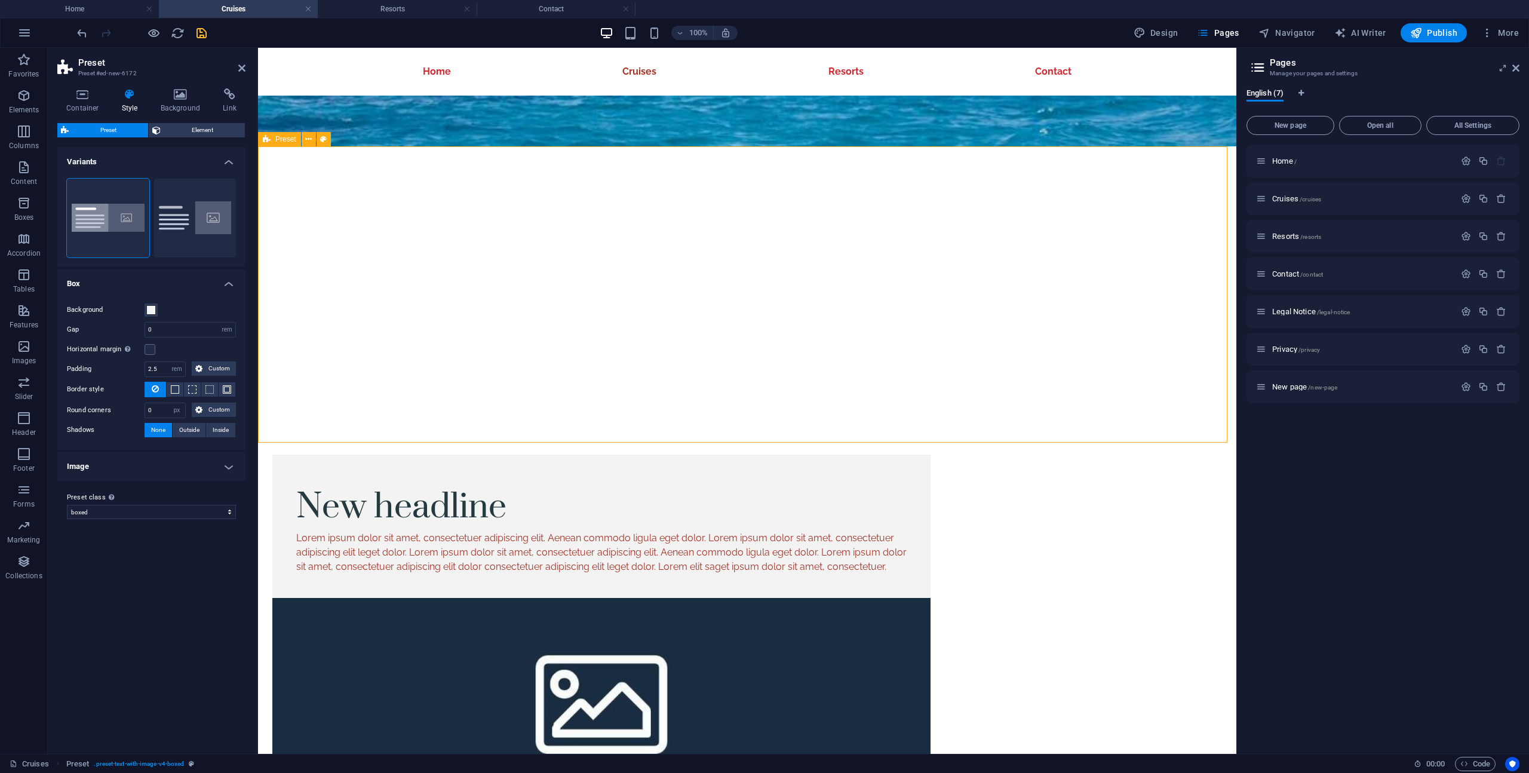
click at [351, 407] on div "New headline Lorem ipsum dolor sit amet, consectetuer adipiscing elit. Aenean c…" at bounding box center [747, 669] width 979 height 525
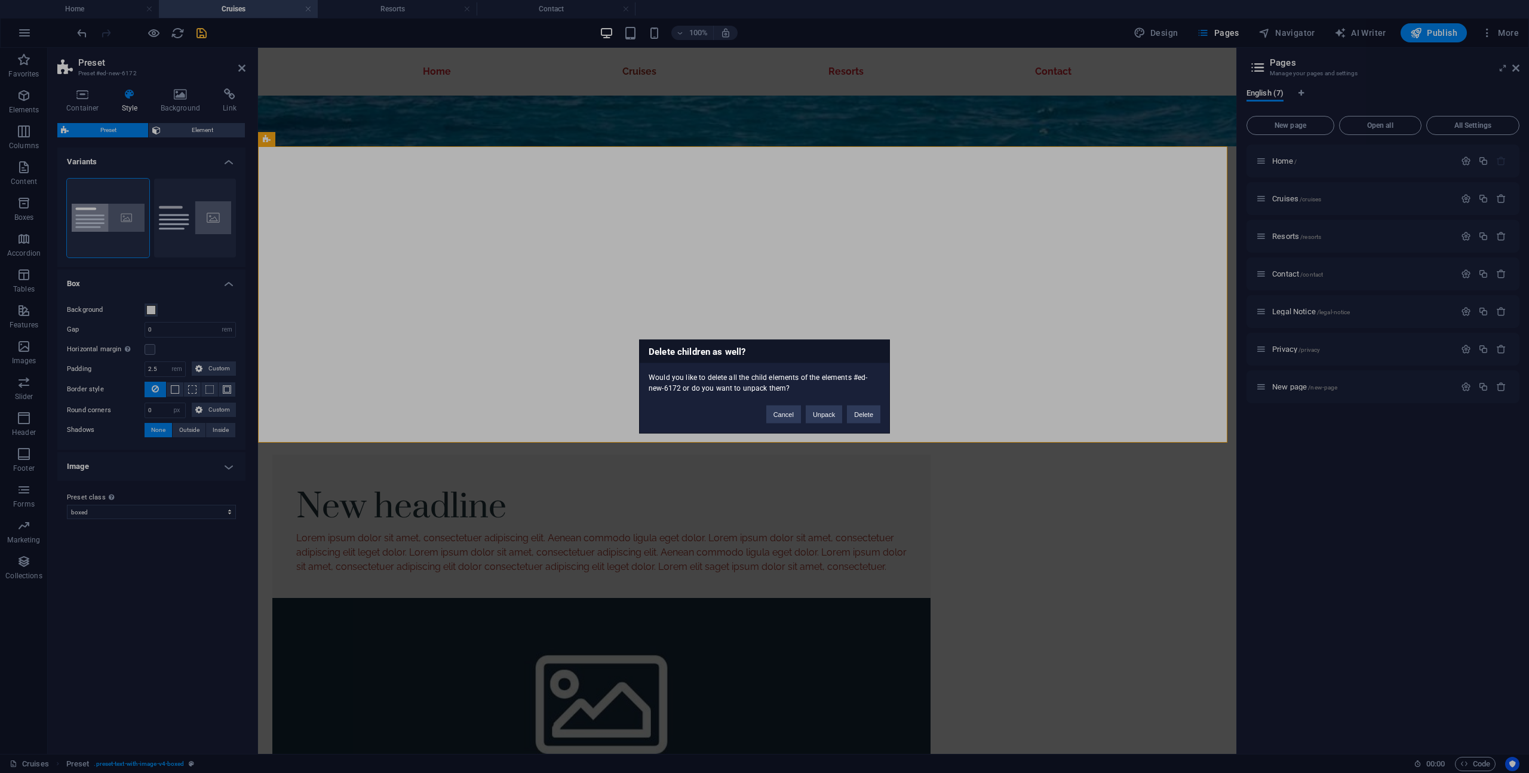
click at [869, 425] on div "Delete children as well? Would you like to delete all the child elements of the…" at bounding box center [764, 387] width 251 height 94
click at [870, 416] on button "Delete" at bounding box center [863, 415] width 33 height 18
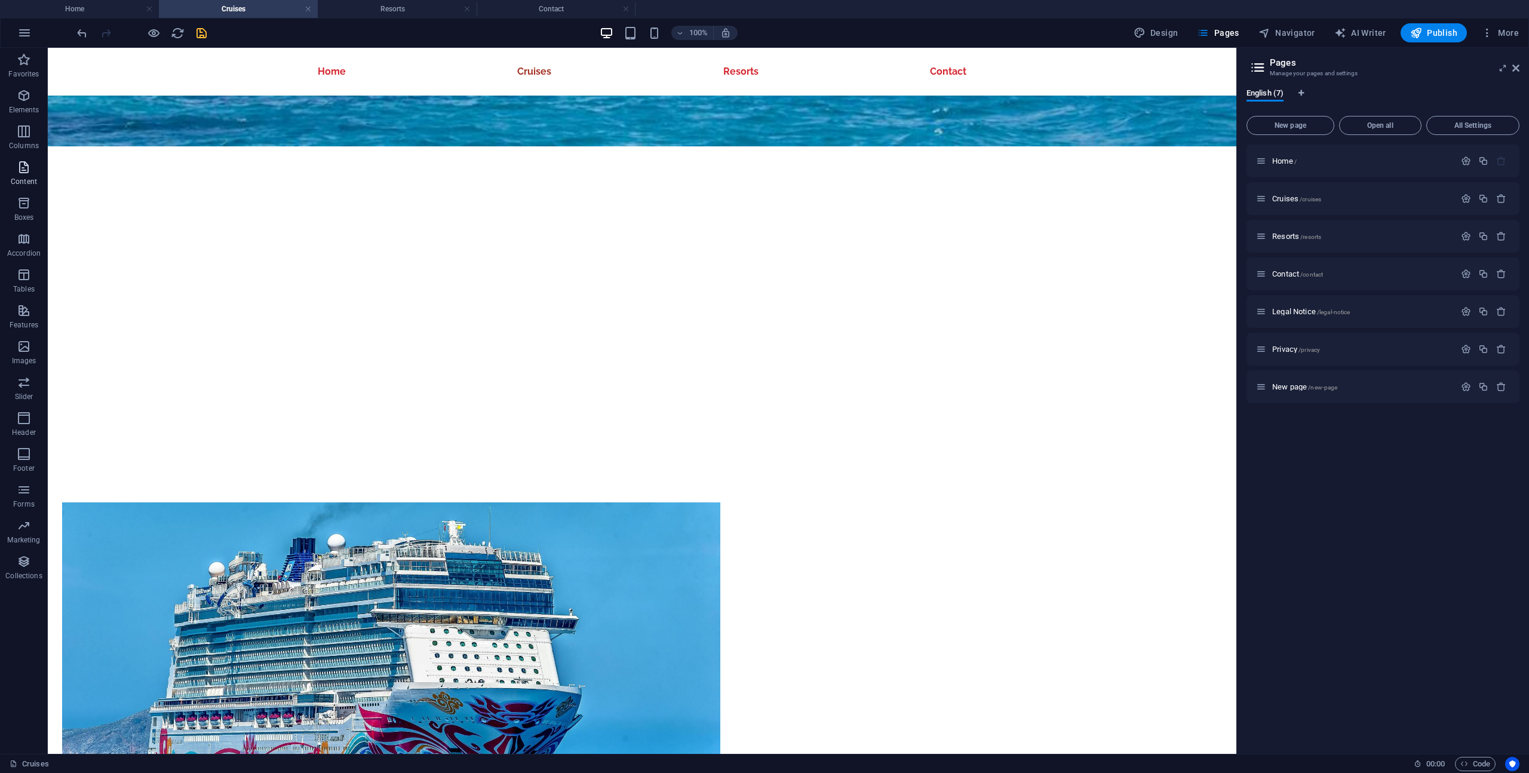
click at [33, 177] on p "Content" at bounding box center [24, 182] width 26 height 10
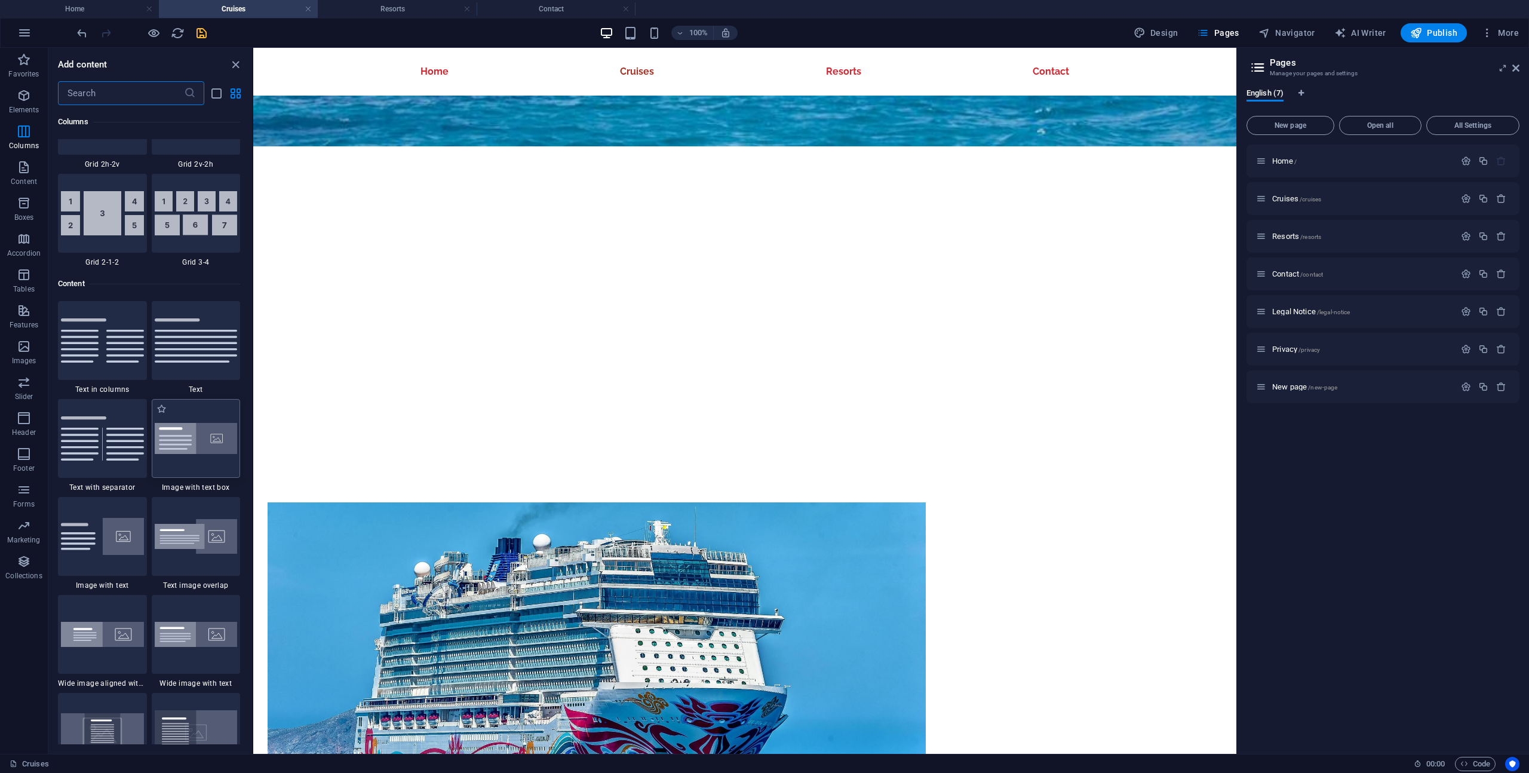
scroll to position [2027, 0]
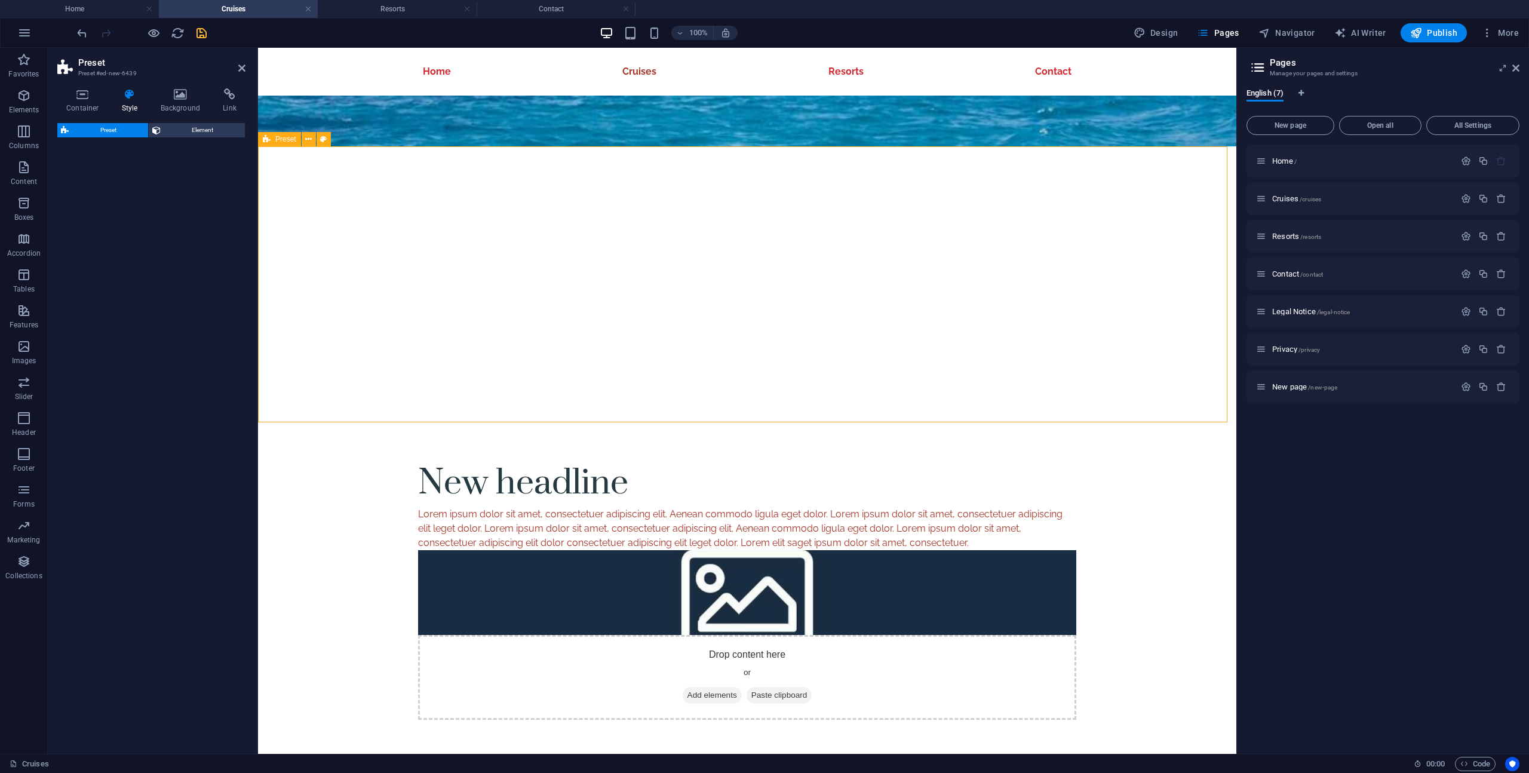
select select "rem"
select select "px"
select select "preset-text-with-image-v4-default"
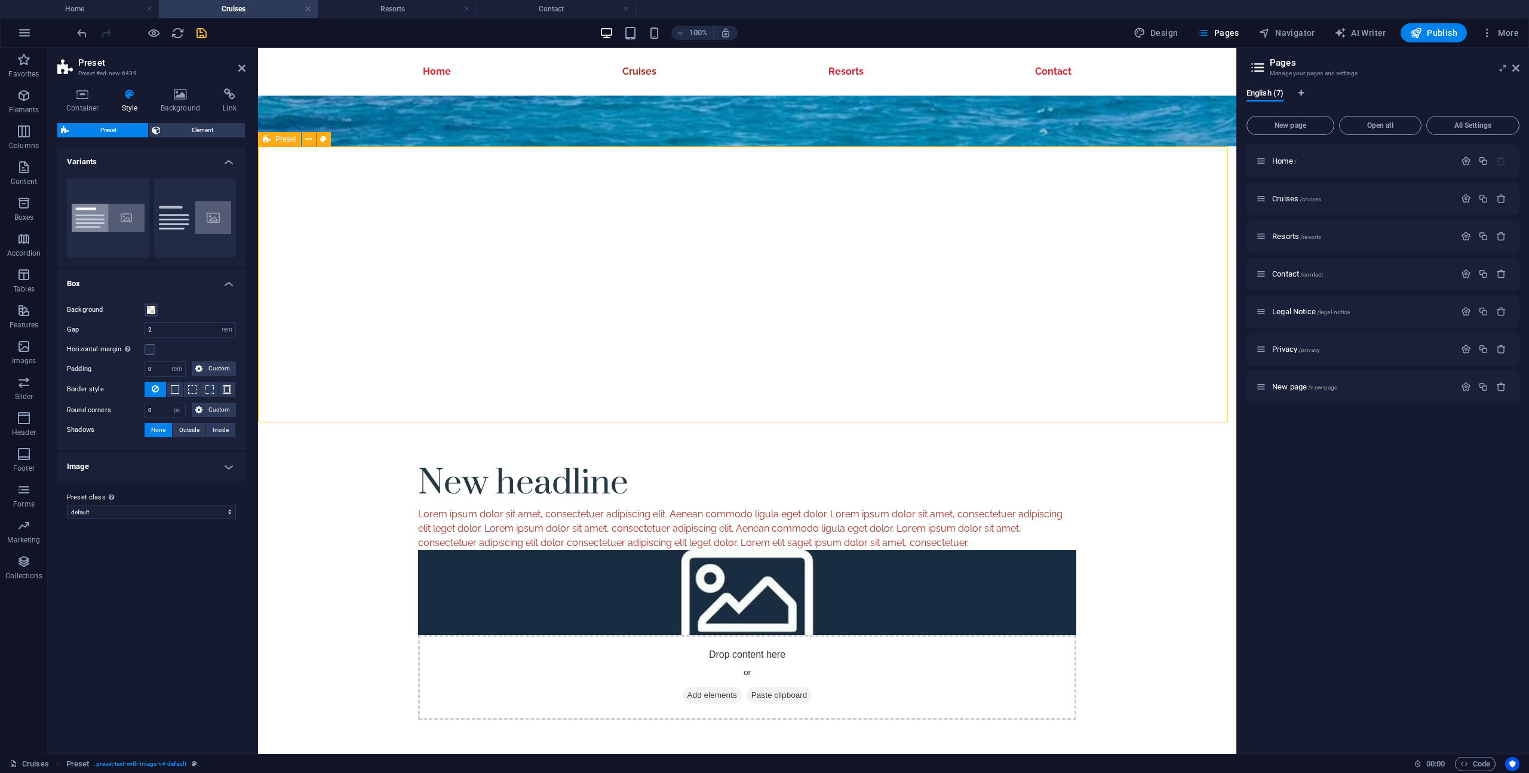
click at [338, 407] on div "New headline Lorem ipsum dolor sit amet, consectetuer adipiscing elit. Aenean c…" at bounding box center [747, 587] width 979 height 361
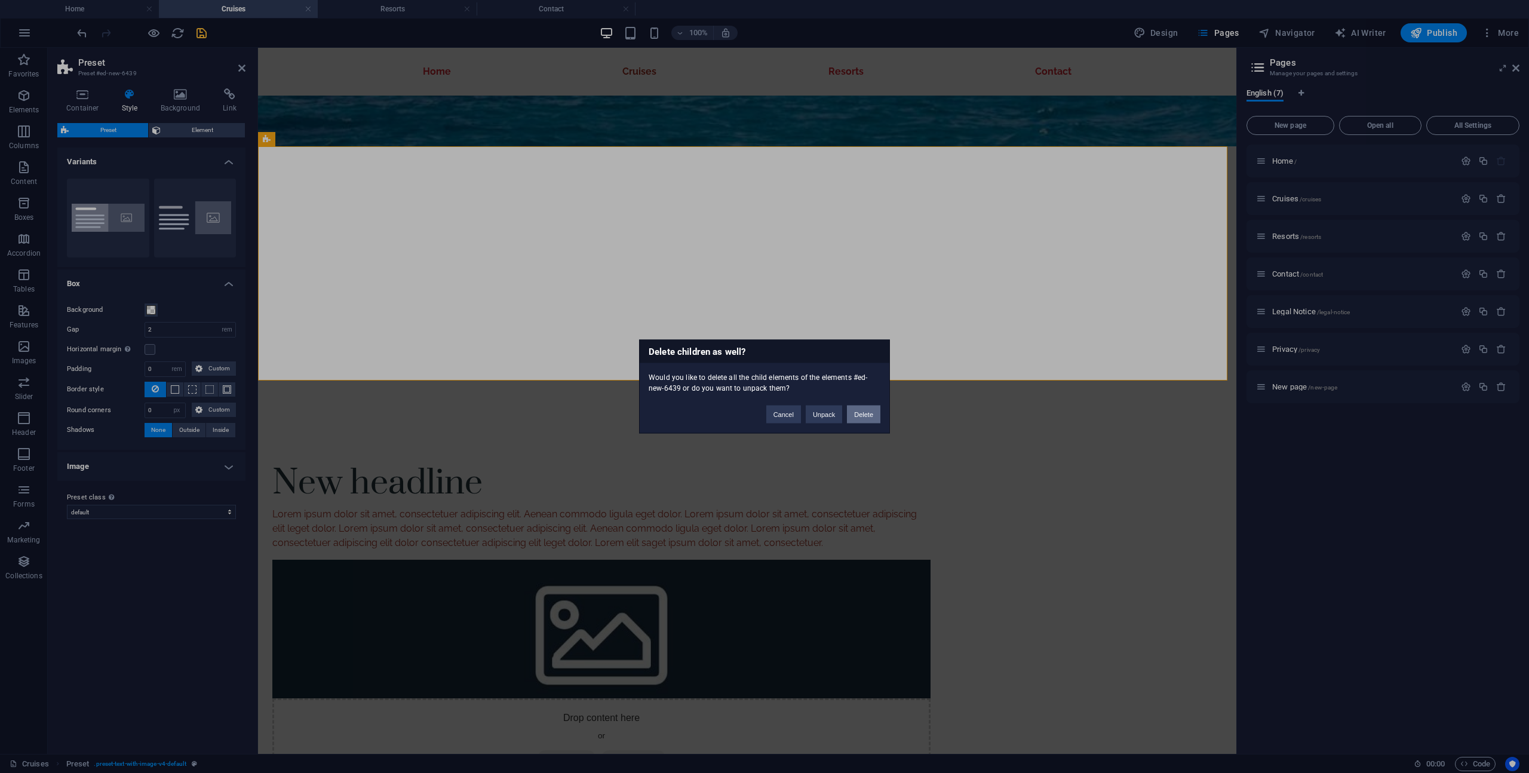
click at [860, 417] on button "Delete" at bounding box center [863, 415] width 33 height 18
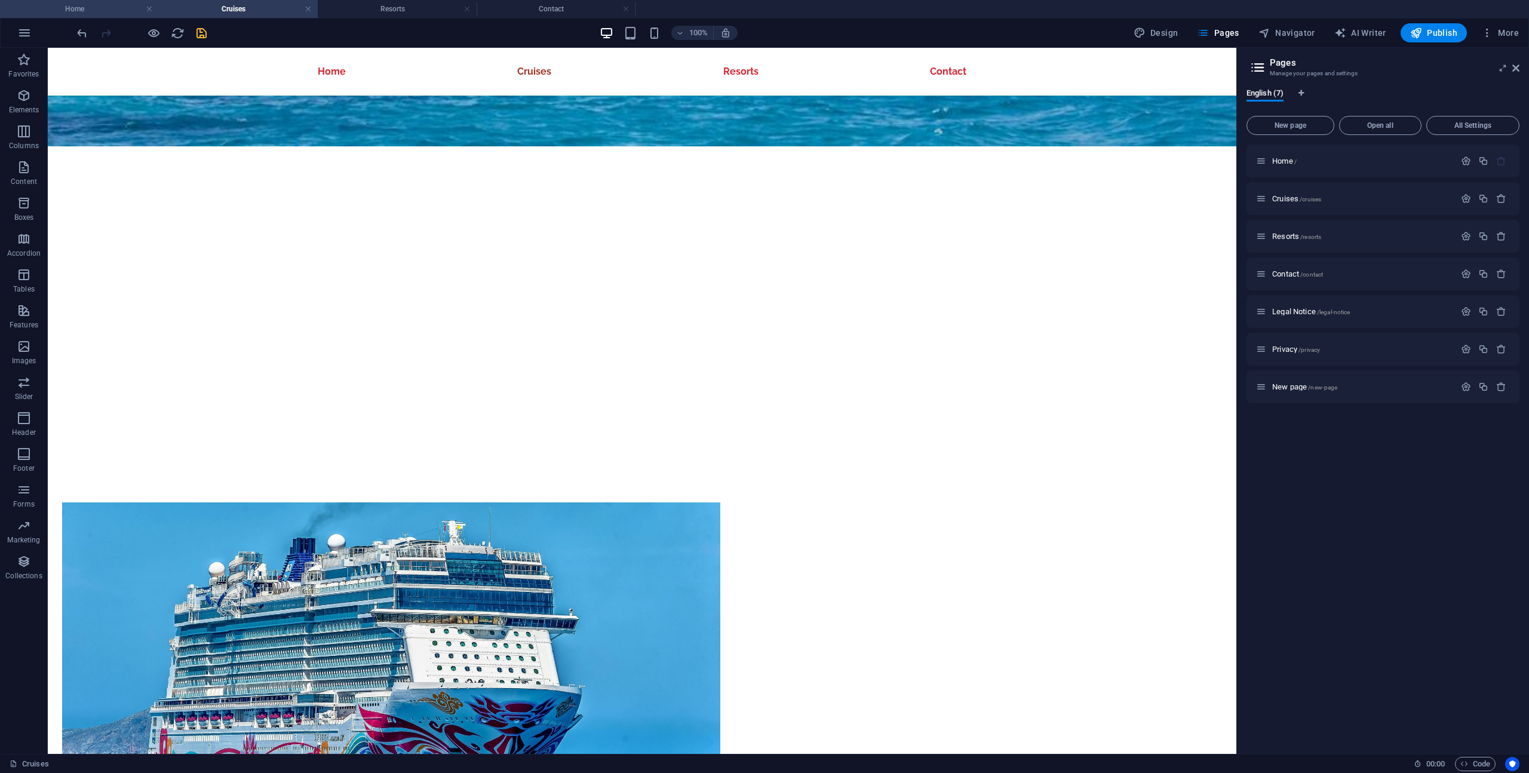
click at [92, 10] on h4 "Home" at bounding box center [79, 8] width 159 height 13
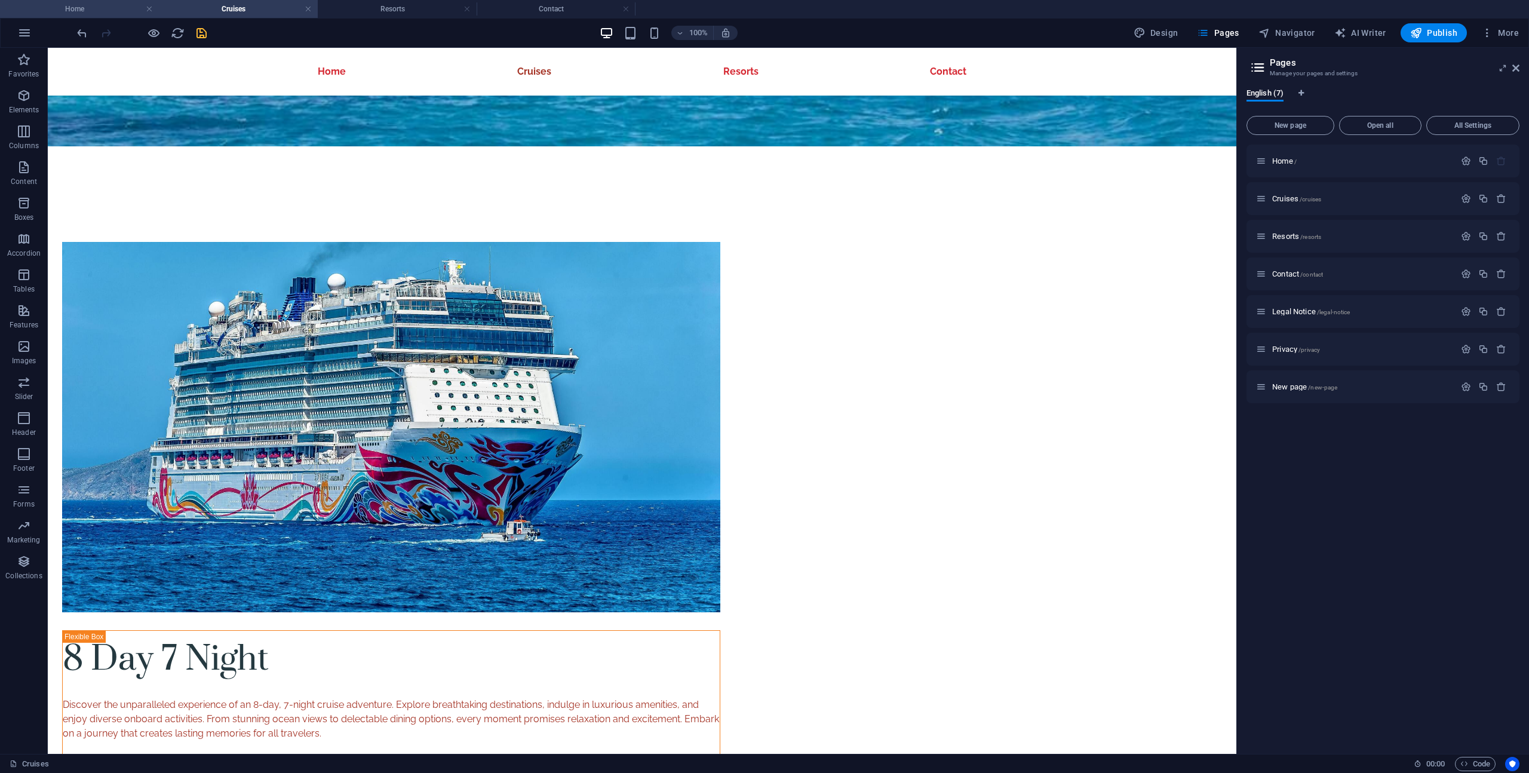
scroll to position [0, 0]
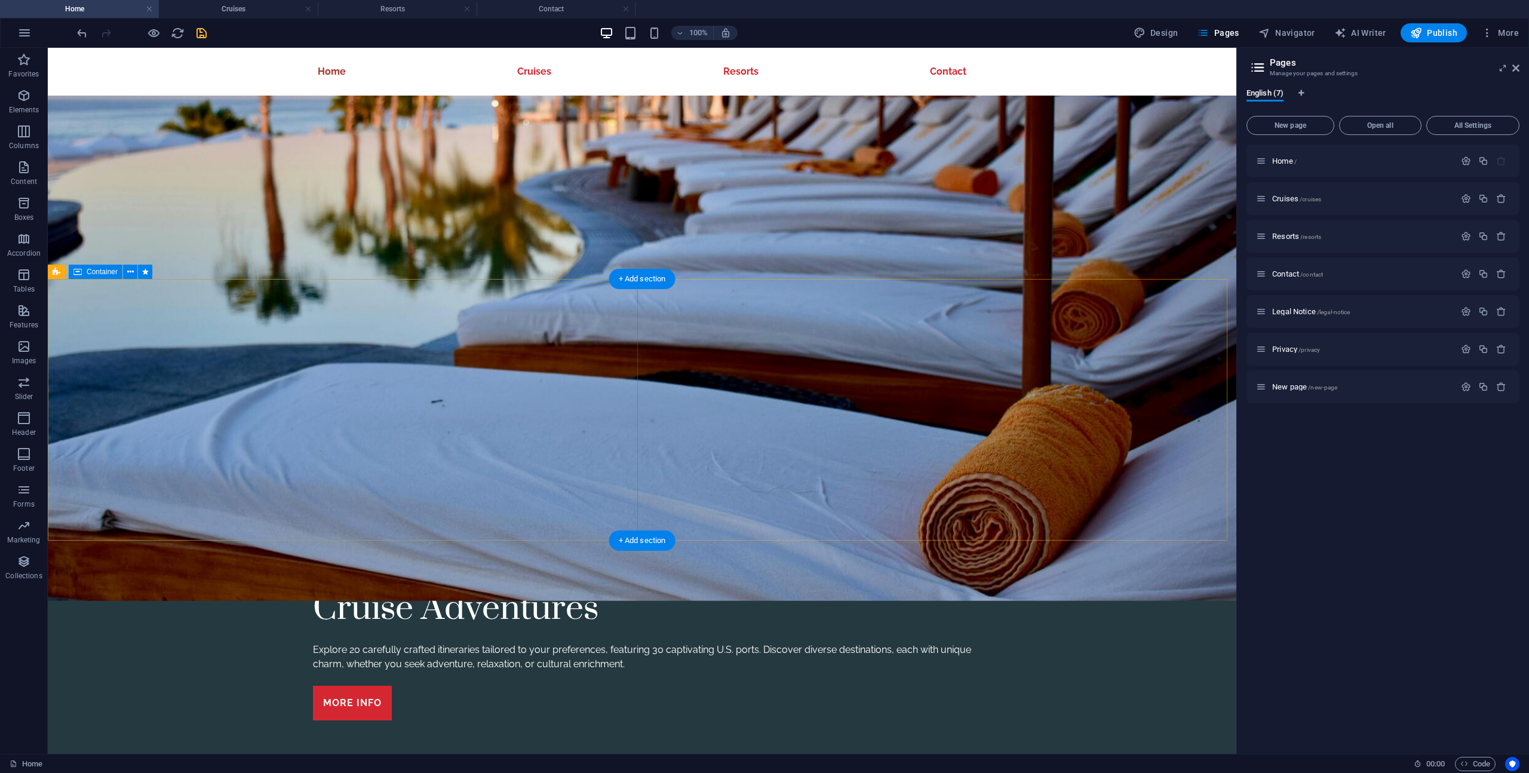
click at [96, 272] on span "Container" at bounding box center [102, 271] width 31 height 7
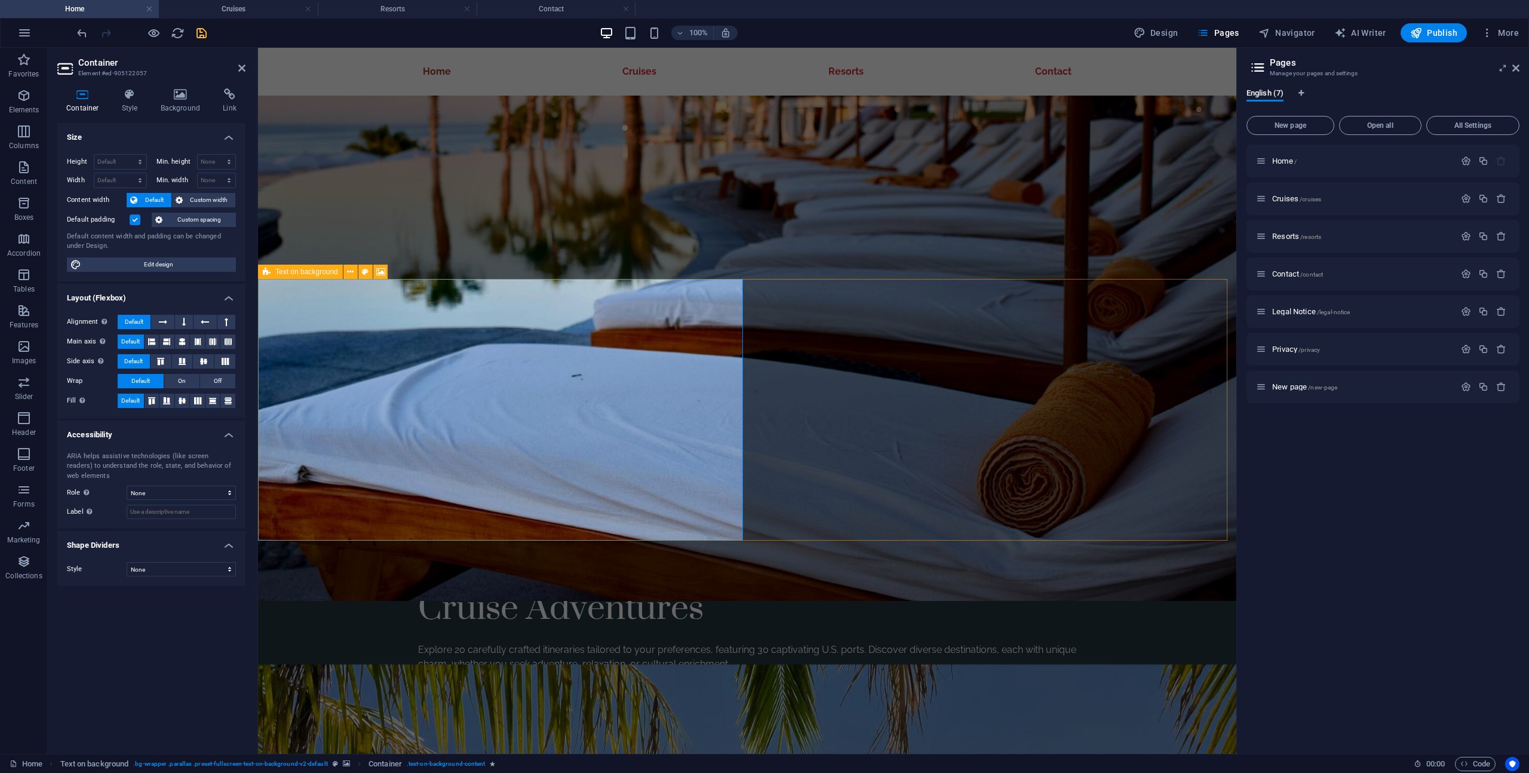
click at [263, 271] on icon at bounding box center [267, 272] width 8 height 14
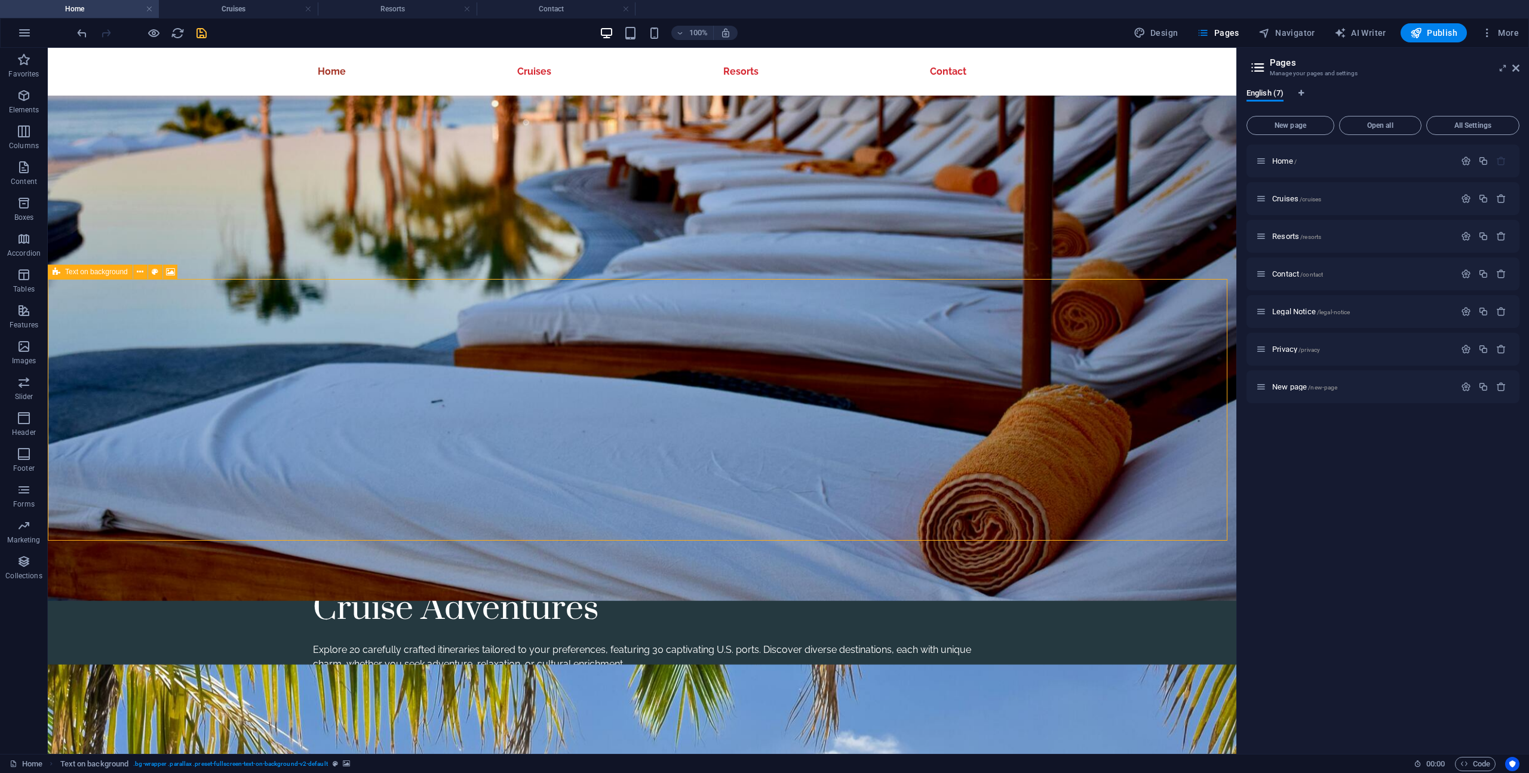
click at [54, 268] on icon at bounding box center [57, 272] width 8 height 14
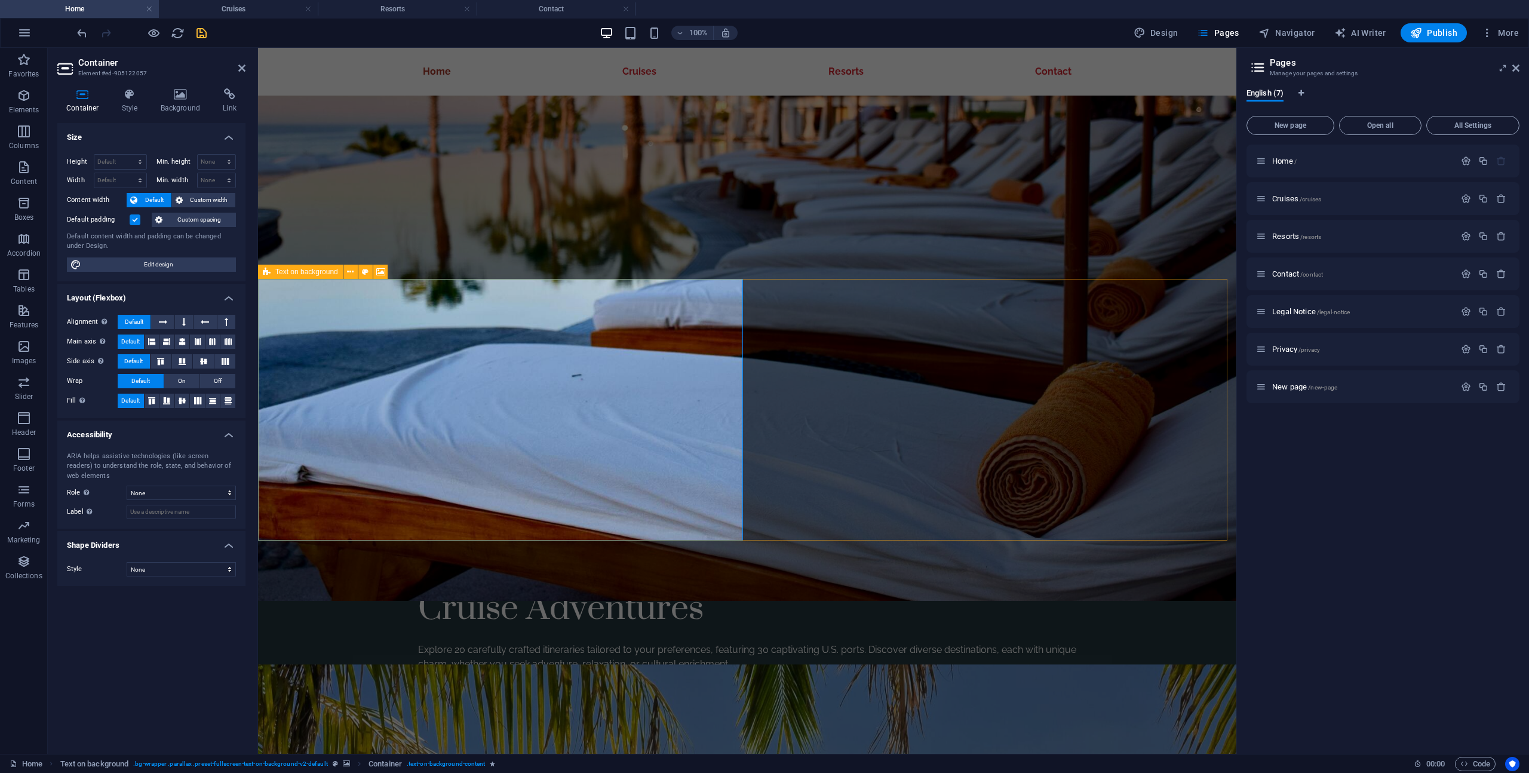
click at [265, 275] on icon at bounding box center [267, 272] width 8 height 14
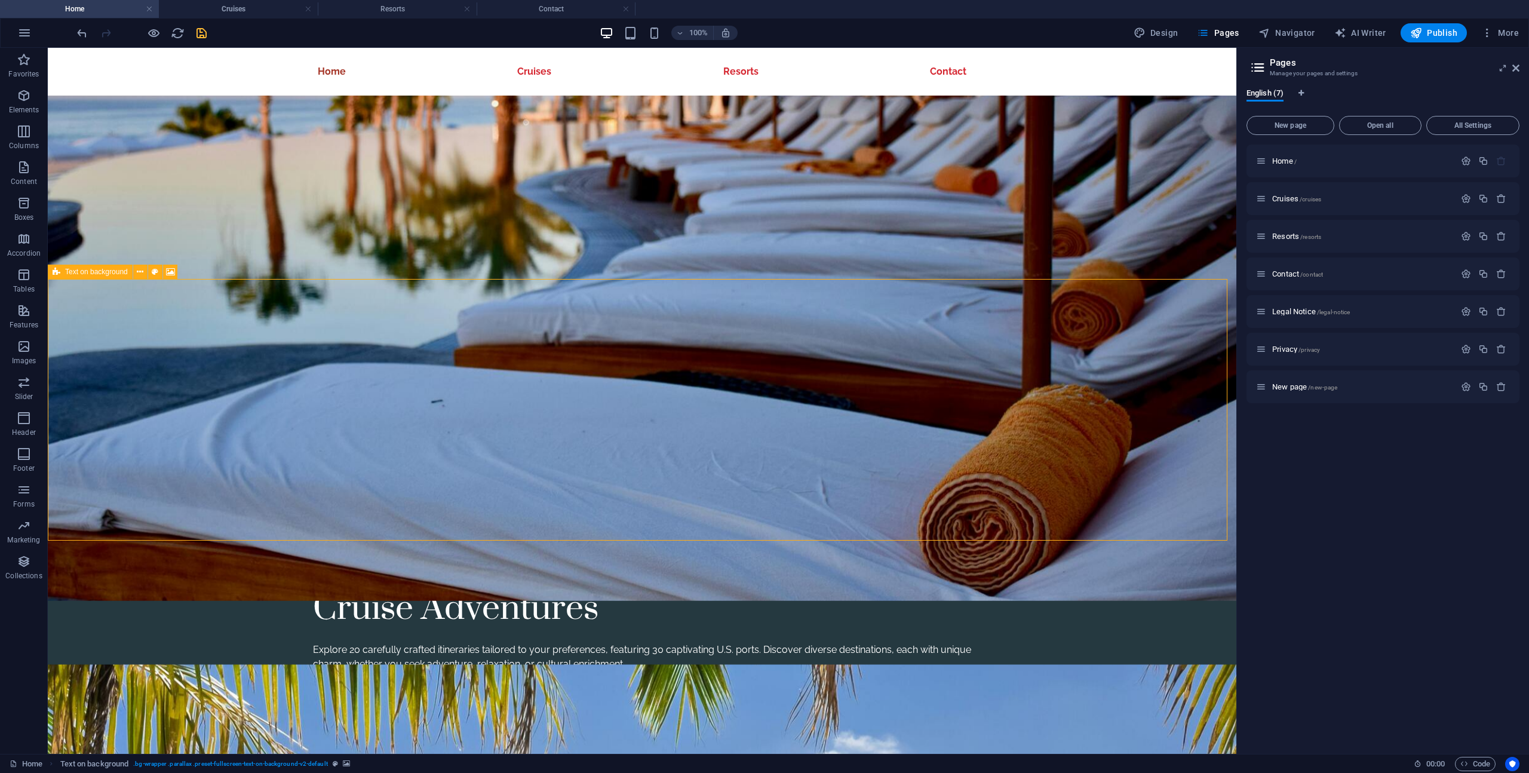
click at [56, 271] on icon at bounding box center [57, 272] width 8 height 14
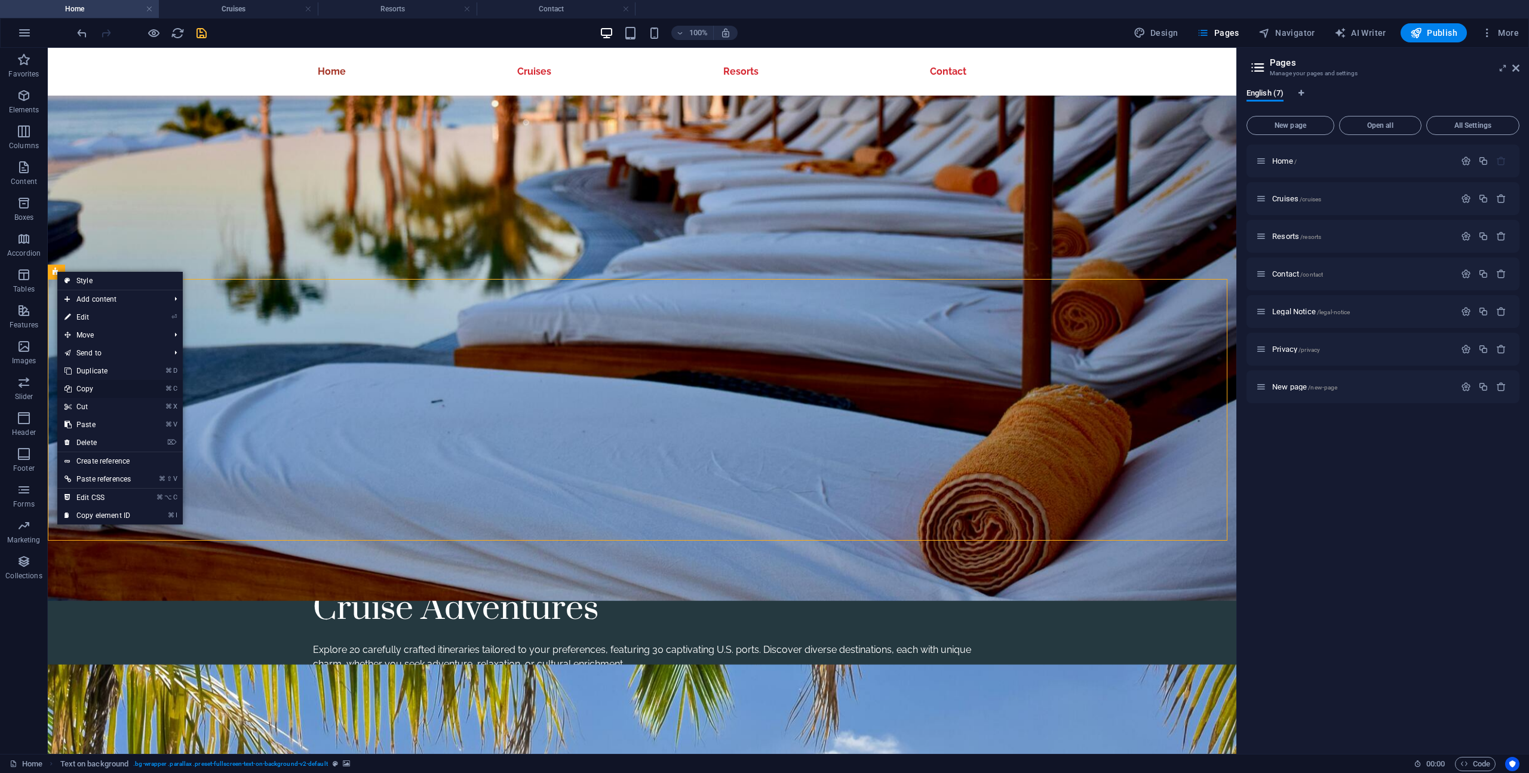
click at [102, 393] on link "⌘ C Copy" at bounding box center [97, 389] width 81 height 18
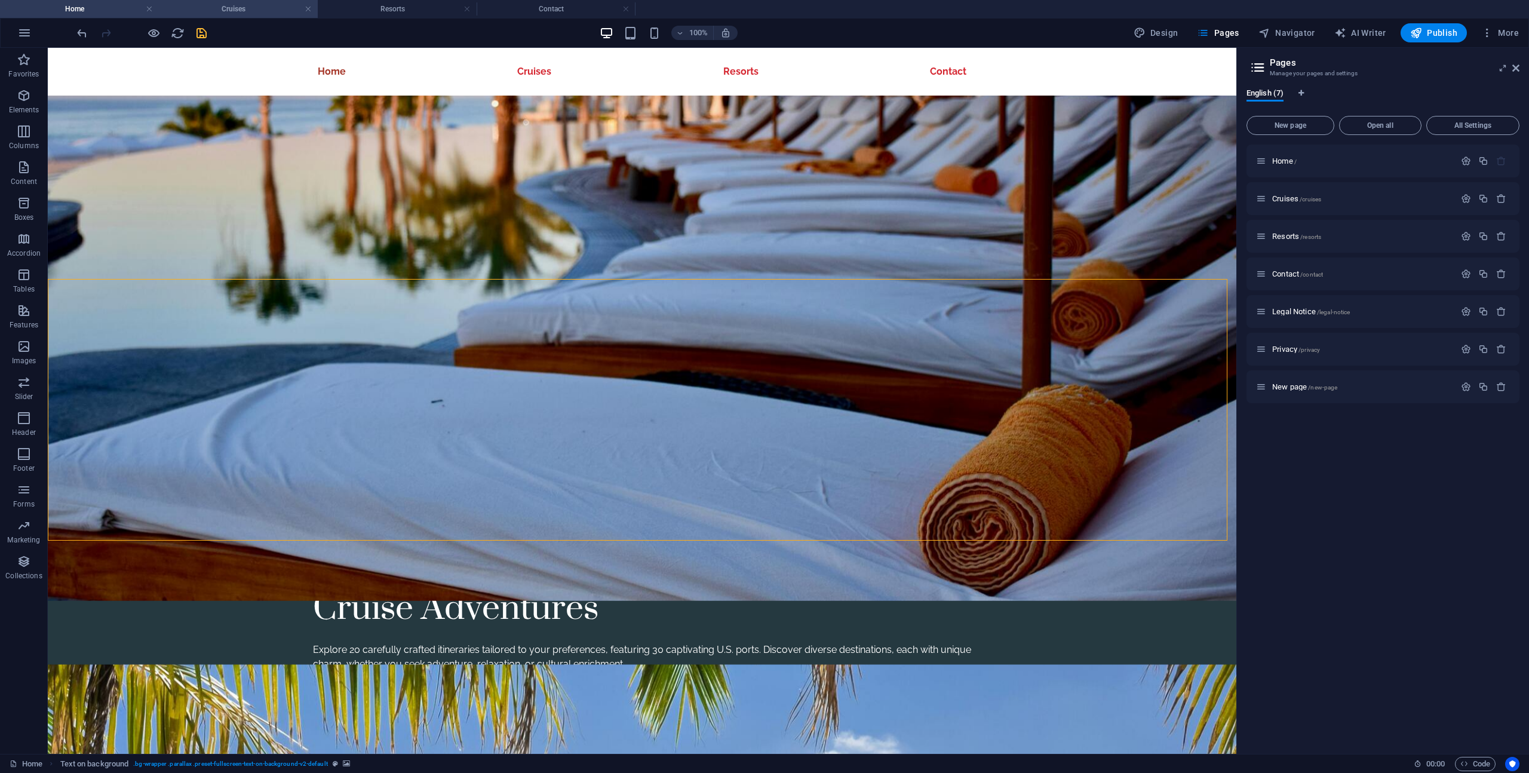
click at [243, 13] on h4 "Cruises" at bounding box center [238, 8] width 159 height 13
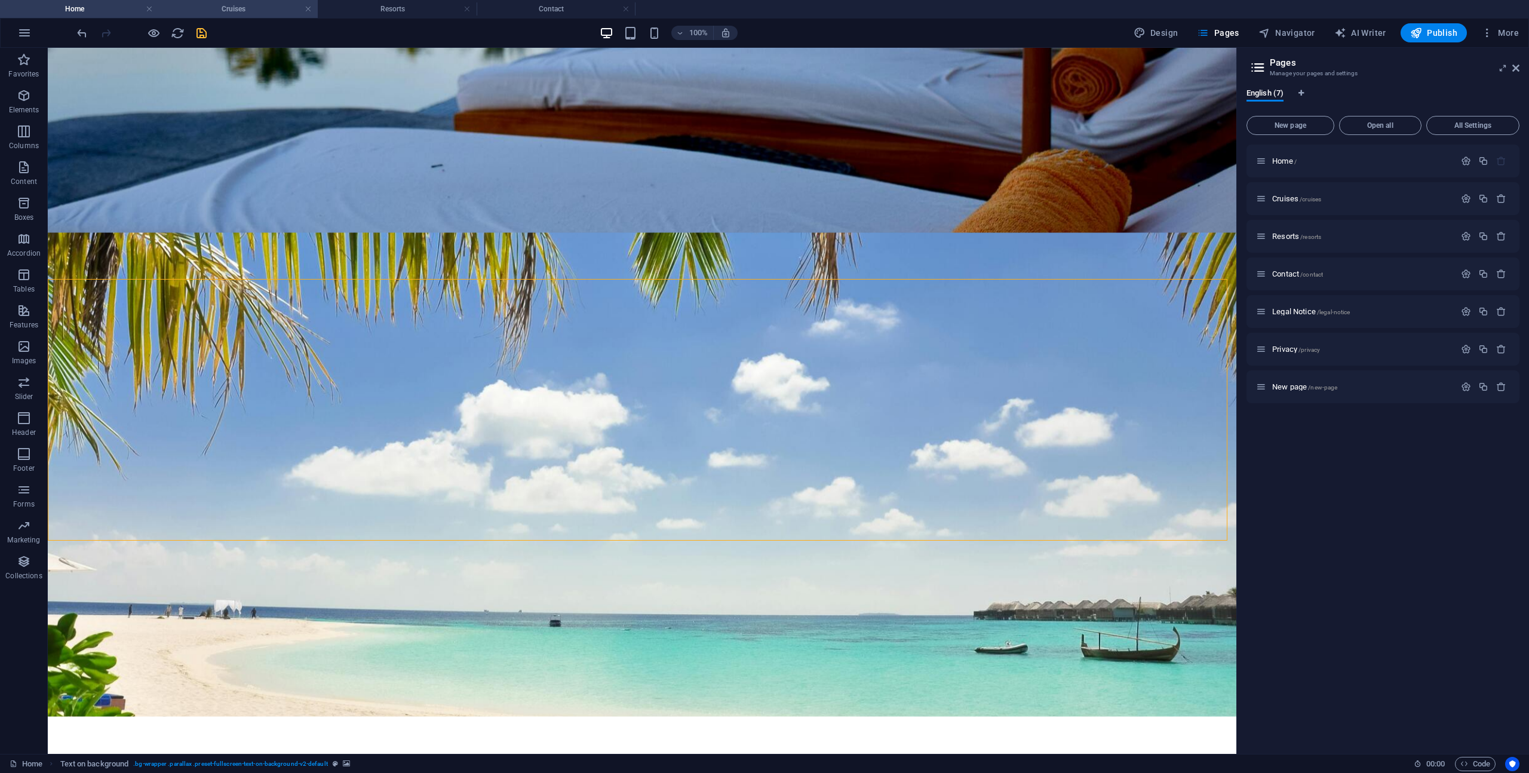
scroll to position [608, 0]
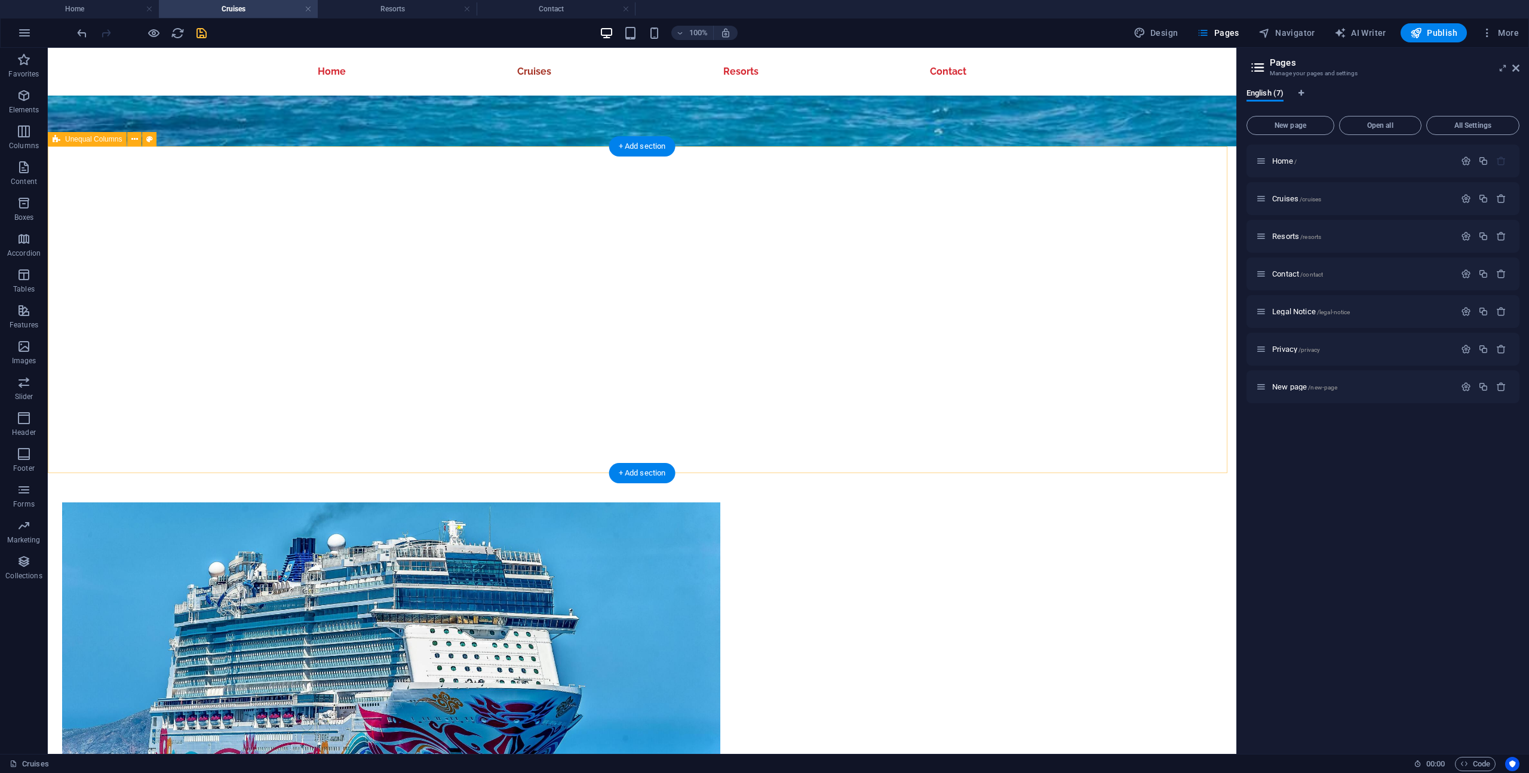
click at [188, 407] on div "8 Day 7 Night Discover the unparalleled experience of an 8-day, 7-night cruise …" at bounding box center [642, 750] width 1189 height 686
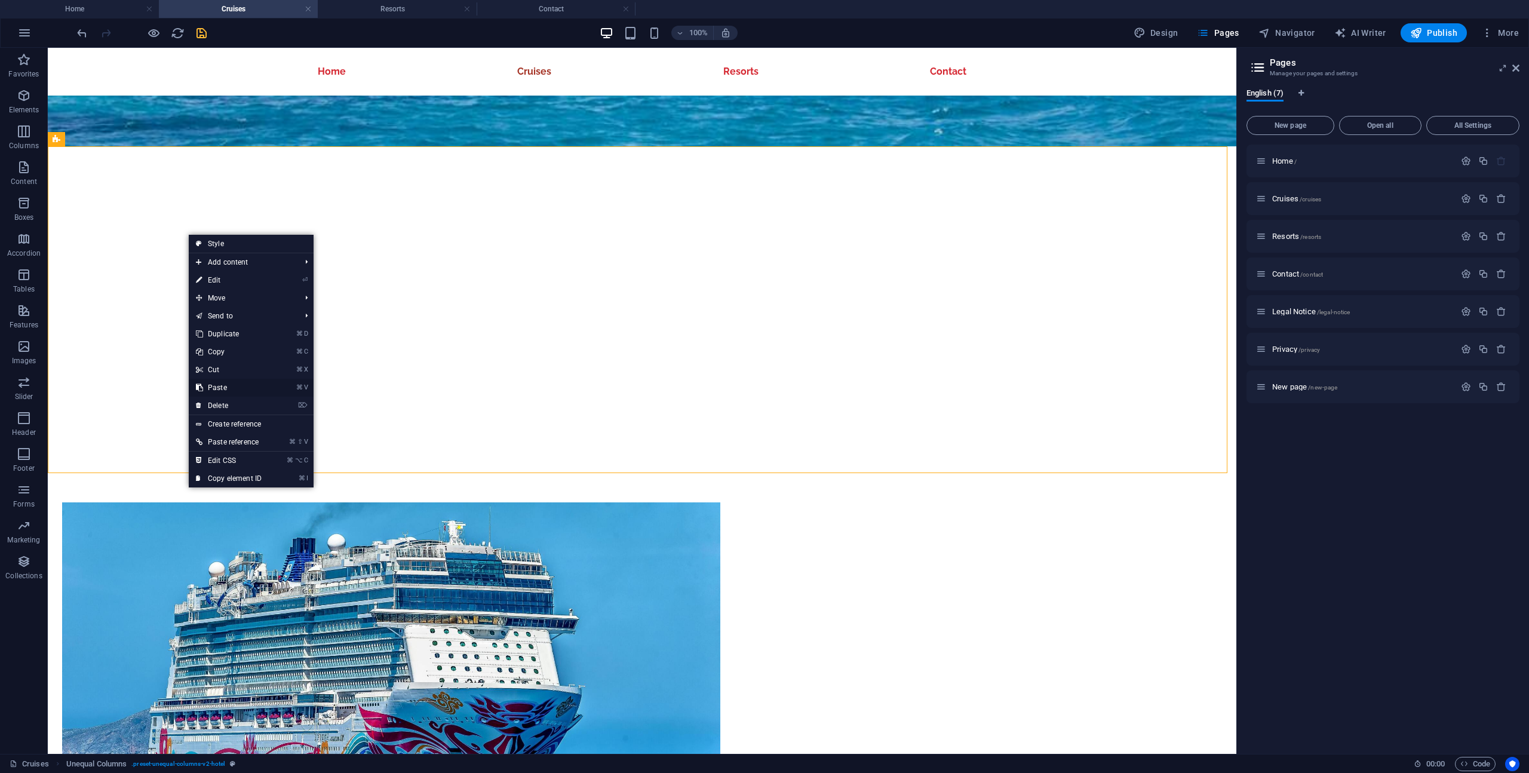
click at [254, 383] on link "⌘ V Paste" at bounding box center [229, 388] width 80 height 18
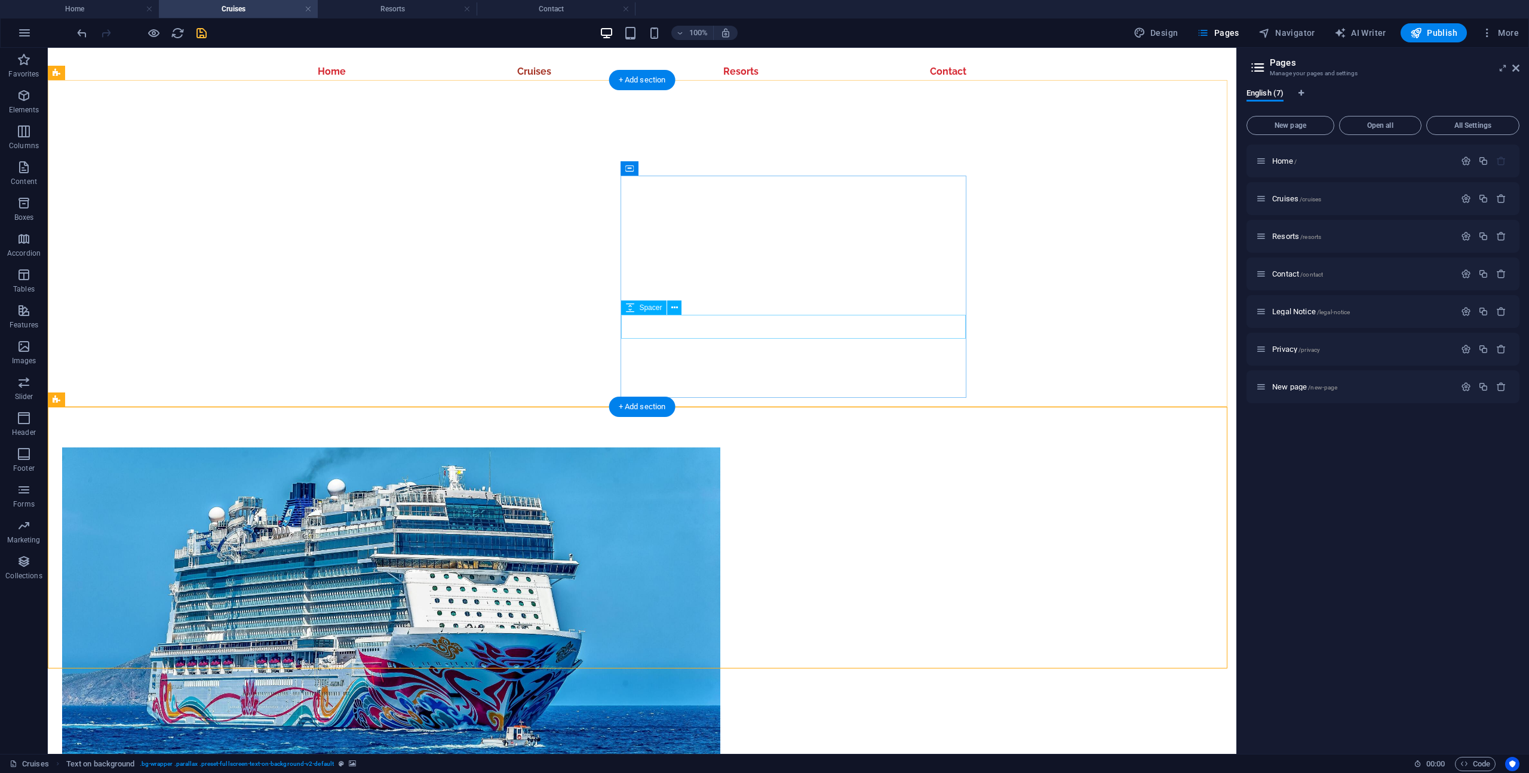
scroll to position [675, 0]
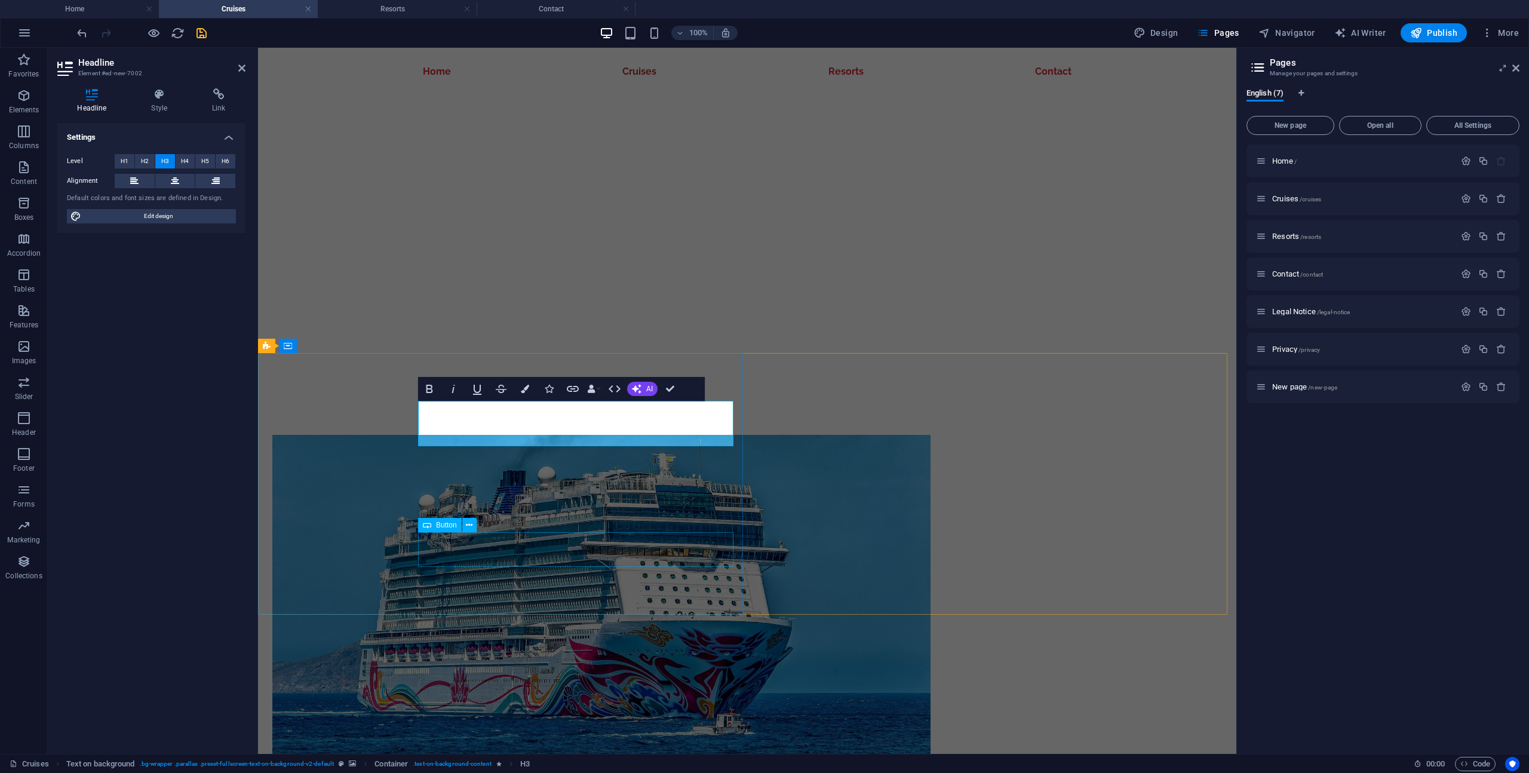
scroll to position [0, 2]
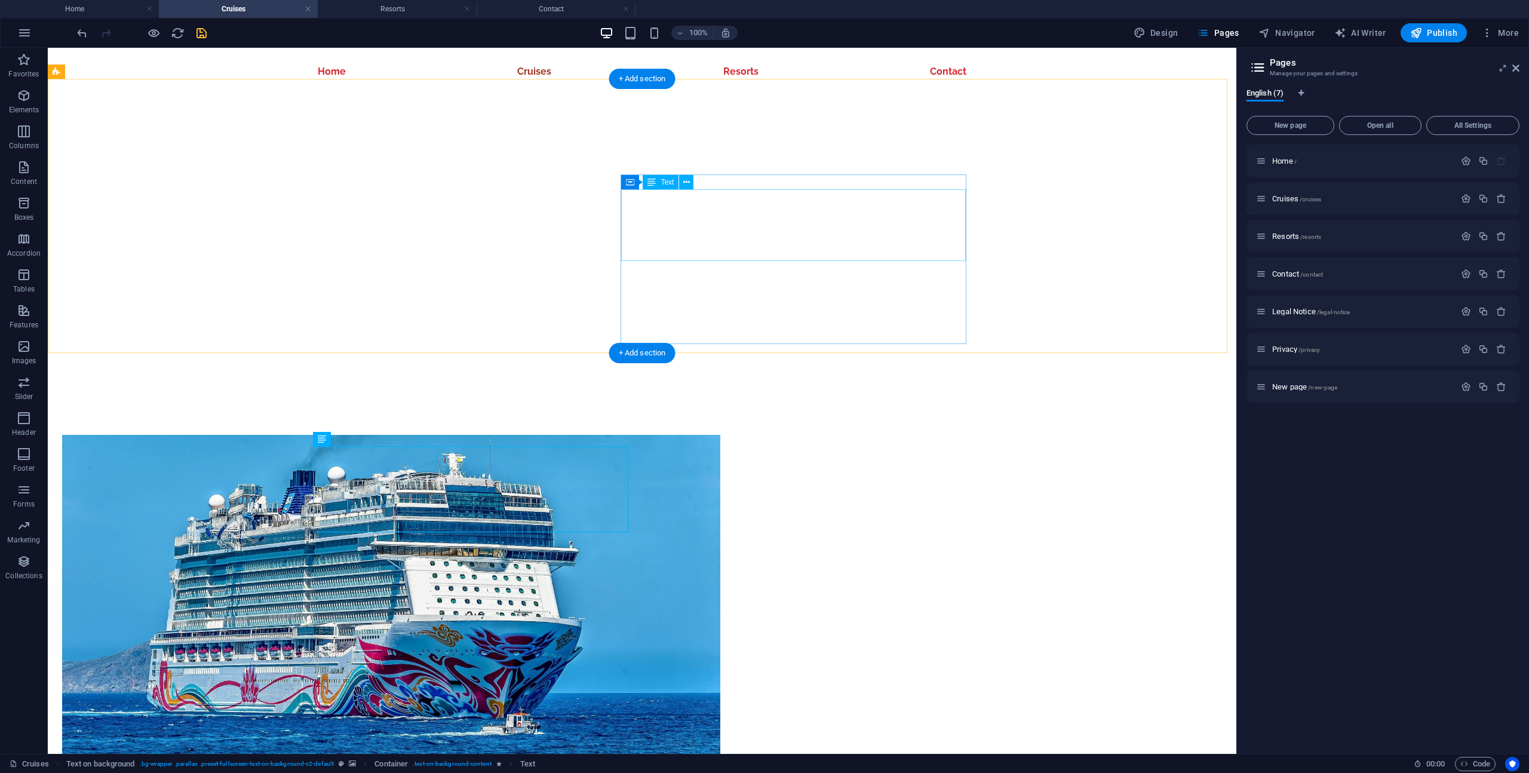
click at [471, 435] on figure at bounding box center [391, 620] width 658 height 370
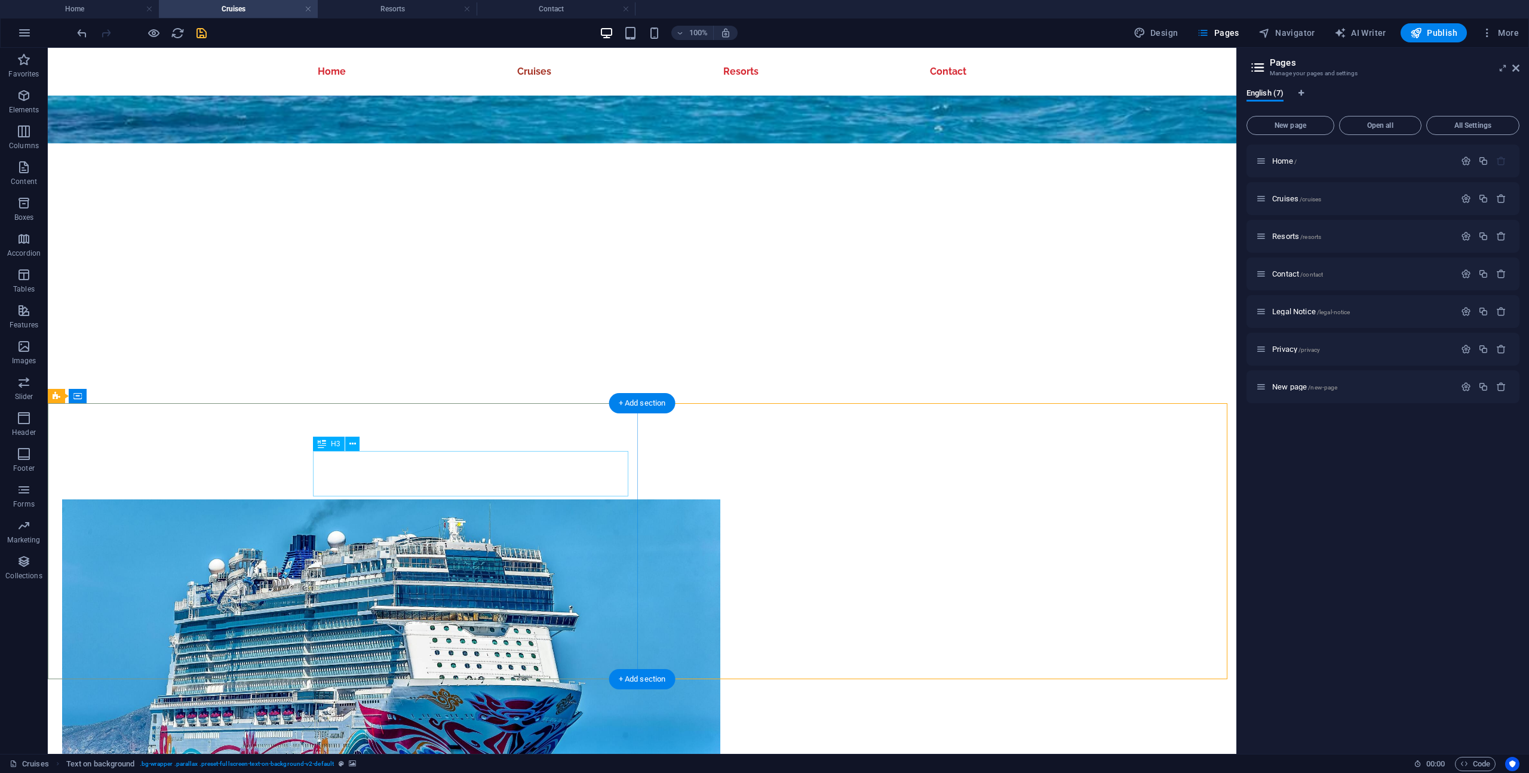
scroll to position [608, 0]
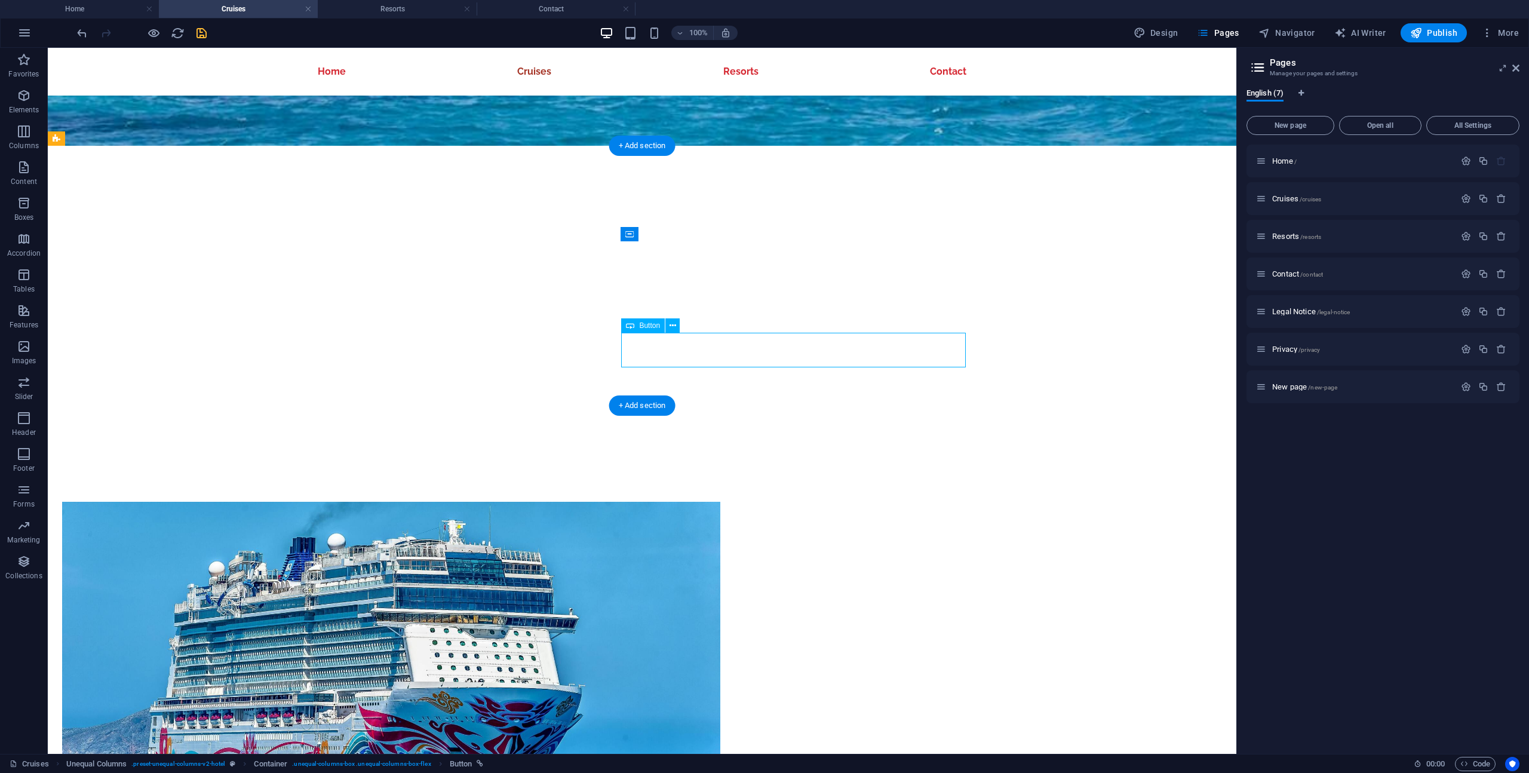
select select "px"
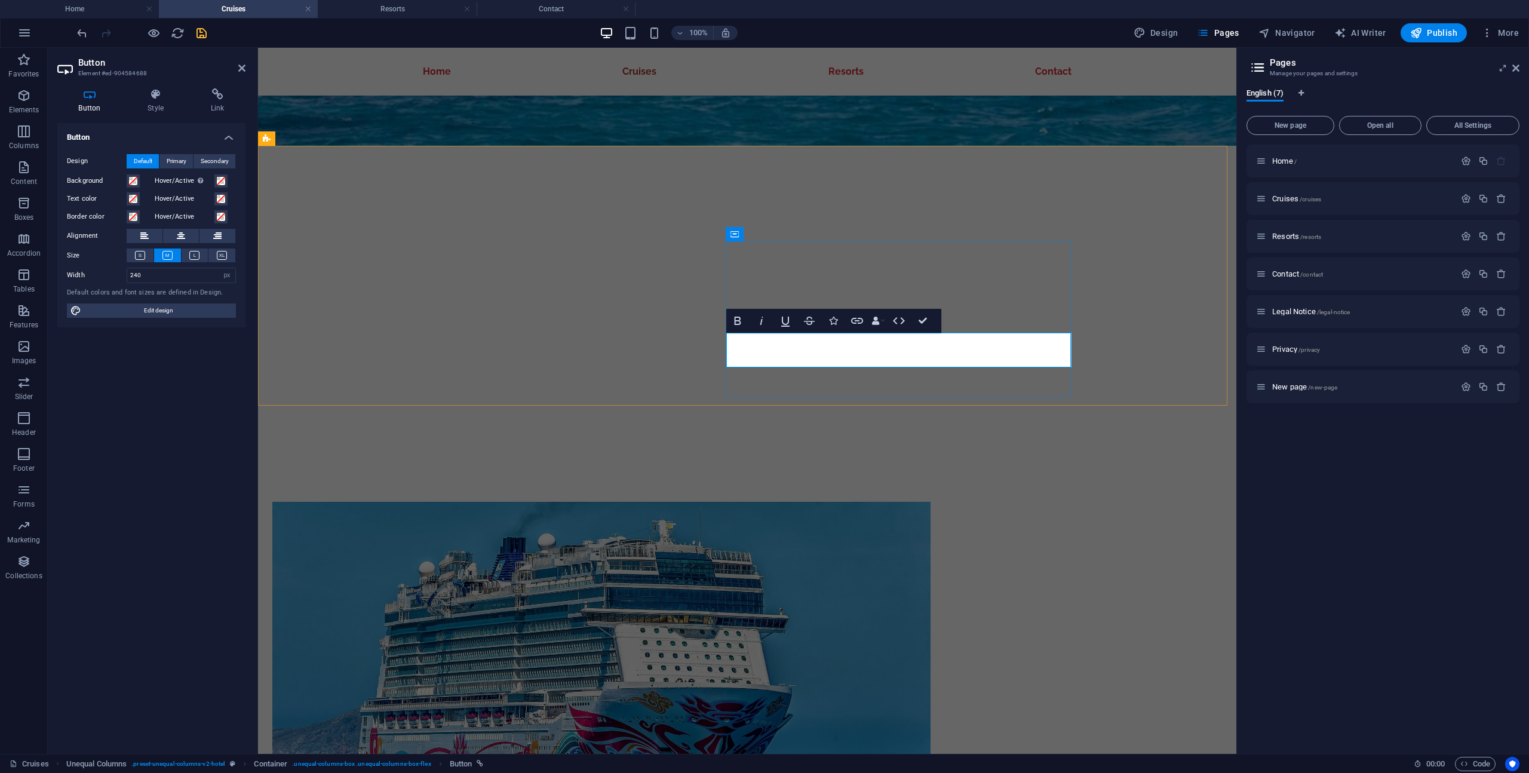
copy link "book a stay"
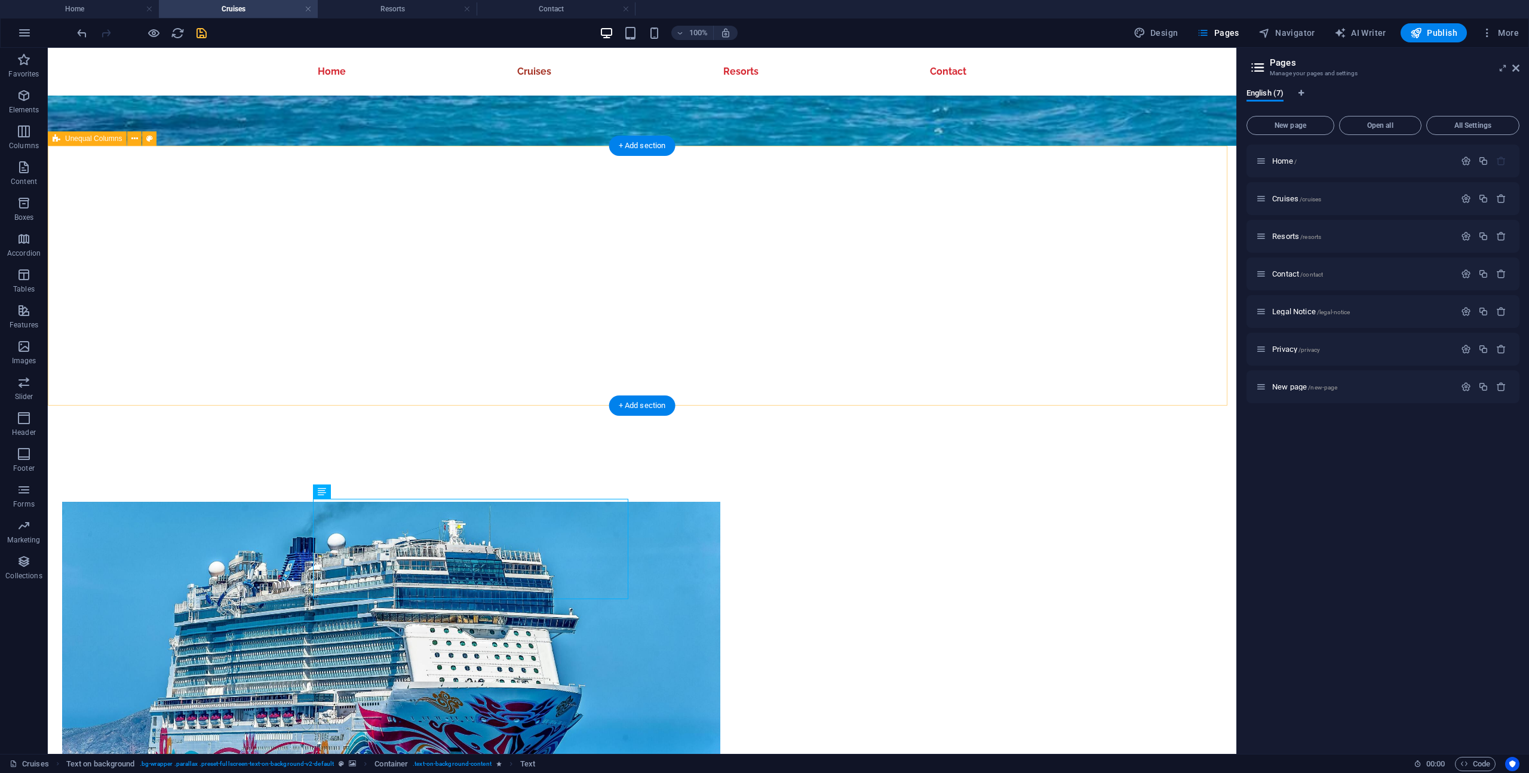
click at [244, 406] on div "book a stay" at bounding box center [642, 701] width 1189 height 591
click at [96, 140] on span "Unequal Columns" at bounding box center [93, 138] width 57 height 7
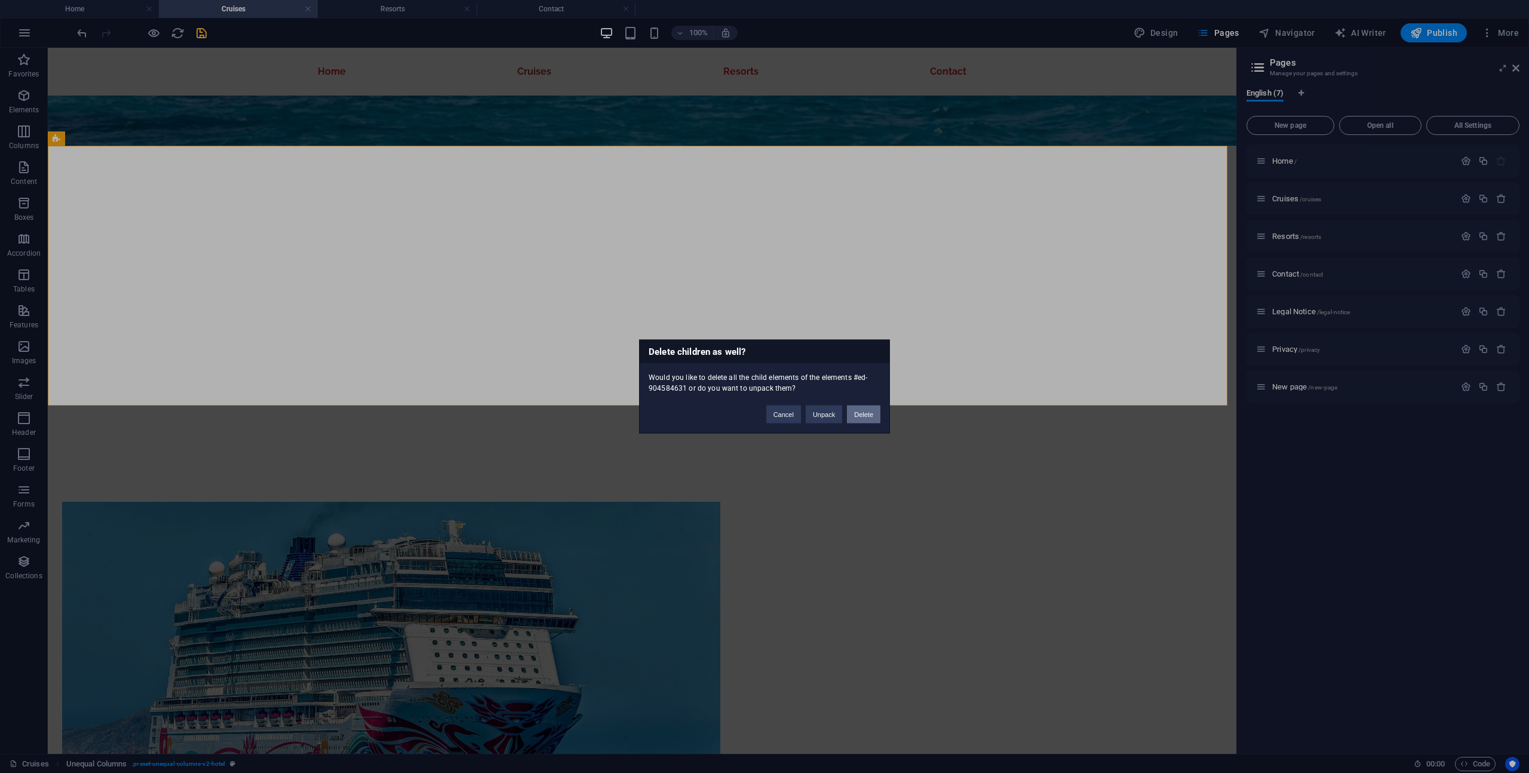
click at [870, 418] on button "Delete" at bounding box center [863, 415] width 33 height 18
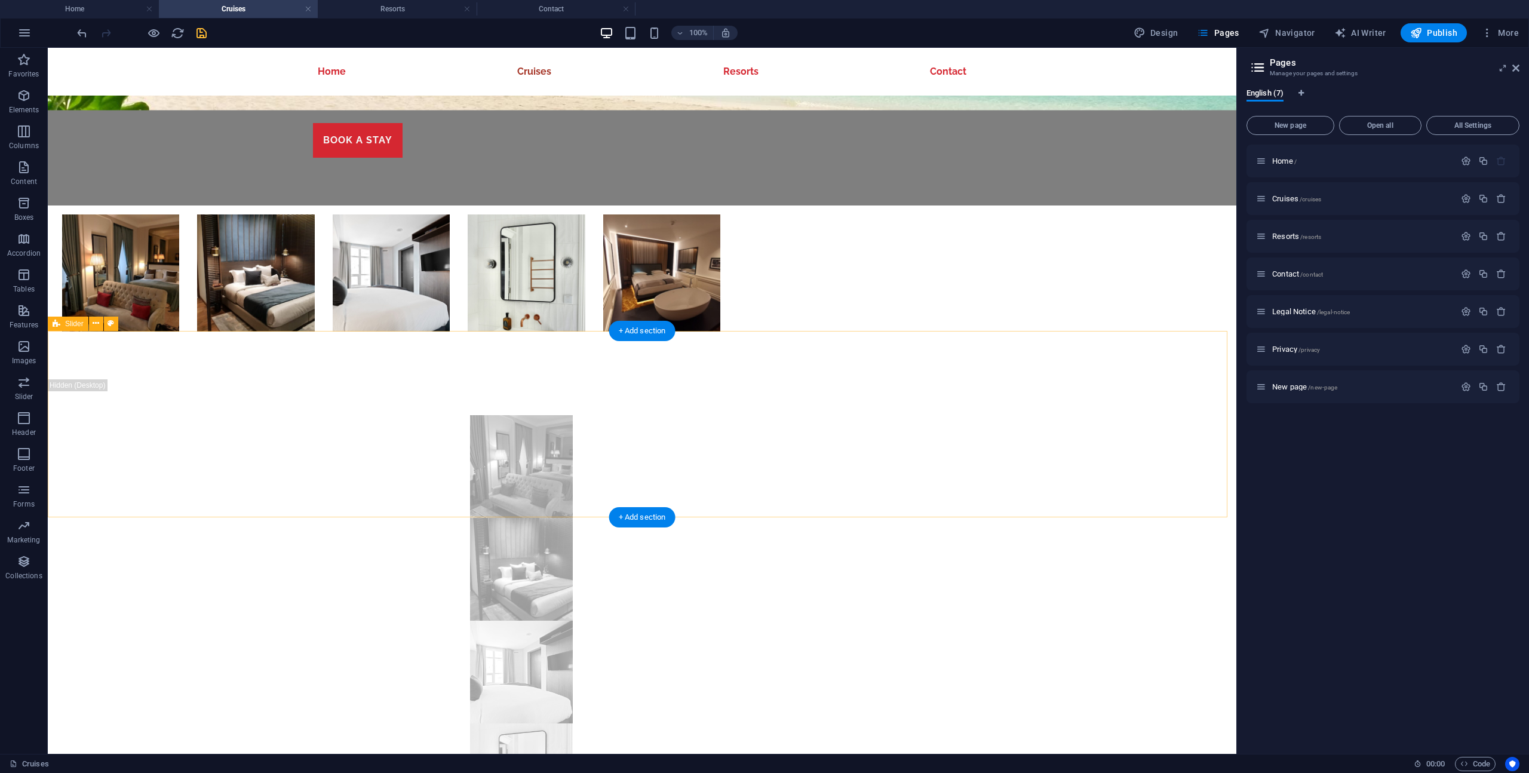
scroll to position [1338, 0]
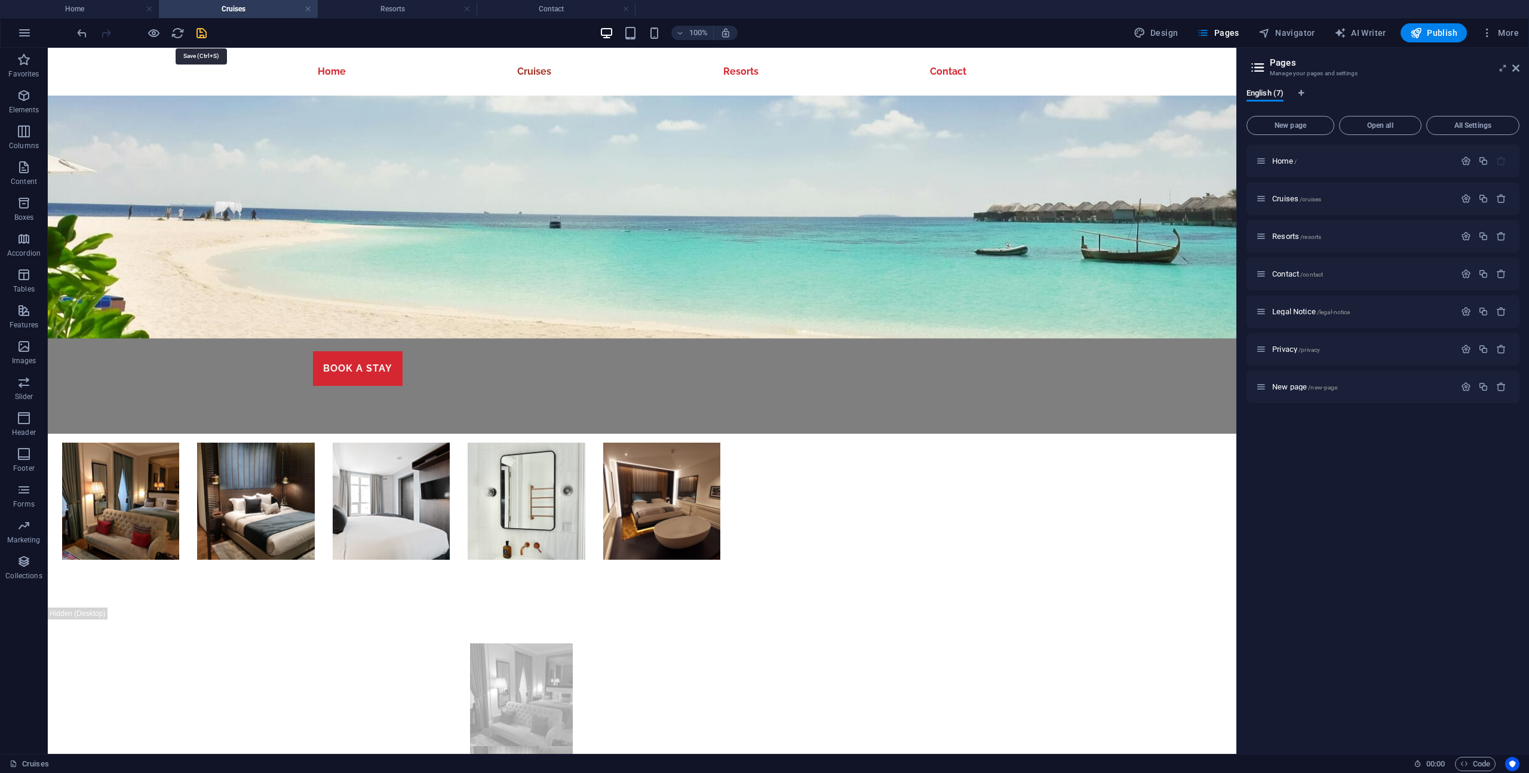
click at [204, 35] on icon "save" at bounding box center [202, 33] width 14 height 14
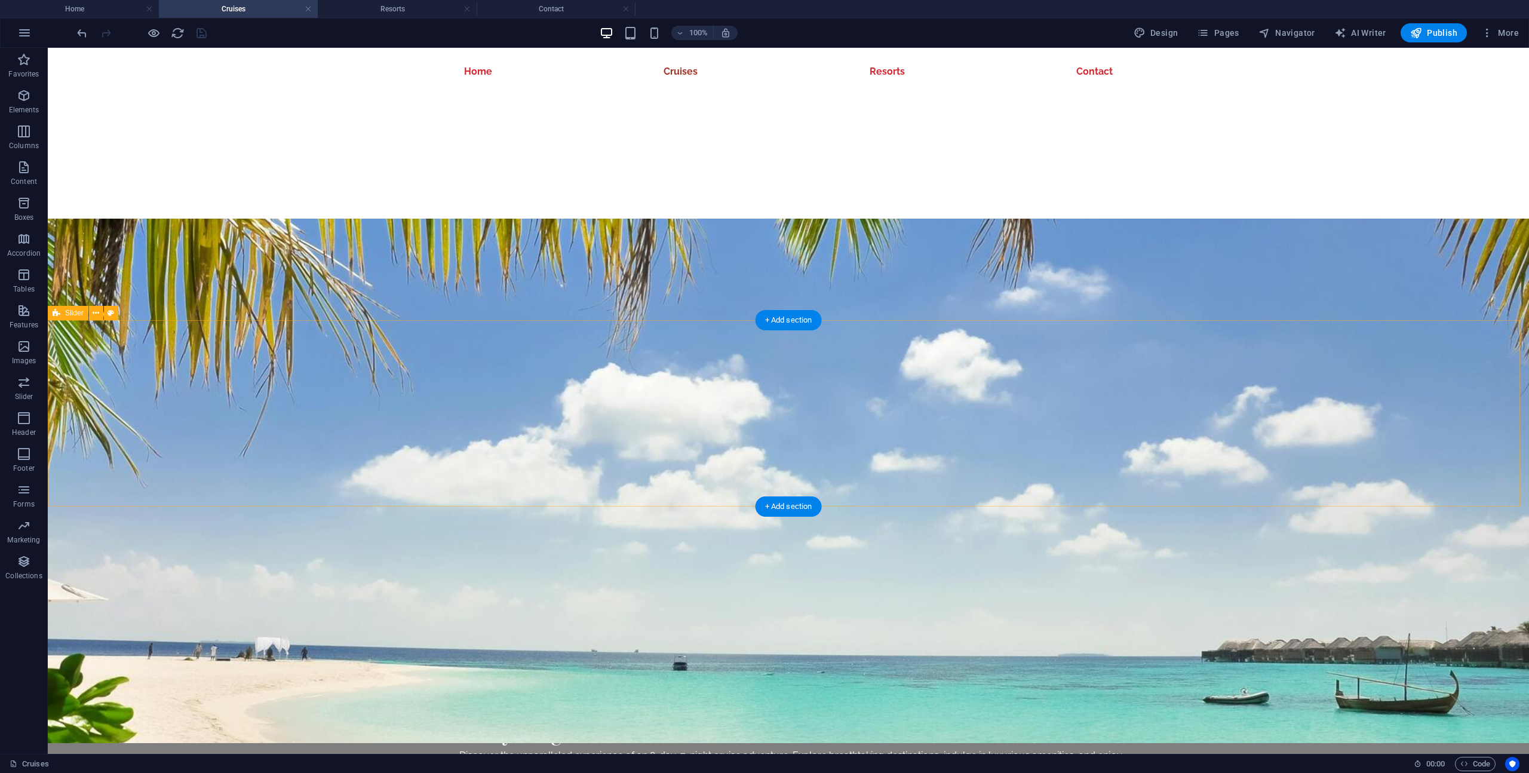
scroll to position [884, 0]
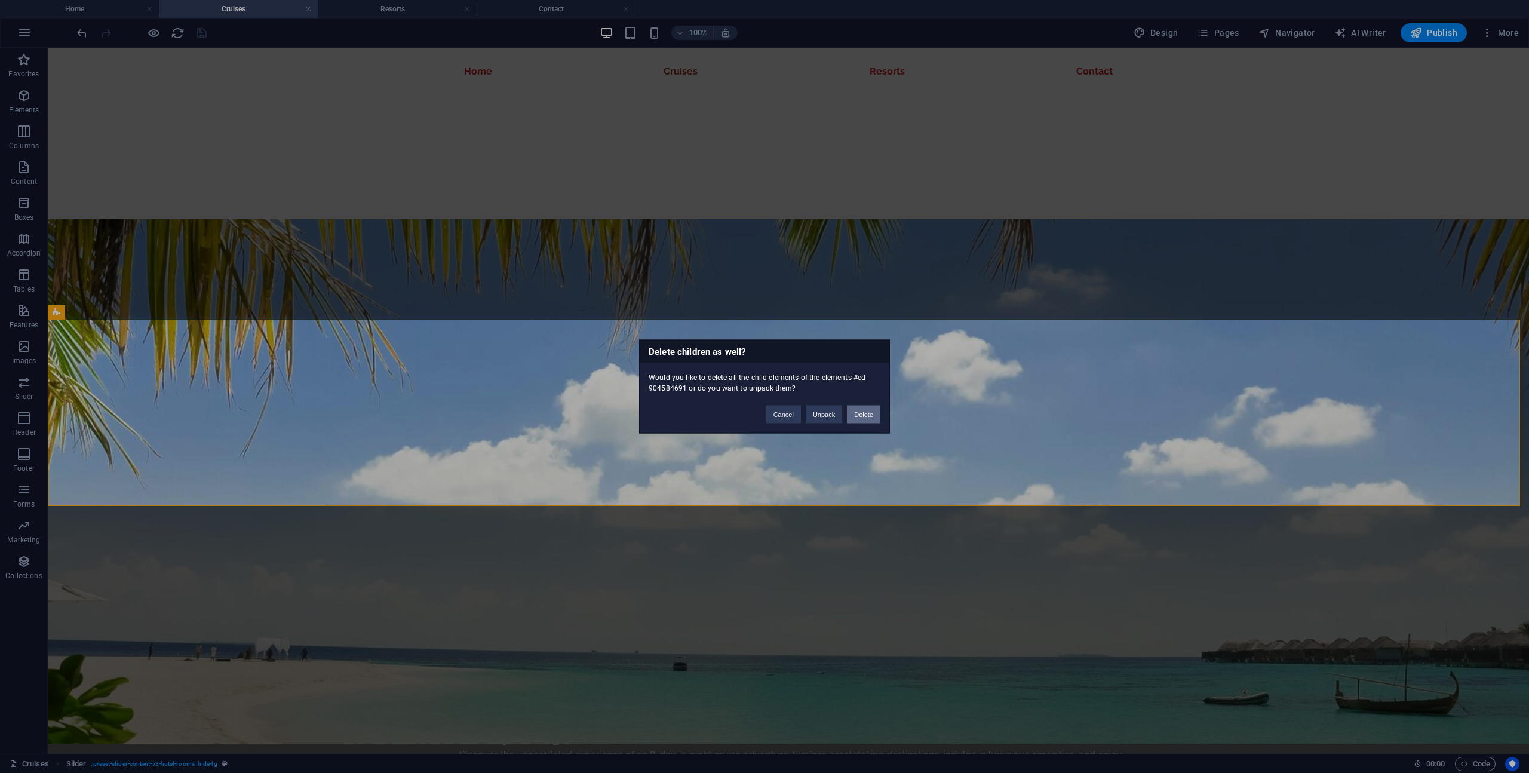
click at [867, 419] on button "Delete" at bounding box center [863, 415] width 33 height 18
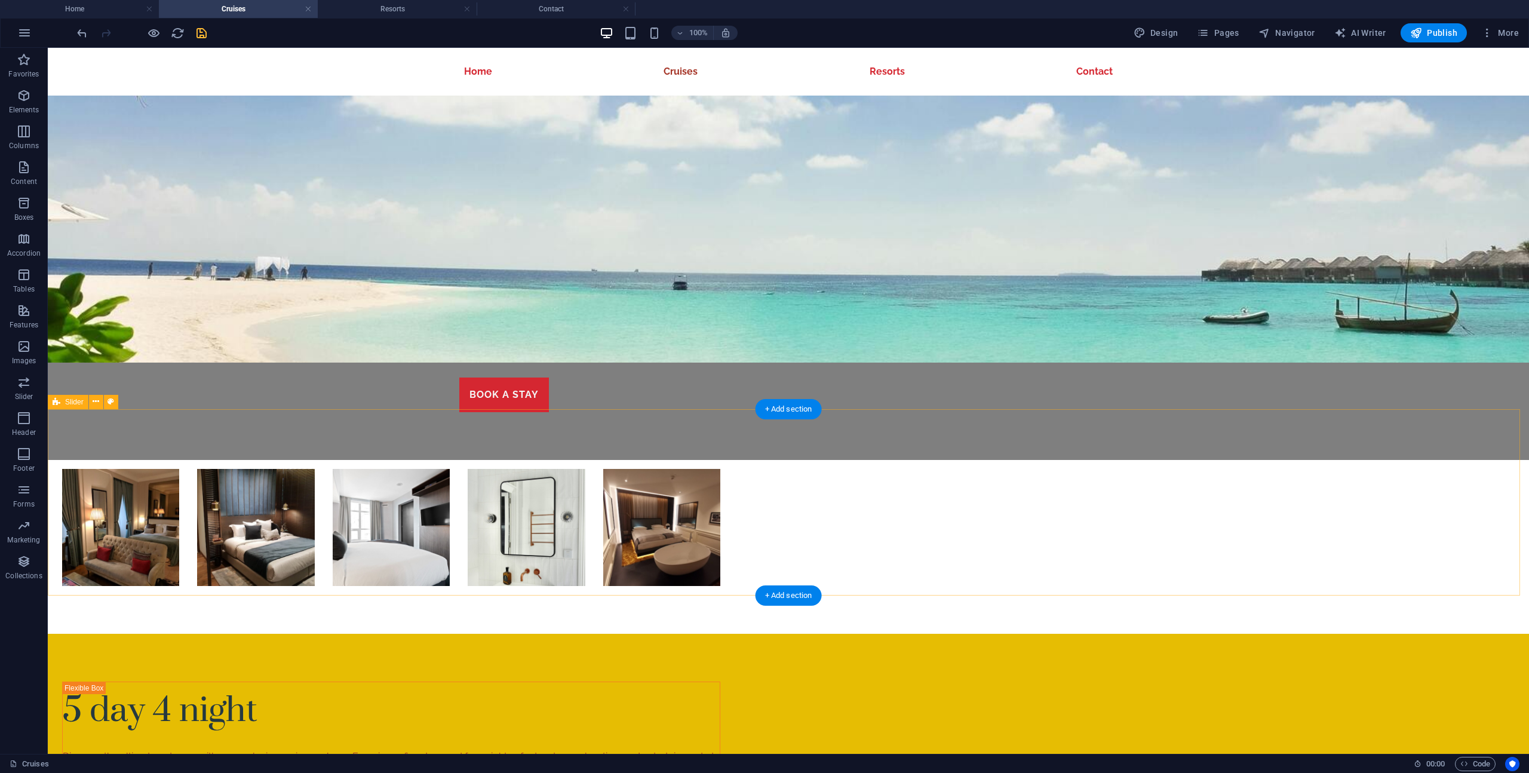
scroll to position [1345, 0]
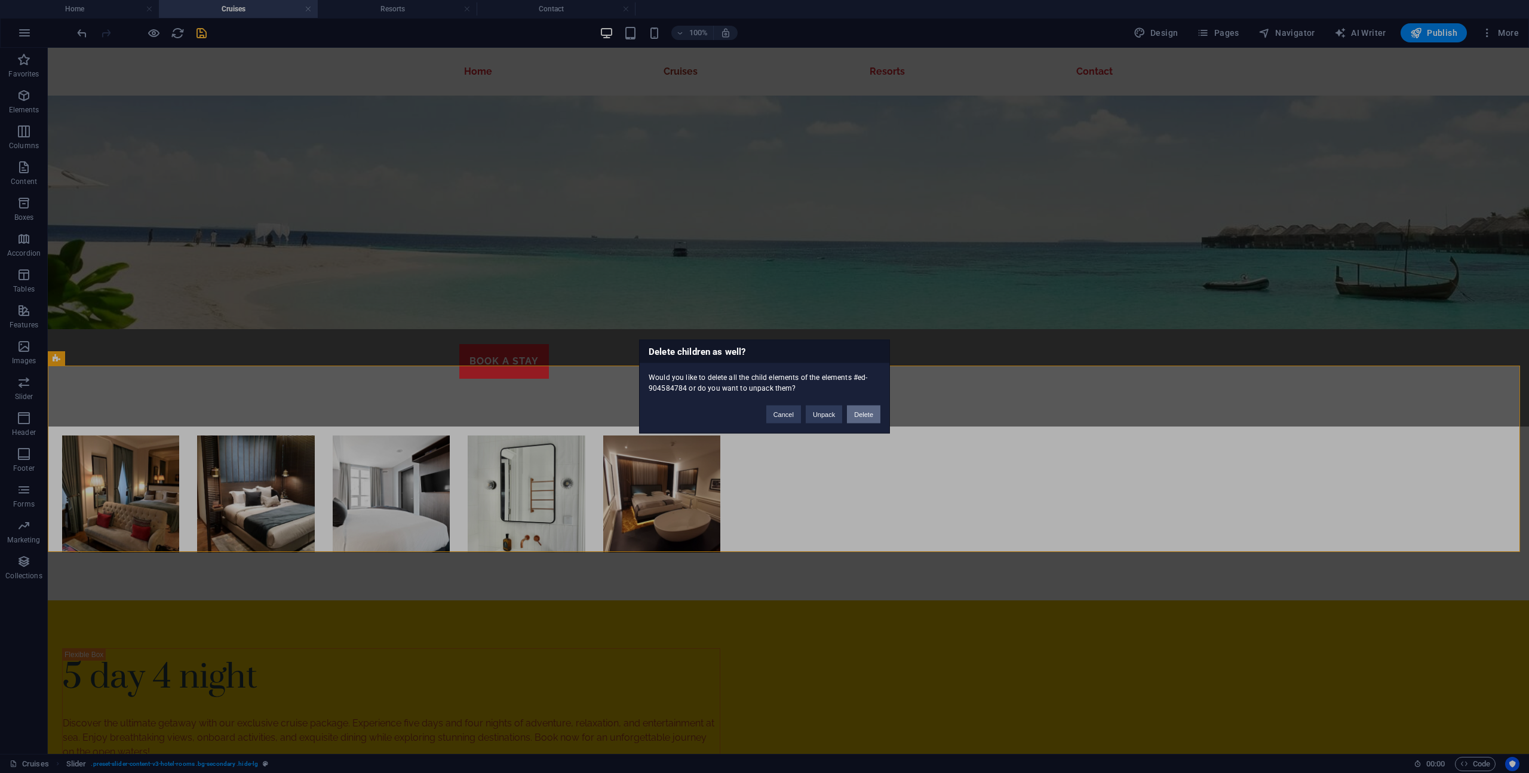
click at [865, 410] on button "Delete" at bounding box center [863, 415] width 33 height 18
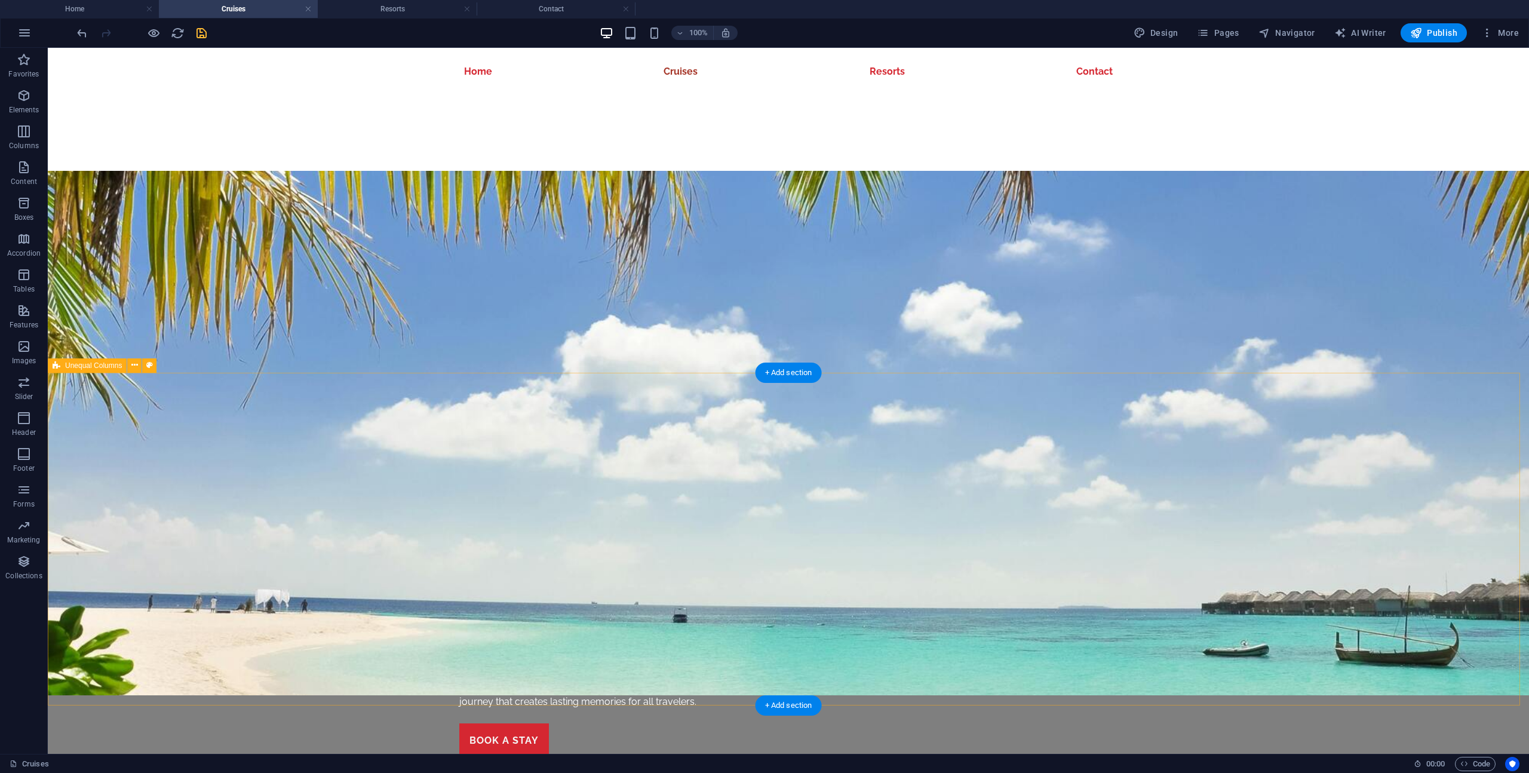
scroll to position [951, 0]
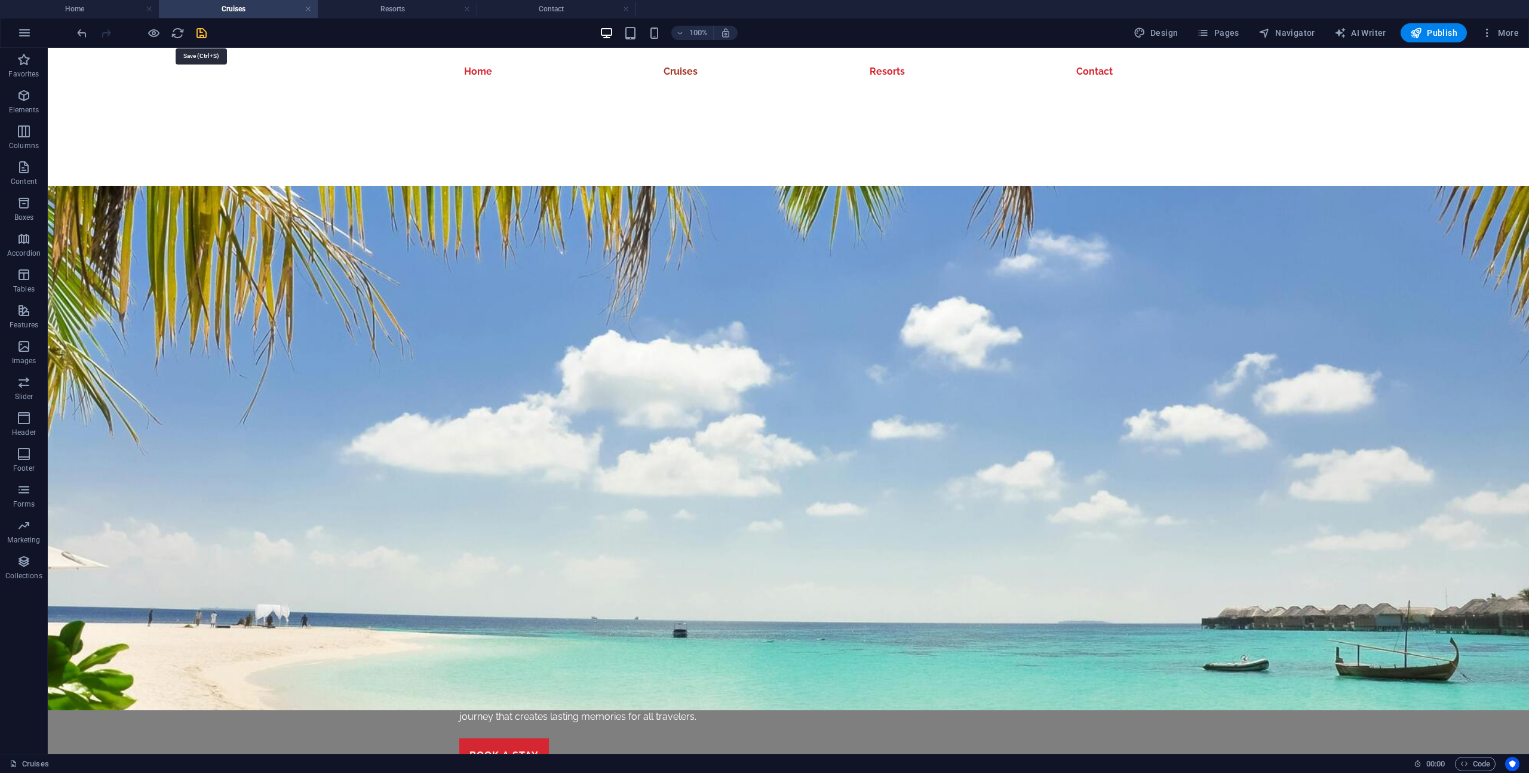
click at [207, 34] on icon "save" at bounding box center [202, 33] width 14 height 14
